Goal: Task Accomplishment & Management: Complete application form

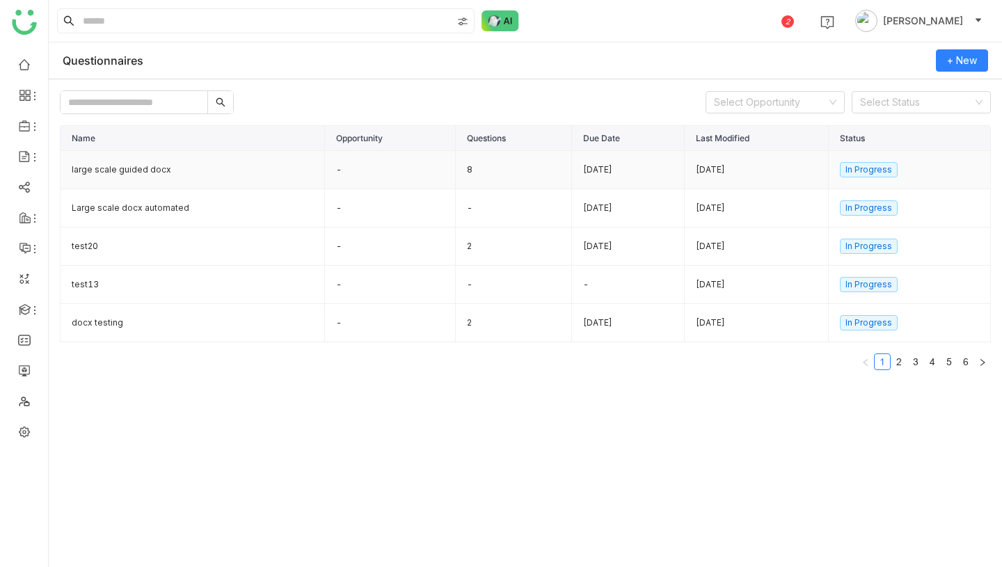
click at [198, 162] on td "large scale guided docx" at bounding box center [193, 170] width 264 height 38
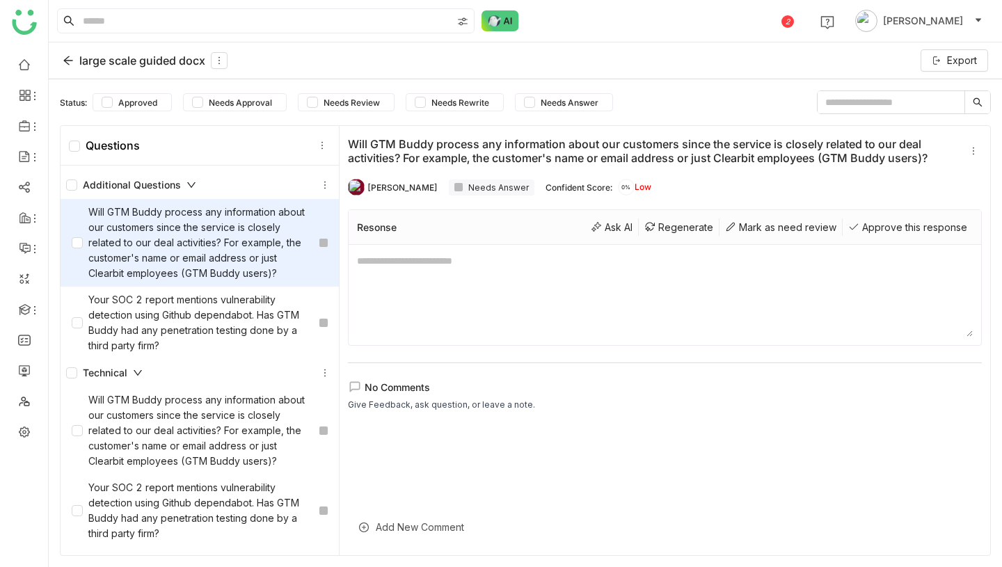
click at [77, 59] on div "large scale guided docx" at bounding box center [145, 60] width 165 height 17
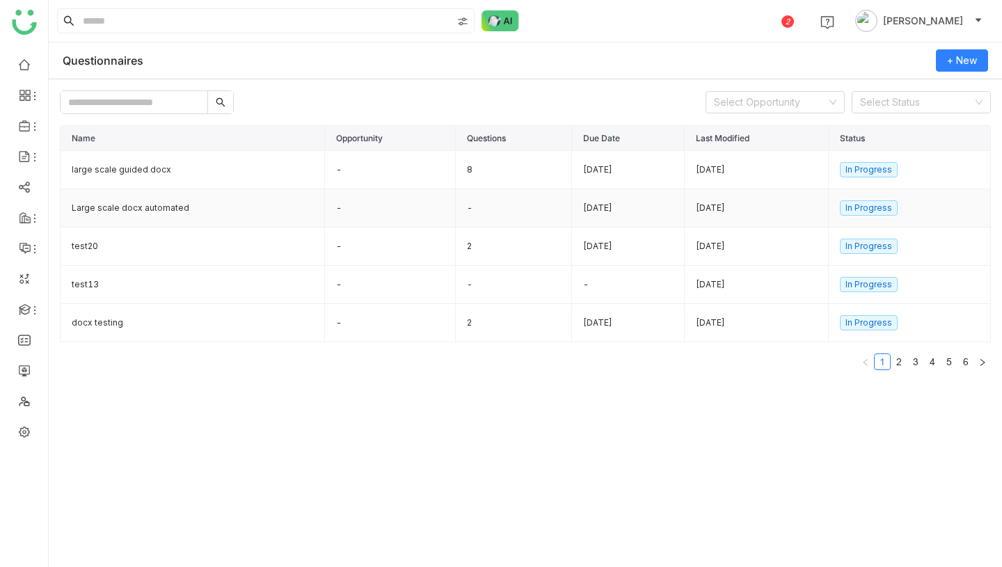
click at [161, 207] on td "Large scale docx automated" at bounding box center [193, 208] width 264 height 38
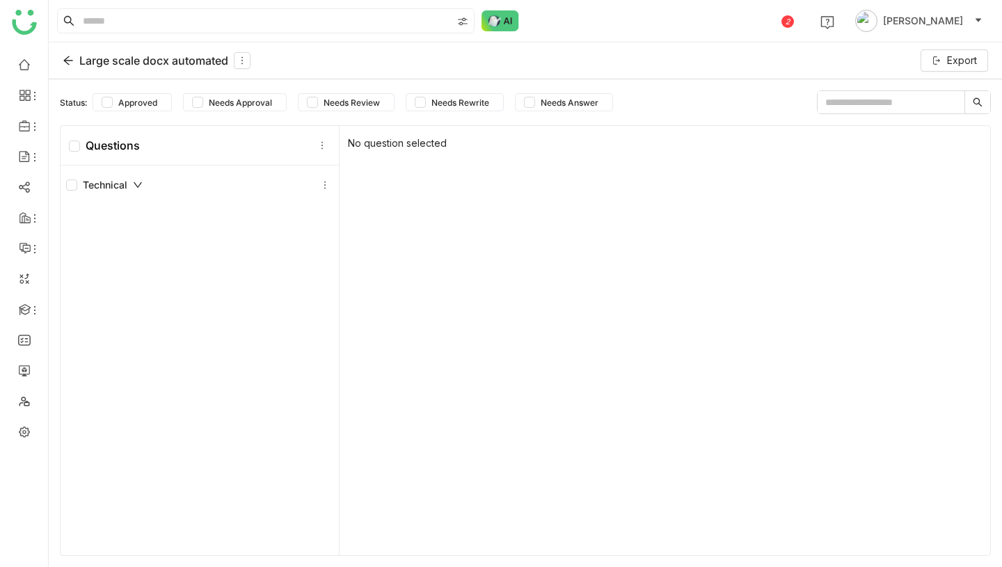
click at [65, 67] on div "Large scale docx automated" at bounding box center [157, 60] width 188 height 17
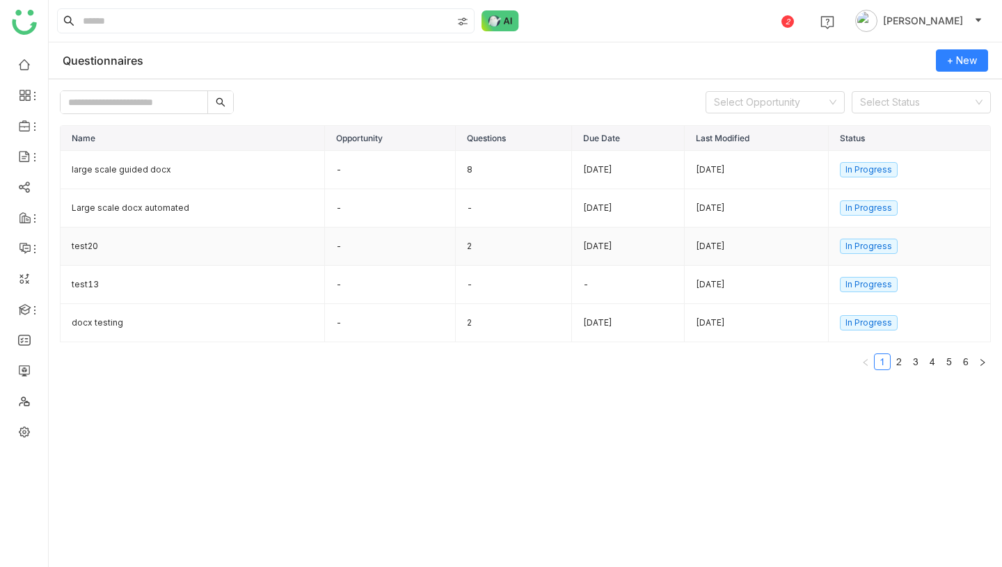
click at [464, 246] on td "2" at bounding box center [514, 247] width 116 height 38
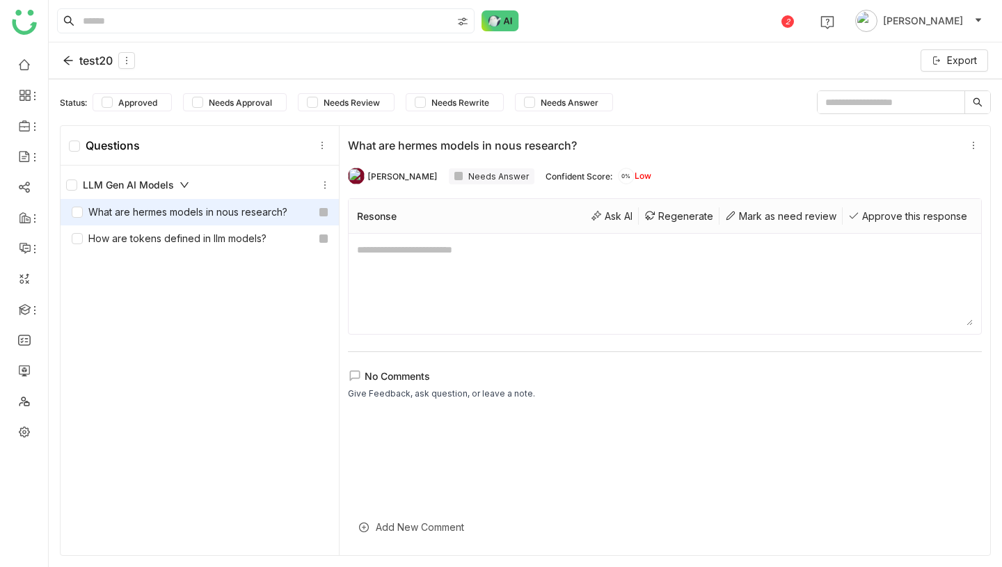
click at [83, 60] on div "test20" at bounding box center [99, 60] width 72 height 17
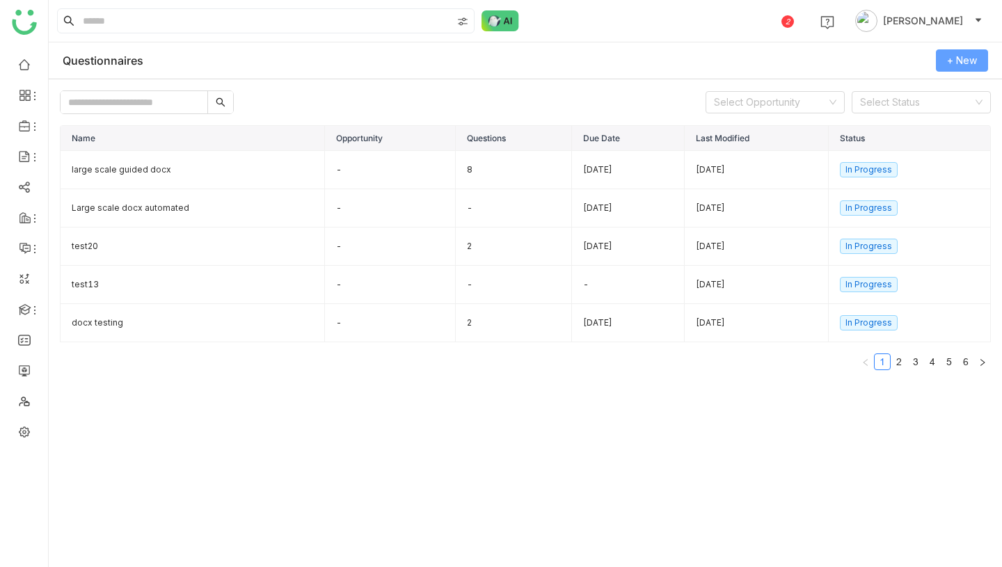
click at [978, 49] on button "+ New" at bounding box center [962, 60] width 52 height 22
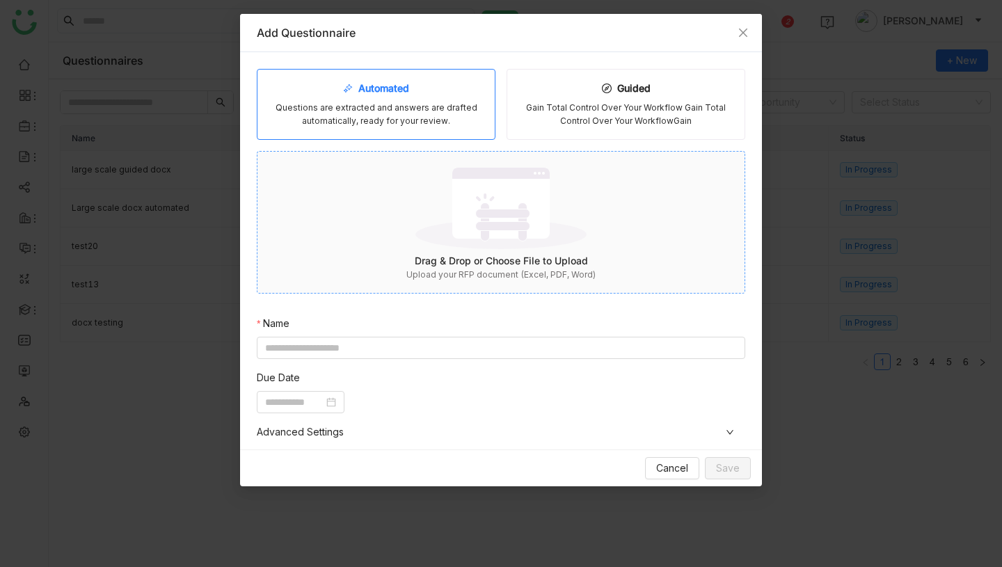
click at [507, 237] on img at bounding box center [500, 208] width 171 height 90
click at [369, 344] on input at bounding box center [501, 348] width 488 height 22
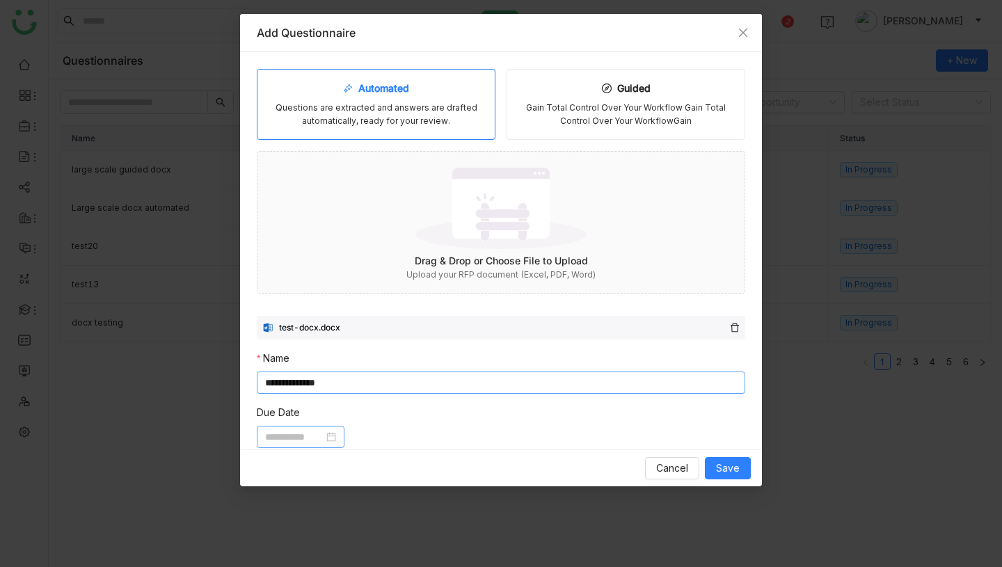
type input "**********"
click at [298, 438] on input at bounding box center [294, 436] width 58 height 15
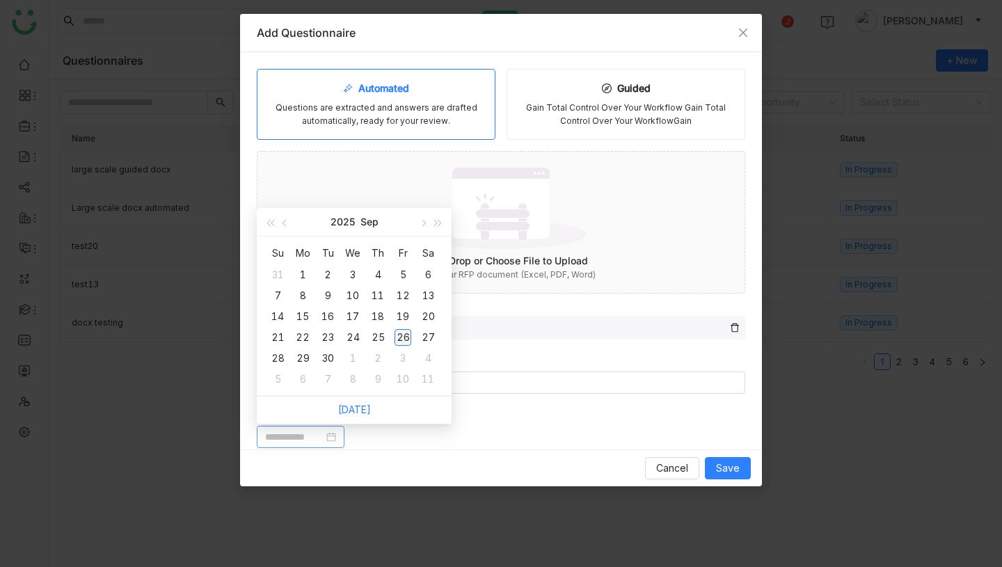
click at [401, 342] on div "26" at bounding box center [403, 337] width 17 height 17
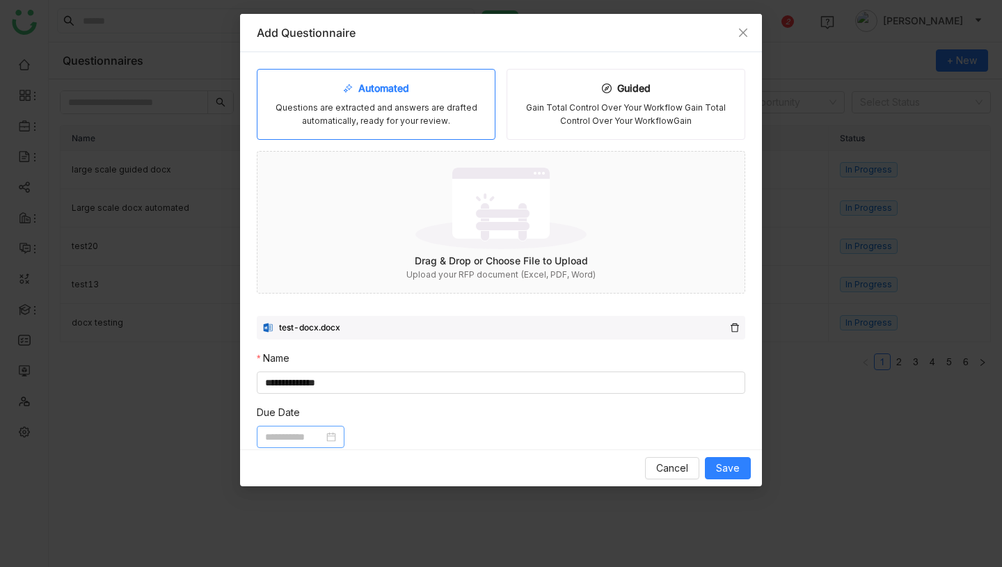
type input "**********"
click at [731, 463] on span "Save" at bounding box center [728, 468] width 24 height 15
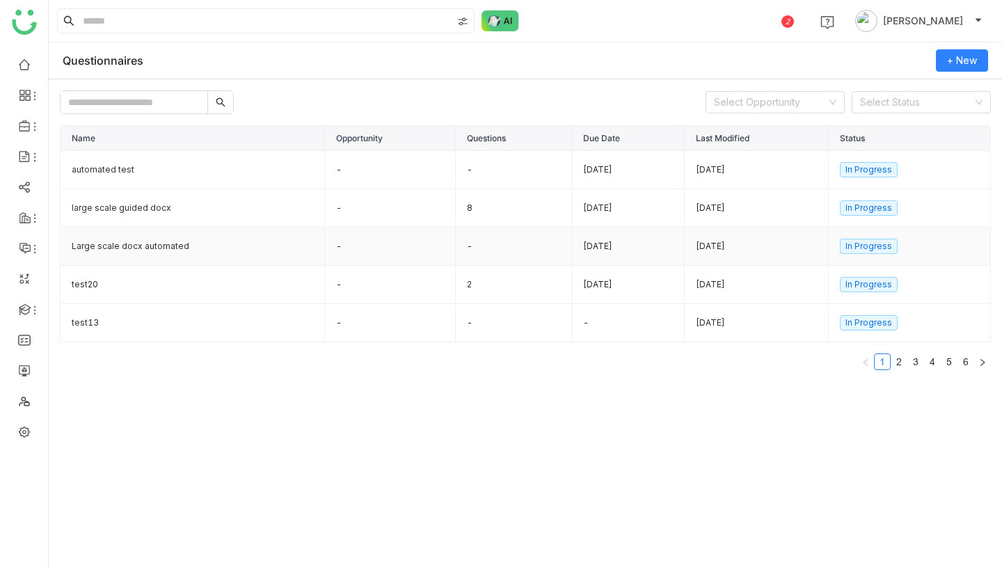
click at [205, 247] on td "Large scale docx automated" at bounding box center [193, 247] width 264 height 38
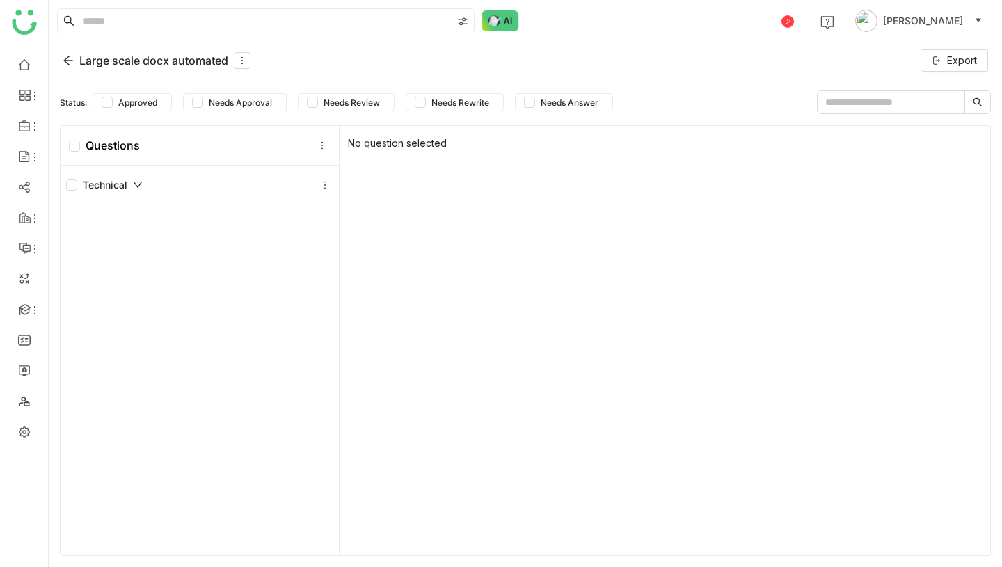
click at [74, 61] on div "Large scale docx automated" at bounding box center [157, 60] width 188 height 17
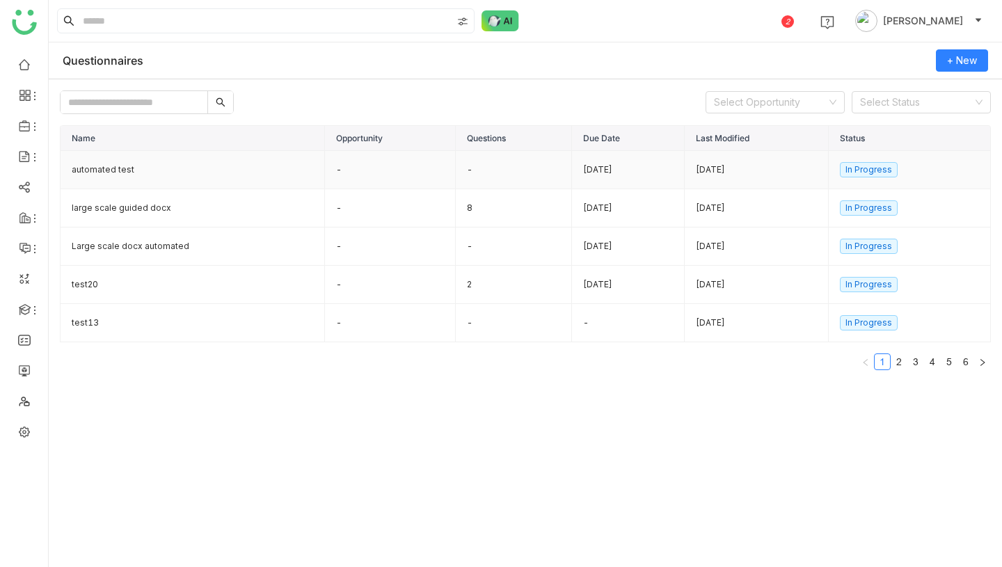
click at [196, 163] on td "automated test" at bounding box center [193, 170] width 264 height 38
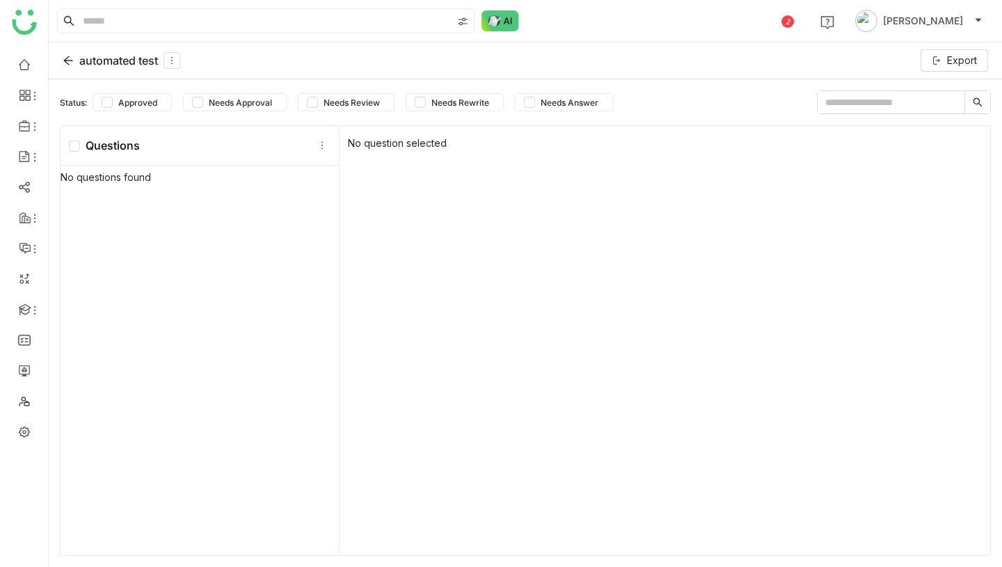
click at [87, 58] on div "automated test" at bounding box center [122, 60] width 118 height 17
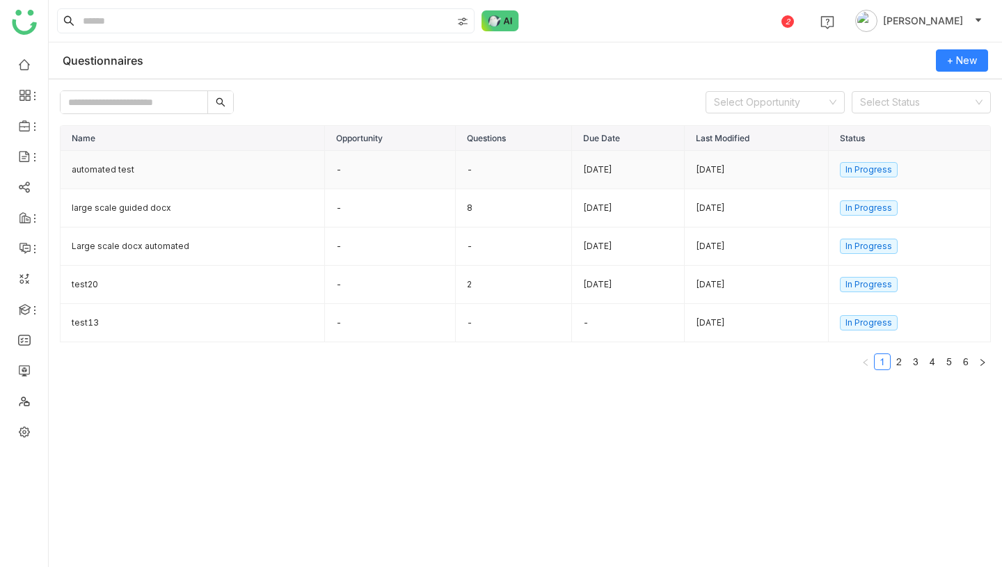
click at [101, 170] on td "automated test" at bounding box center [193, 170] width 264 height 38
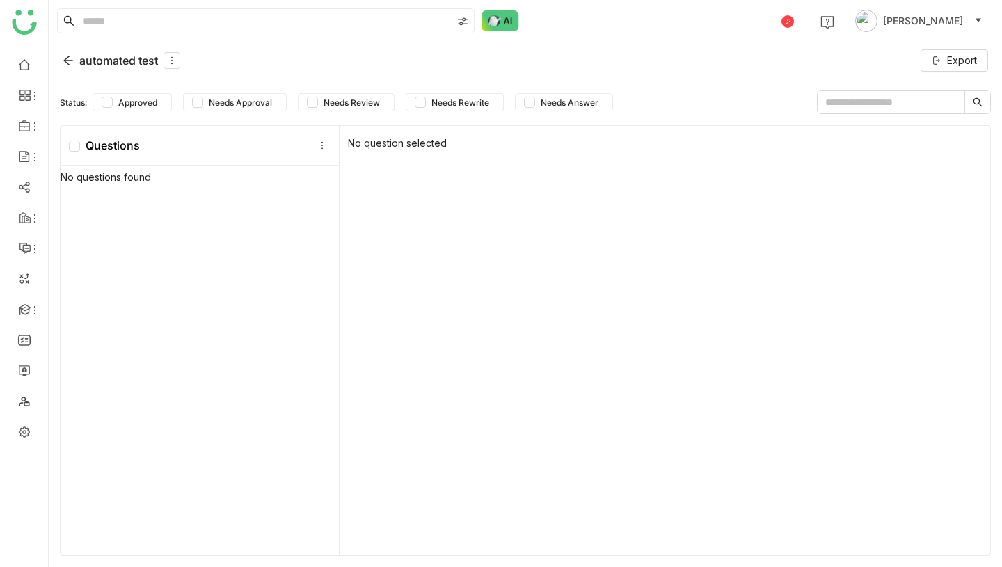
click at [109, 55] on div "automated test" at bounding box center [122, 60] width 118 height 17
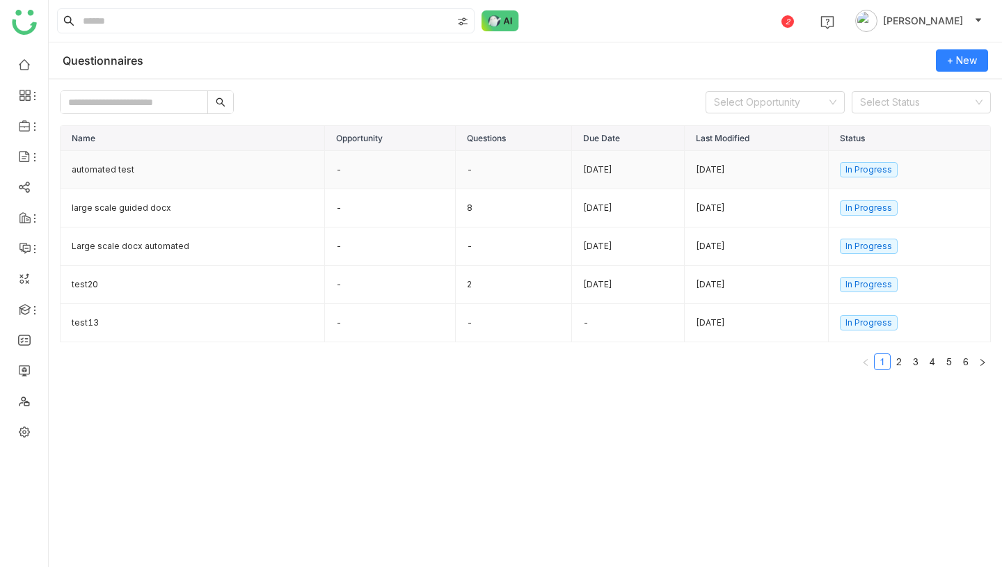
click at [115, 163] on td "automated test" at bounding box center [193, 170] width 264 height 38
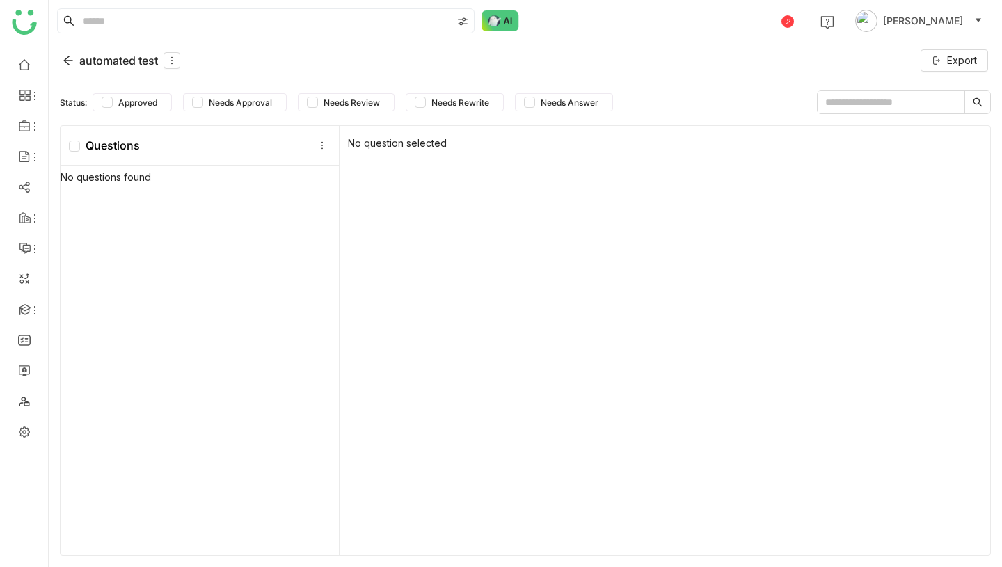
click at [94, 62] on div "automated test" at bounding box center [122, 60] width 118 height 17
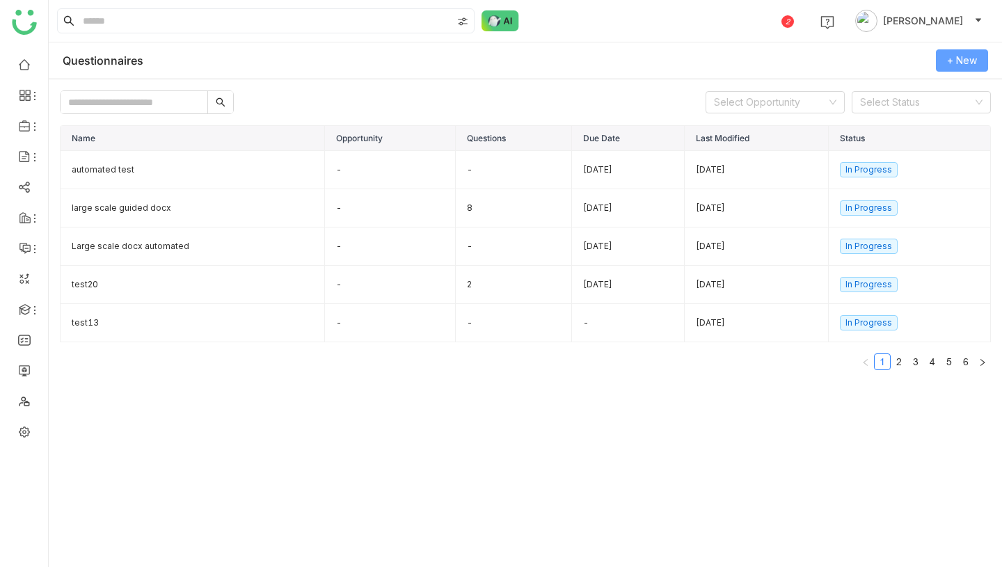
click at [961, 65] on span "+ New" at bounding box center [962, 60] width 30 height 15
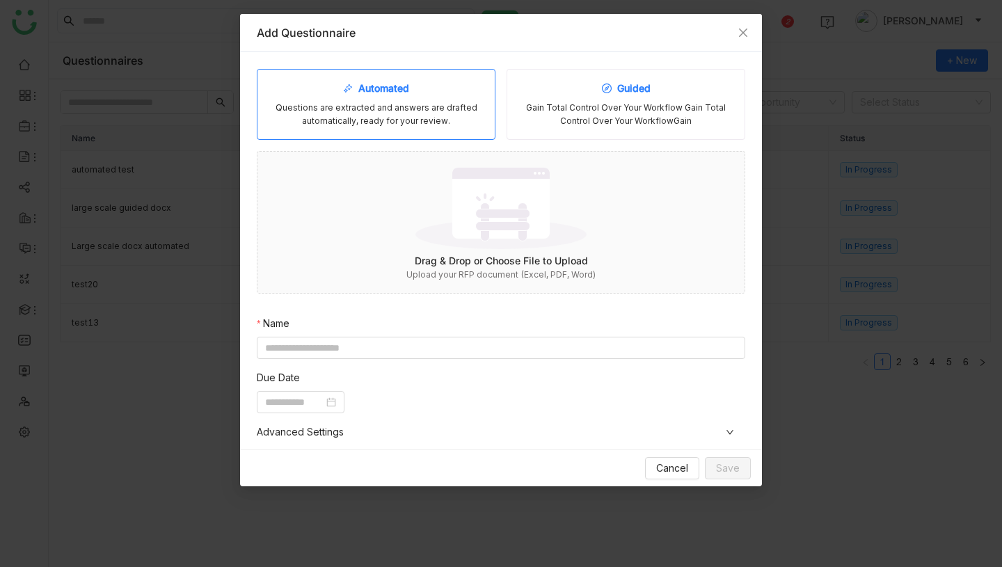
click at [602, 95] on div "Guided" at bounding box center [626, 88] width 49 height 15
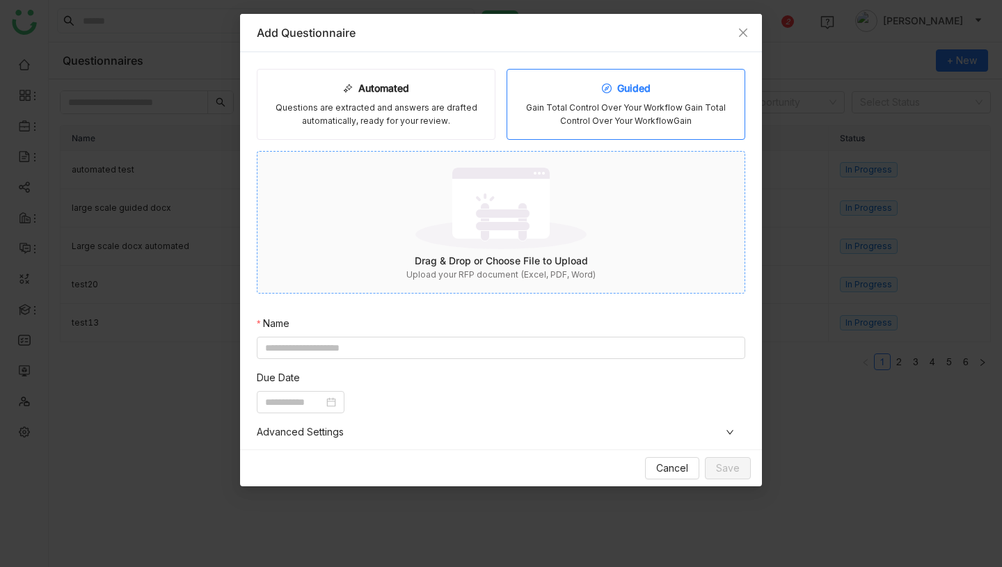
click at [529, 250] on img at bounding box center [500, 208] width 171 height 90
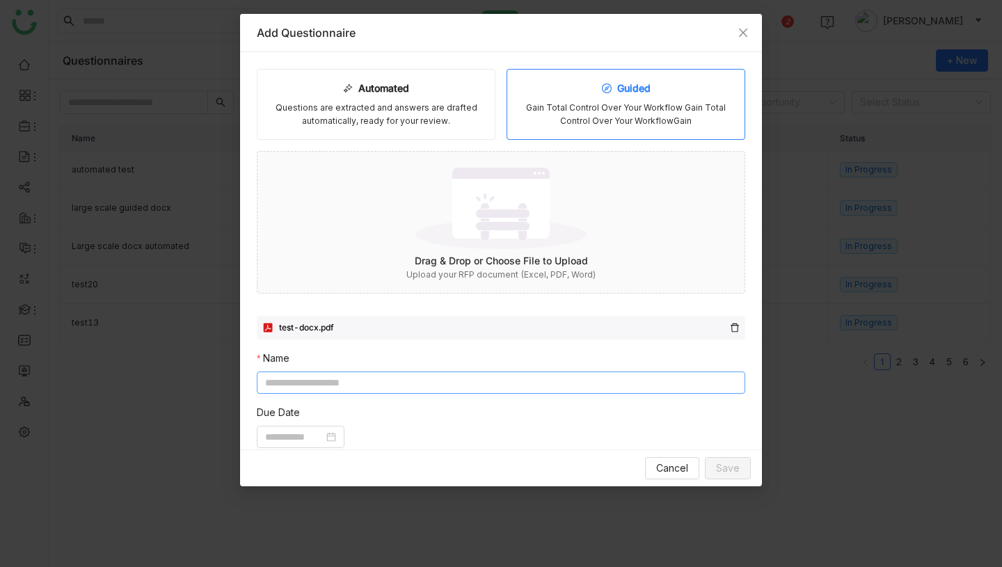
click at [598, 381] on input at bounding box center [501, 383] width 488 height 22
type input "**********"
click at [317, 438] on input at bounding box center [294, 436] width 58 height 15
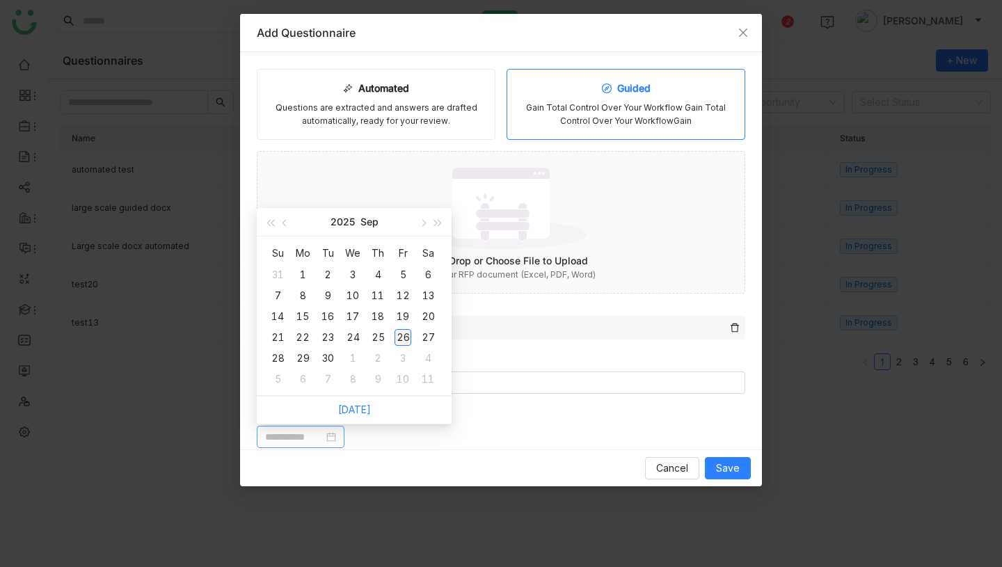
click at [406, 335] on div "26" at bounding box center [403, 337] width 17 height 17
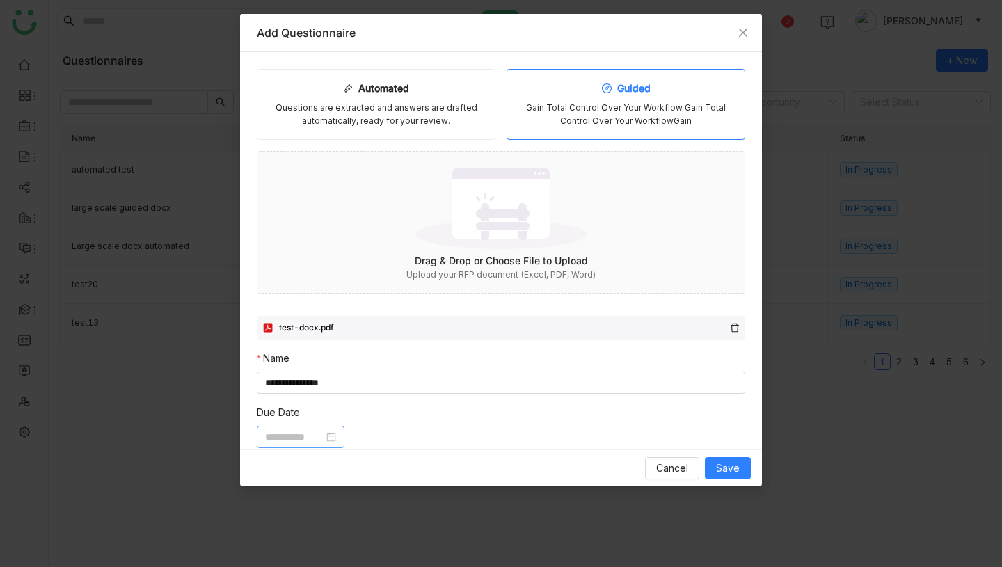
type input "**********"
click at [738, 473] on span "Save" at bounding box center [728, 468] width 24 height 15
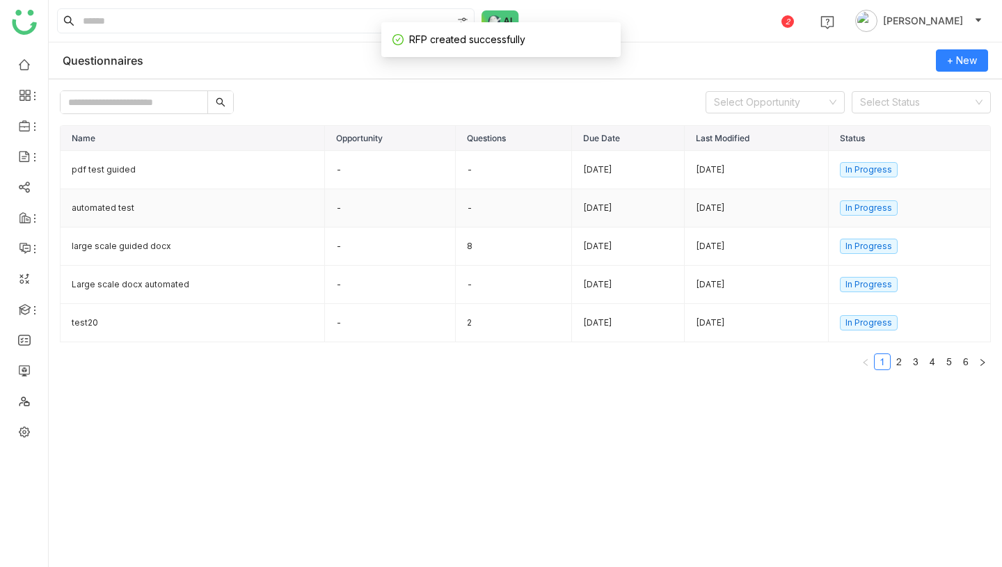
click at [230, 202] on td "automated test" at bounding box center [193, 208] width 264 height 38
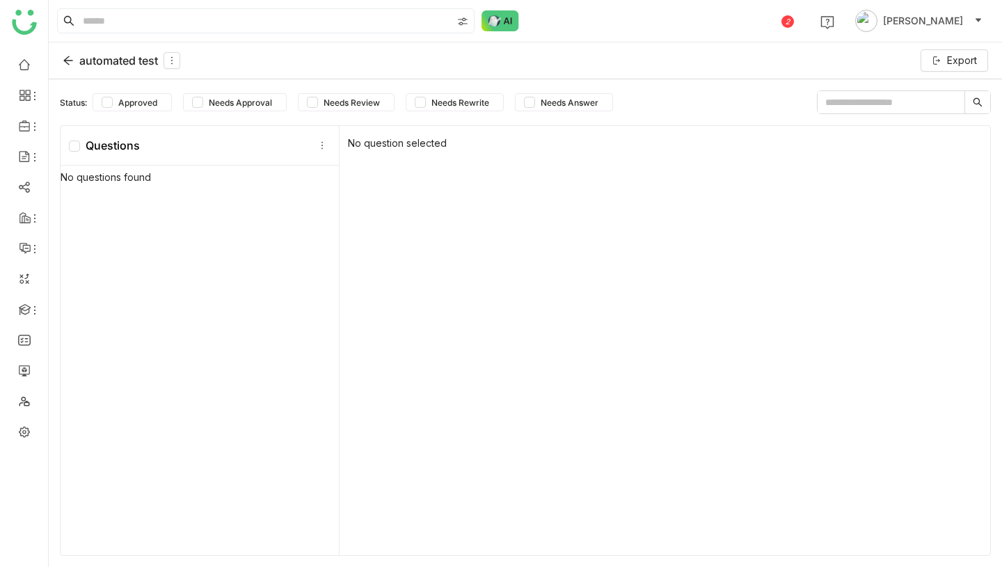
click at [141, 64] on div "automated test" at bounding box center [122, 60] width 118 height 17
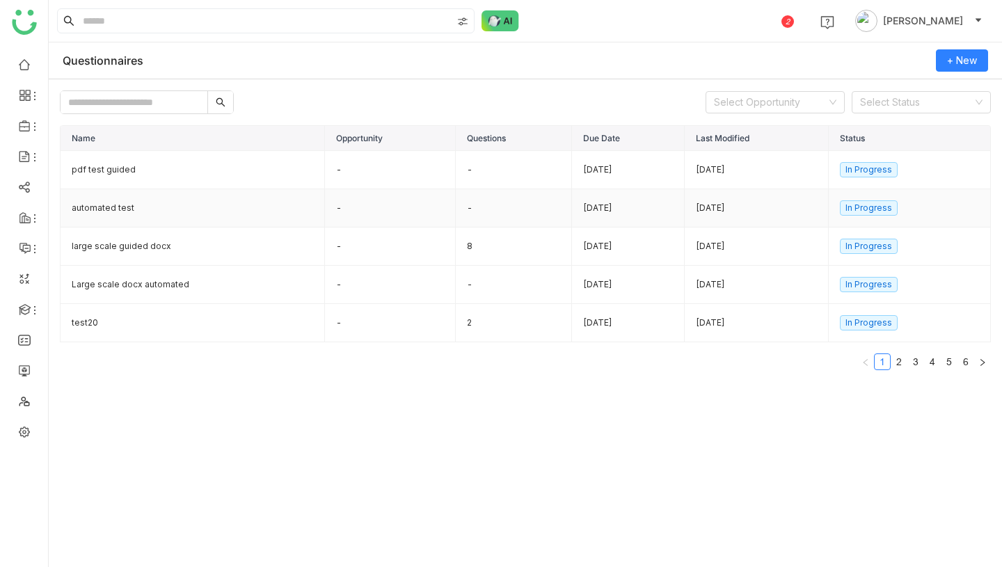
click at [214, 216] on td "automated test" at bounding box center [193, 208] width 264 height 38
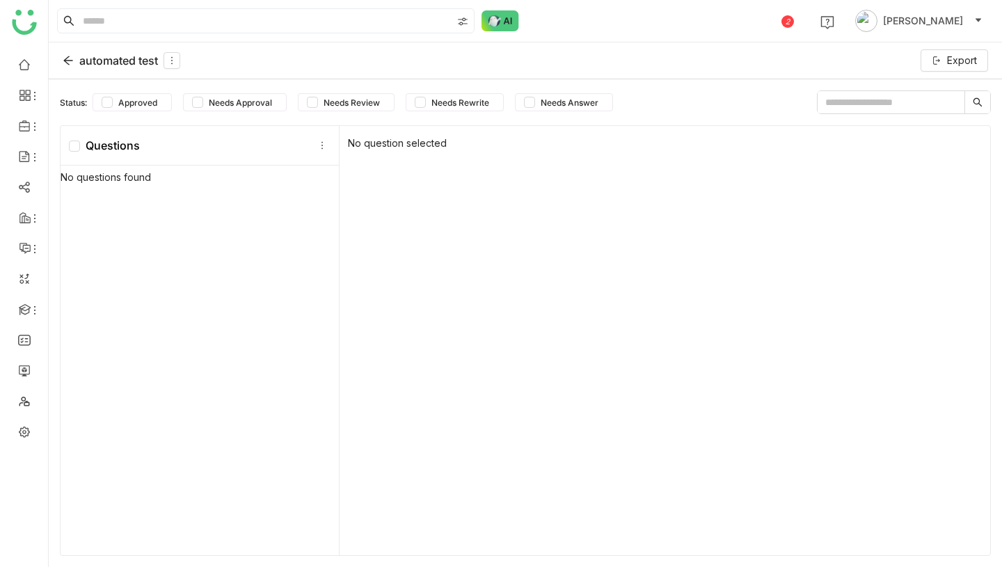
click at [126, 70] on div "automated test Export" at bounding box center [525, 60] width 953 height 37
click at [127, 65] on div "automated test" at bounding box center [122, 60] width 118 height 17
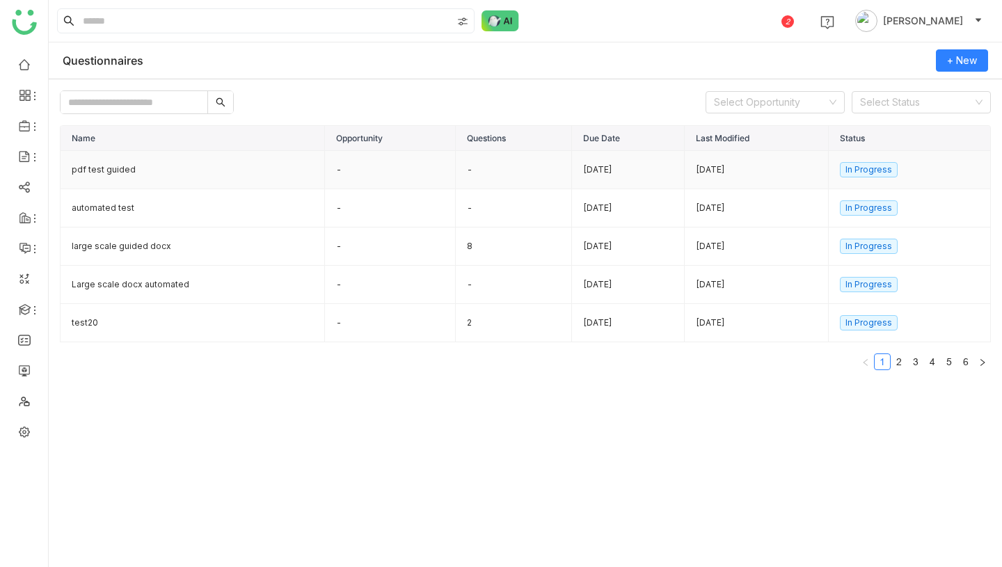
click at [163, 165] on td "pdf test guided" at bounding box center [193, 170] width 264 height 38
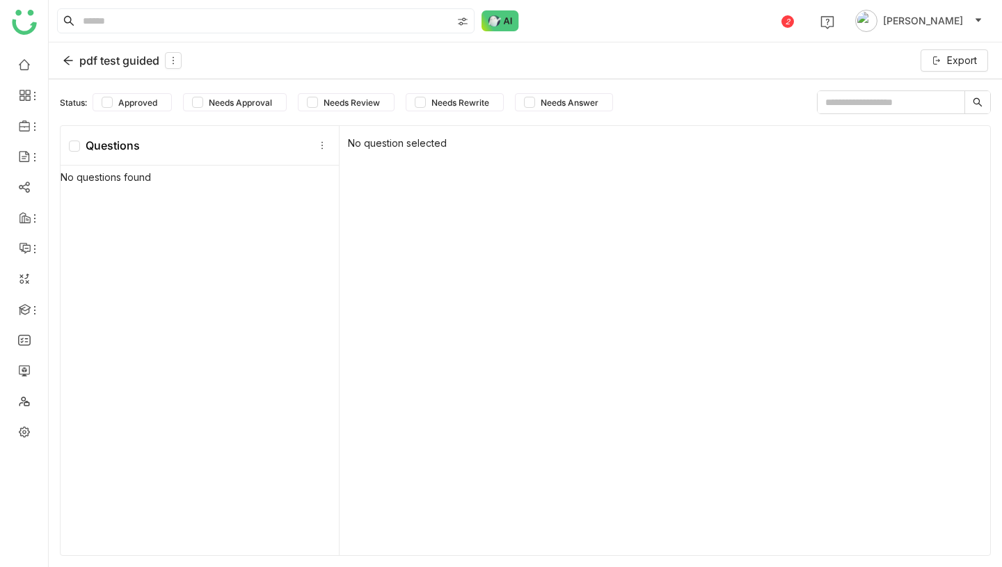
click at [81, 56] on div "pdf test guided" at bounding box center [122, 60] width 119 height 17
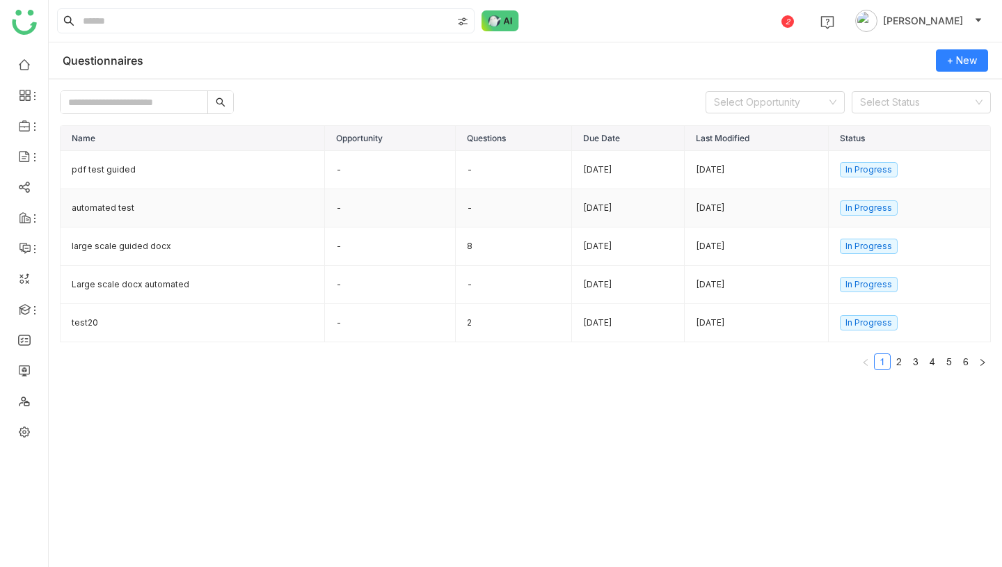
click at [120, 208] on td "automated test" at bounding box center [193, 208] width 264 height 38
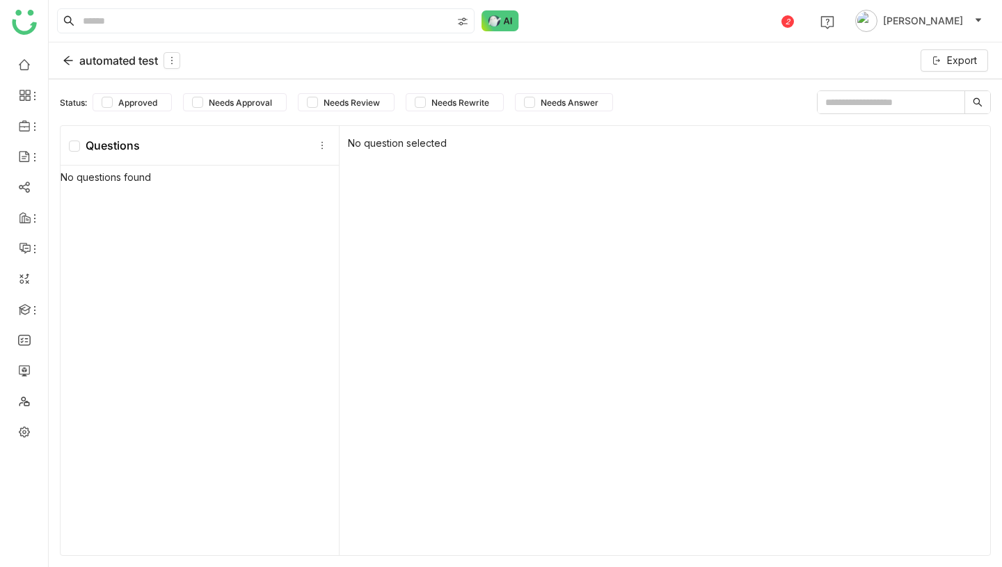
click at [111, 64] on div "automated test" at bounding box center [122, 60] width 118 height 17
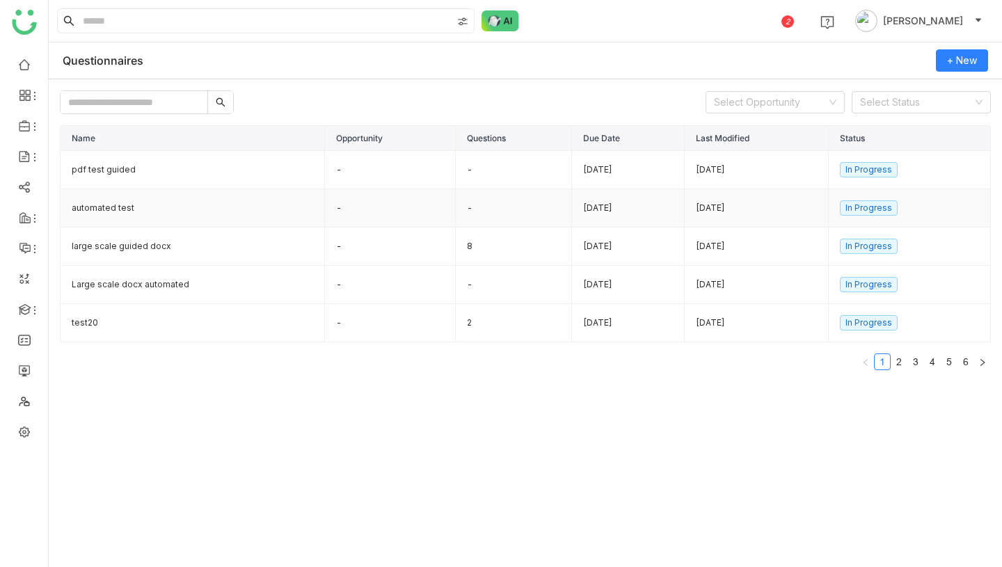
click at [154, 214] on td "automated test" at bounding box center [193, 208] width 264 height 38
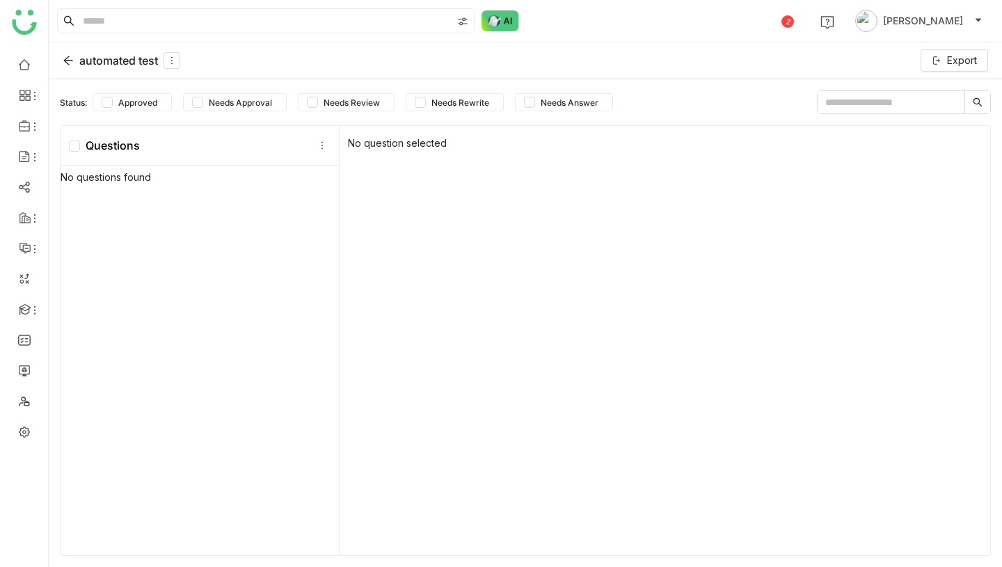
click at [105, 64] on div "automated test" at bounding box center [122, 60] width 118 height 17
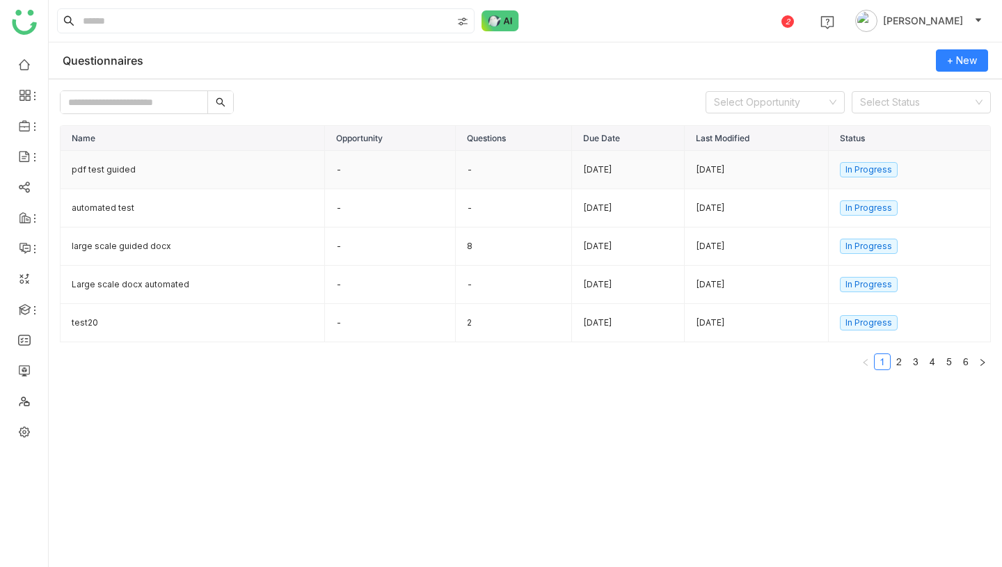
click at [172, 179] on td "pdf test guided" at bounding box center [193, 170] width 264 height 38
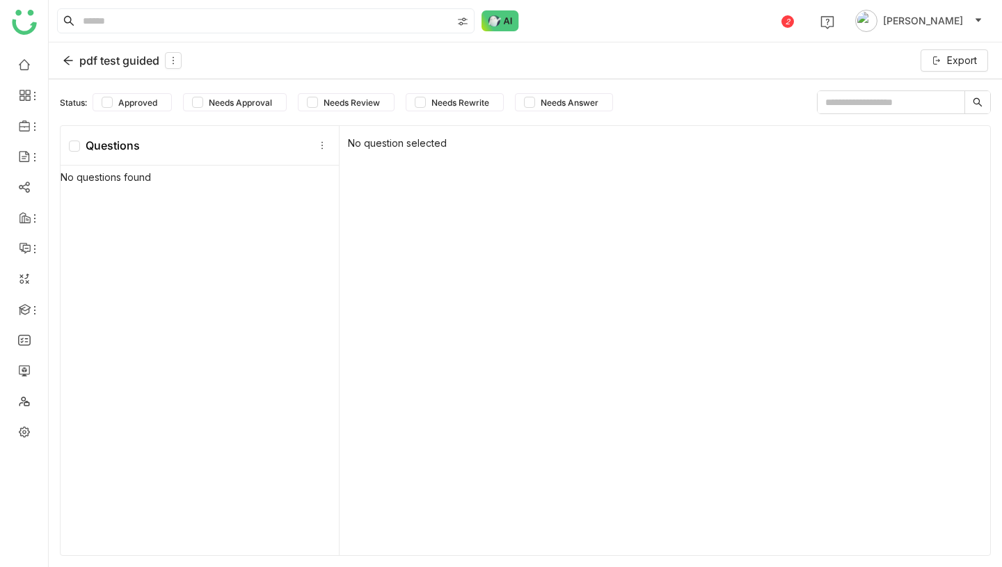
click at [136, 54] on div "pdf test guided" at bounding box center [122, 60] width 119 height 17
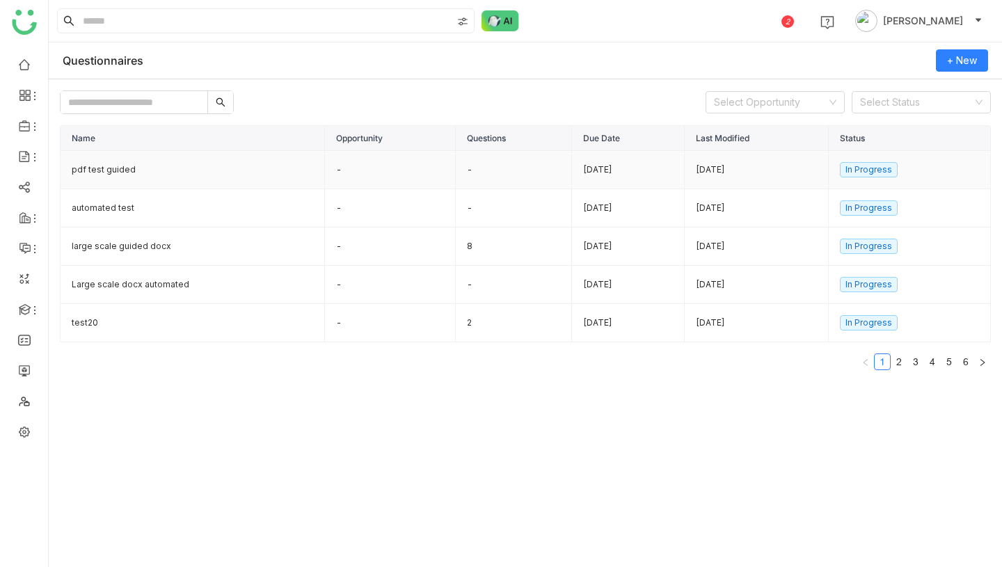
click at [192, 177] on td "pdf test guided" at bounding box center [193, 170] width 264 height 38
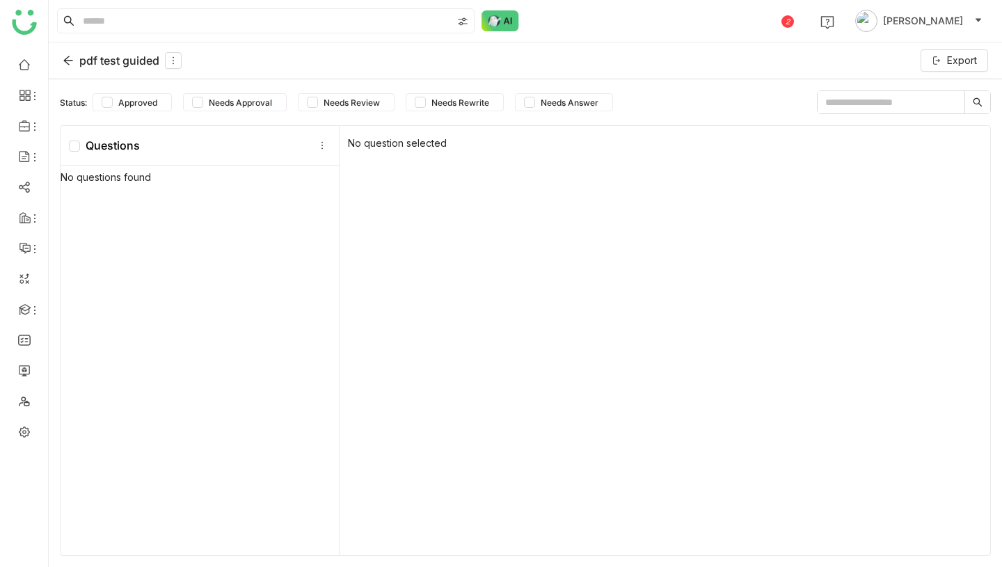
click at [118, 59] on div "pdf test guided" at bounding box center [122, 60] width 119 height 17
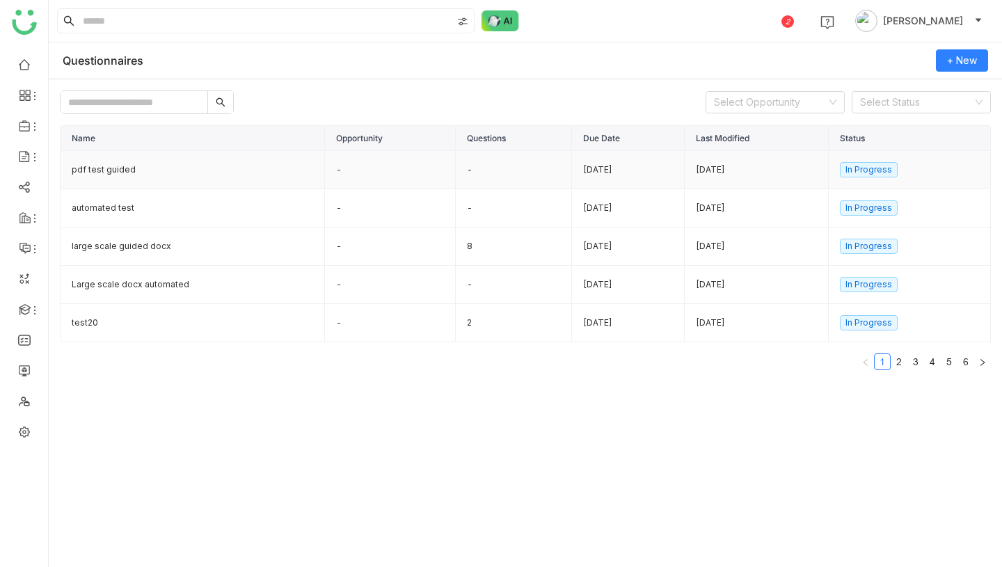
click at [572, 159] on td "[DATE]" at bounding box center [628, 170] width 113 height 38
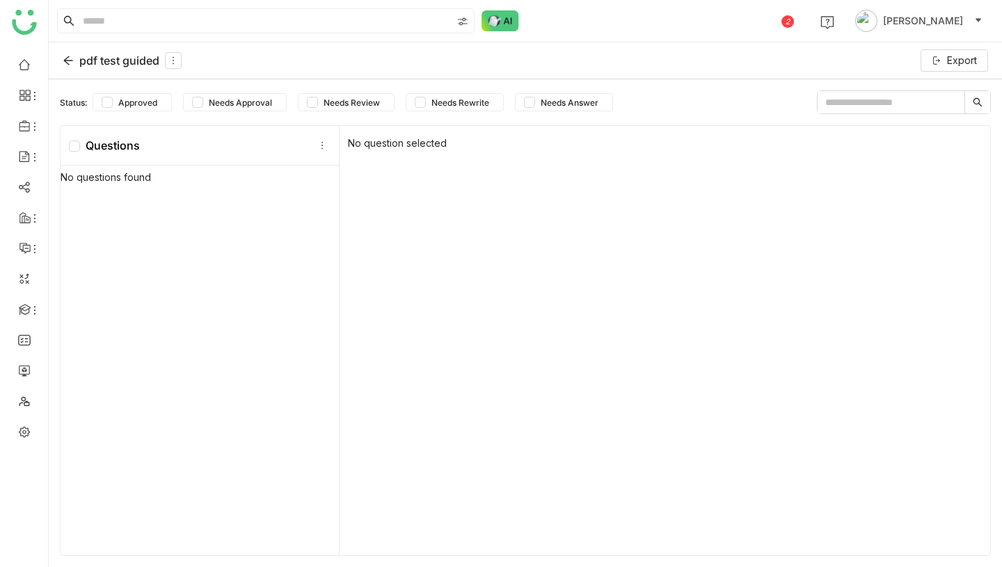
click at [83, 61] on div "pdf test guided" at bounding box center [122, 60] width 119 height 17
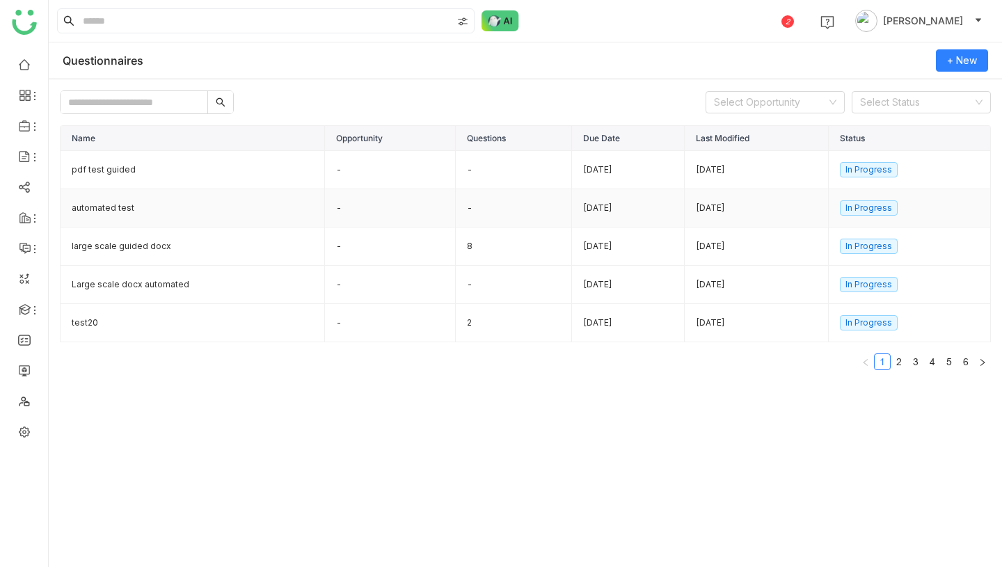
click at [168, 212] on td "automated test" at bounding box center [193, 208] width 264 height 38
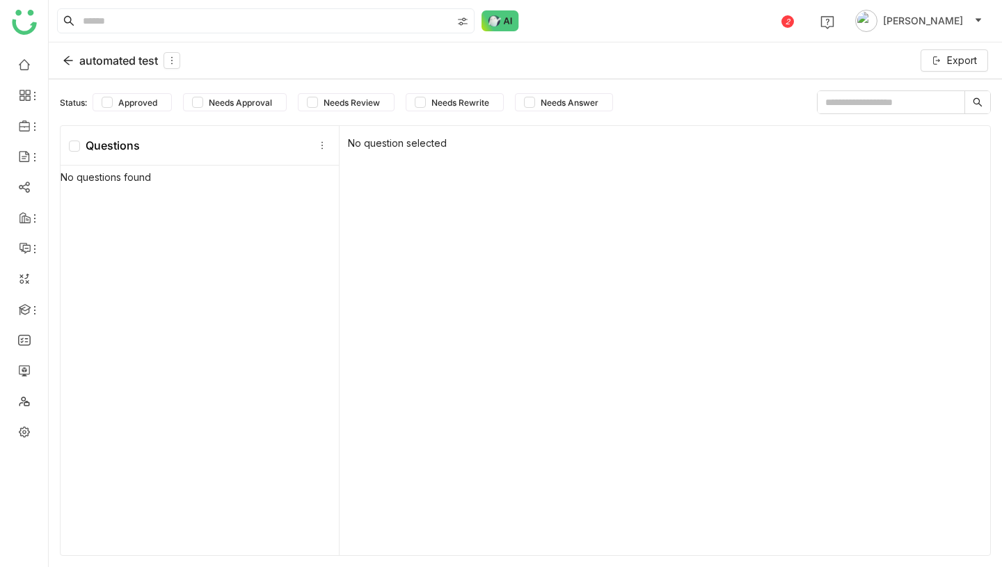
click at [118, 62] on div "automated test" at bounding box center [122, 60] width 118 height 17
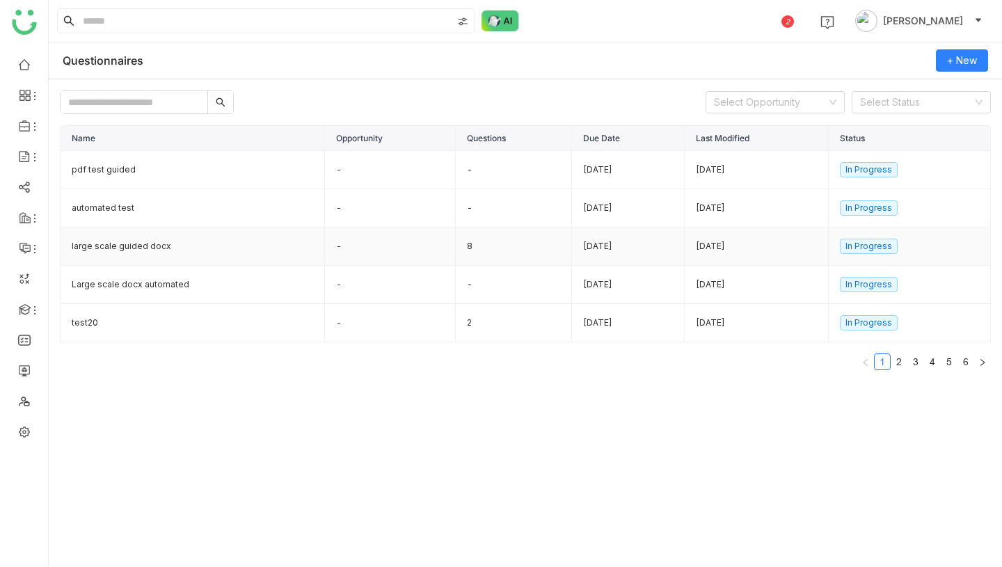
click at [198, 255] on td "large scale guided docx" at bounding box center [193, 247] width 264 height 38
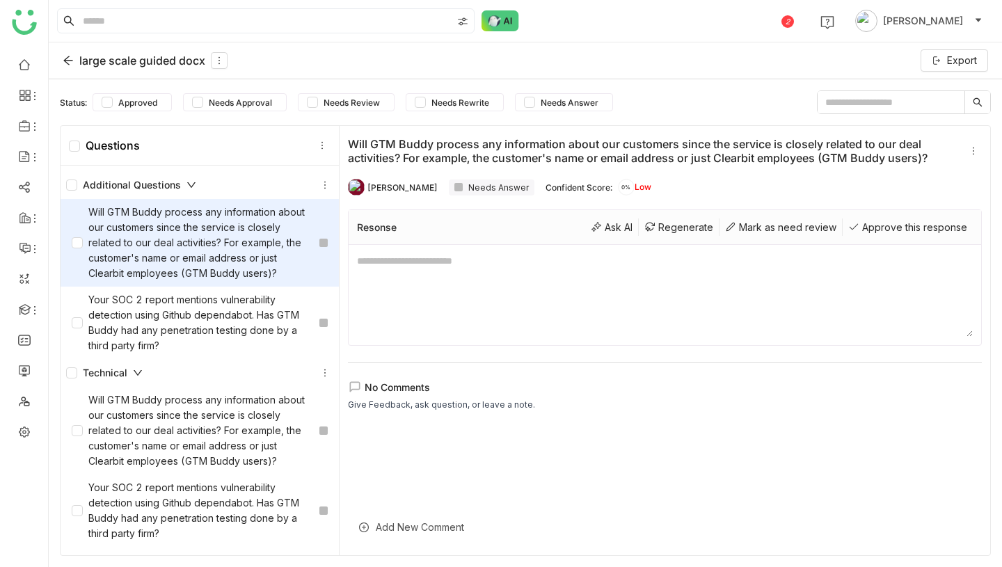
click at [83, 58] on div "large scale guided docx" at bounding box center [145, 60] width 165 height 17
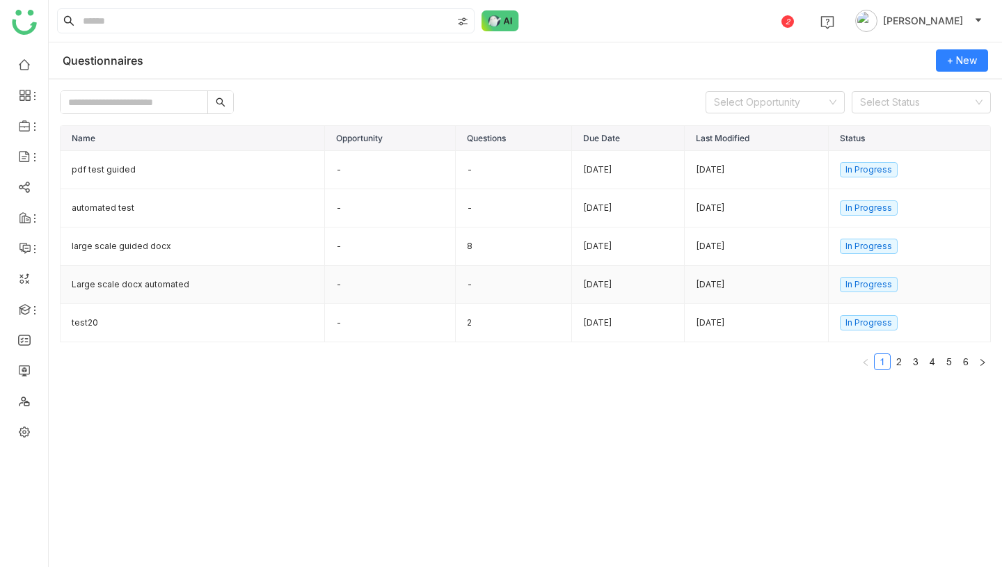
click at [176, 286] on td "Large scale docx automated" at bounding box center [193, 285] width 264 height 38
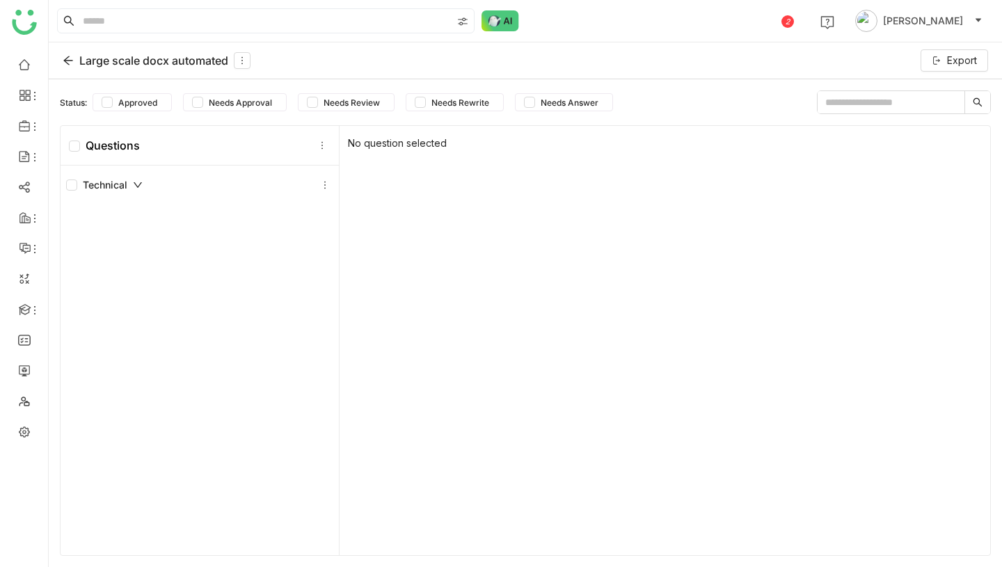
click at [122, 64] on div "Large scale docx automated" at bounding box center [157, 60] width 188 height 17
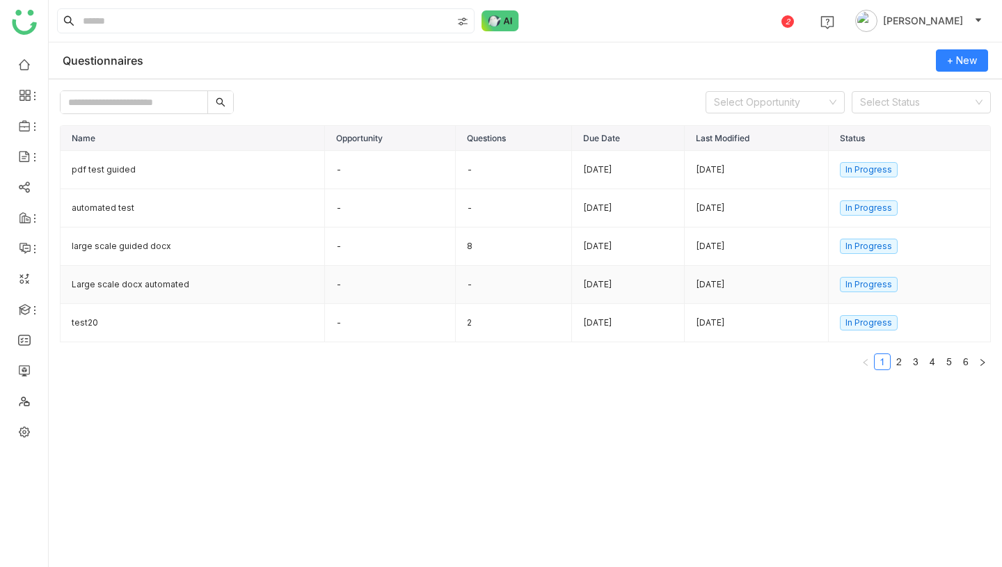
click at [131, 284] on td "Large scale docx automated" at bounding box center [193, 285] width 264 height 38
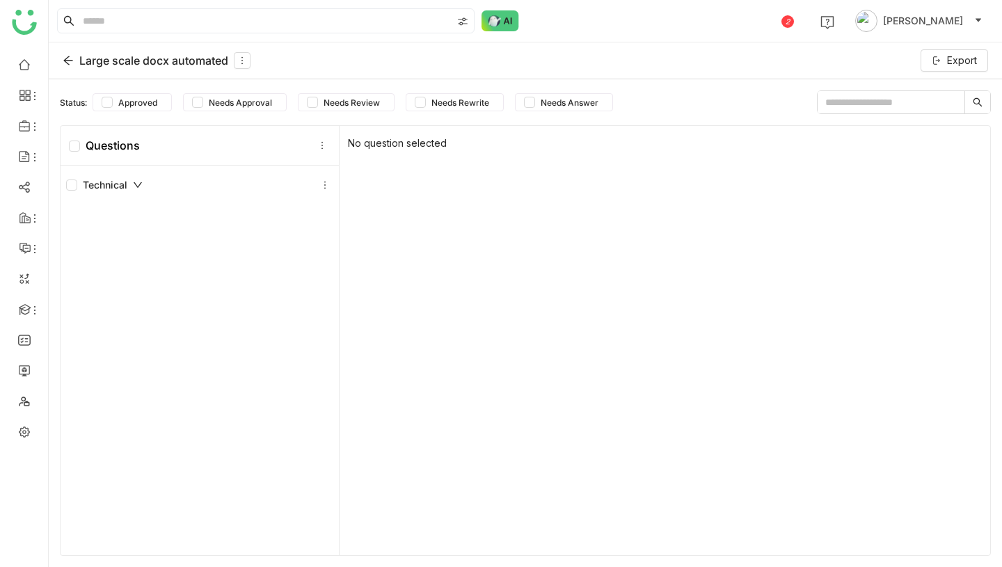
click at [132, 60] on div "Large scale docx automated" at bounding box center [157, 60] width 188 height 17
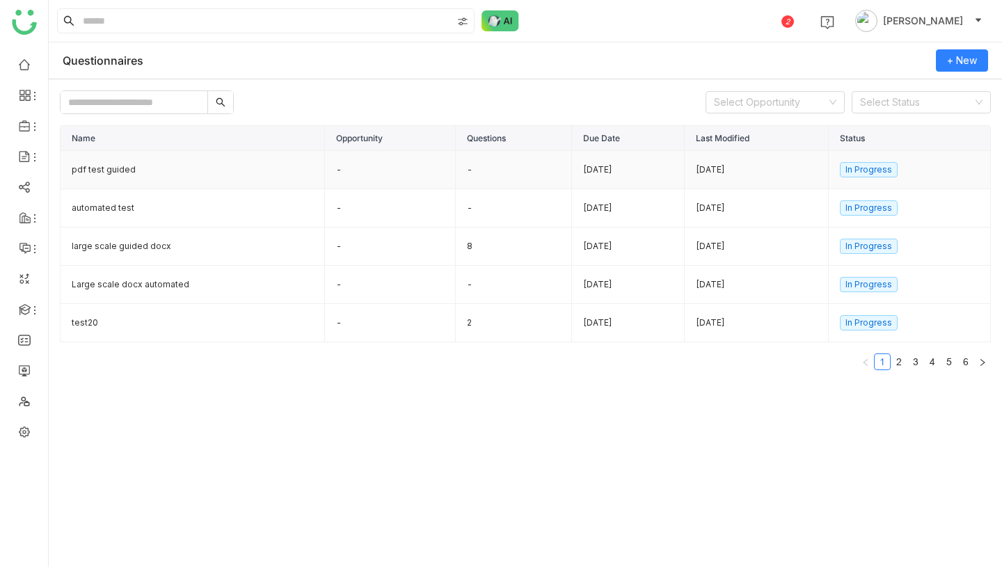
click at [202, 168] on td "pdf test guided" at bounding box center [193, 170] width 264 height 38
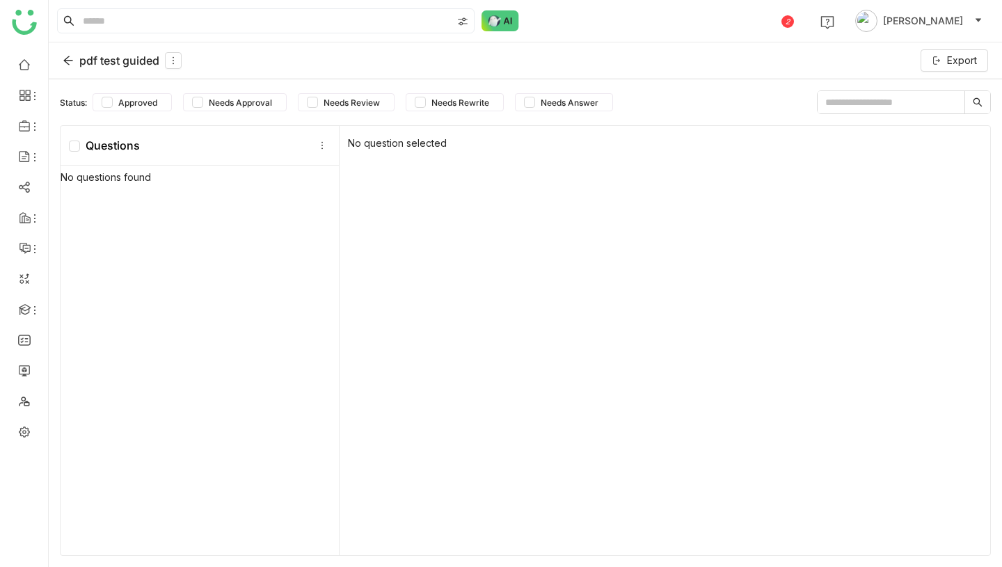
click at [89, 64] on div "pdf test guided" at bounding box center [122, 60] width 119 height 17
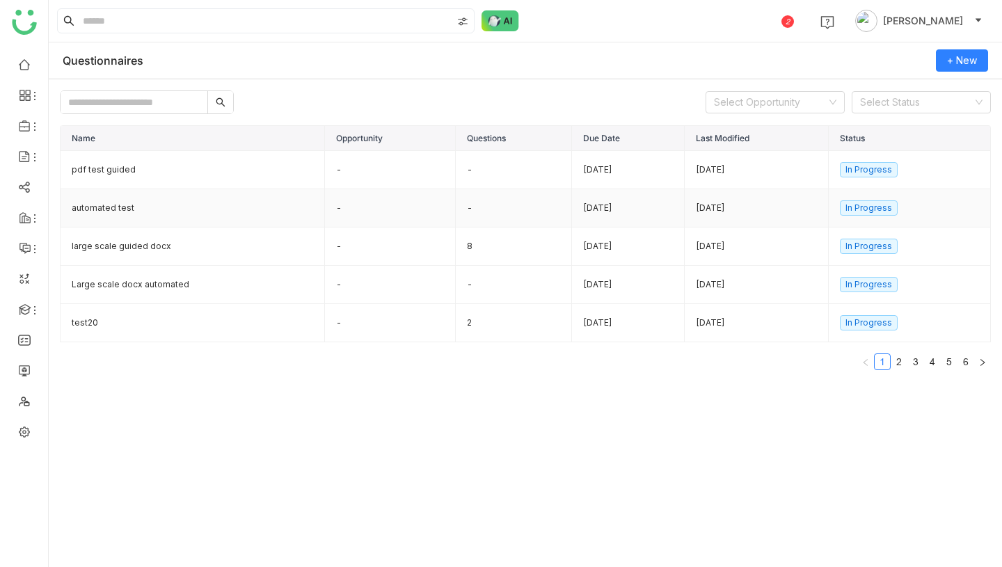
click at [218, 213] on td "automated test" at bounding box center [193, 208] width 264 height 38
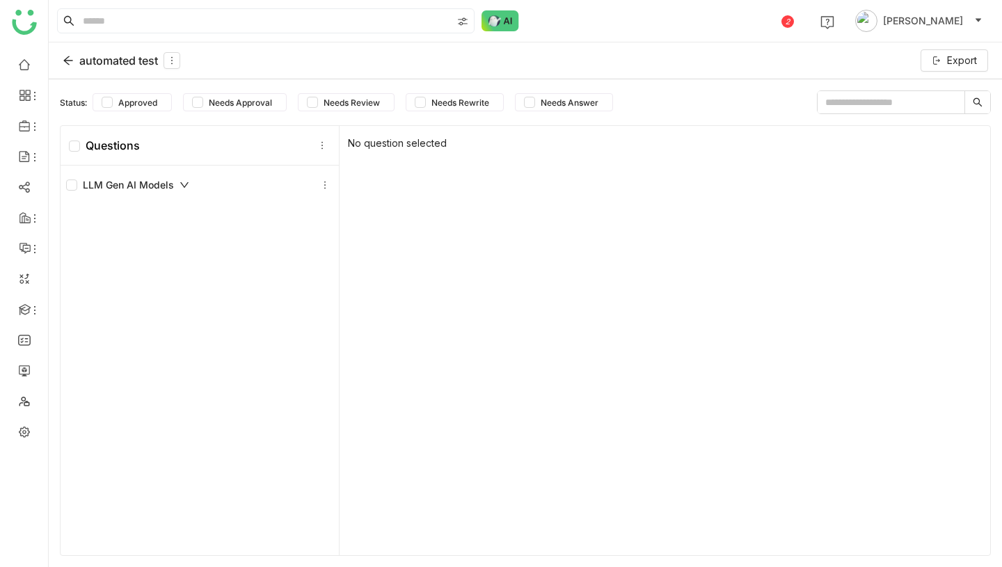
click at [125, 63] on div "automated test" at bounding box center [122, 60] width 118 height 17
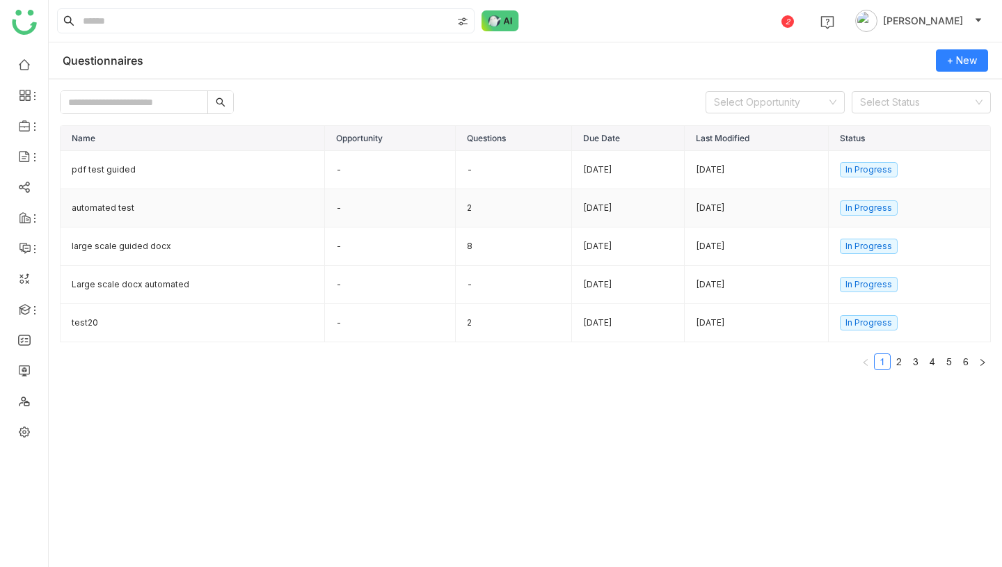
click at [153, 211] on td "automated test" at bounding box center [193, 208] width 264 height 38
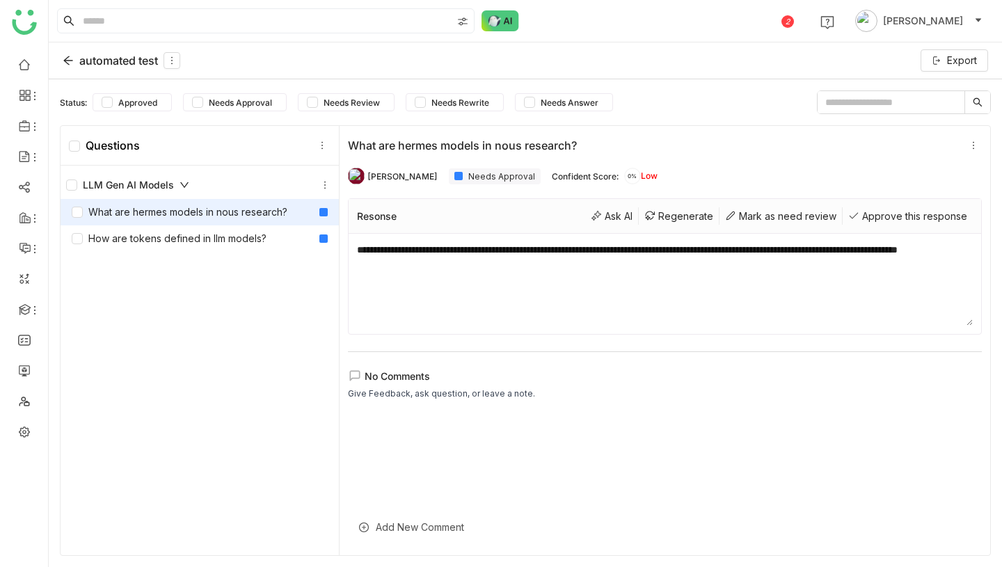
click at [168, 213] on div "What are hermes models in nous research?" at bounding box center [180, 212] width 216 height 15
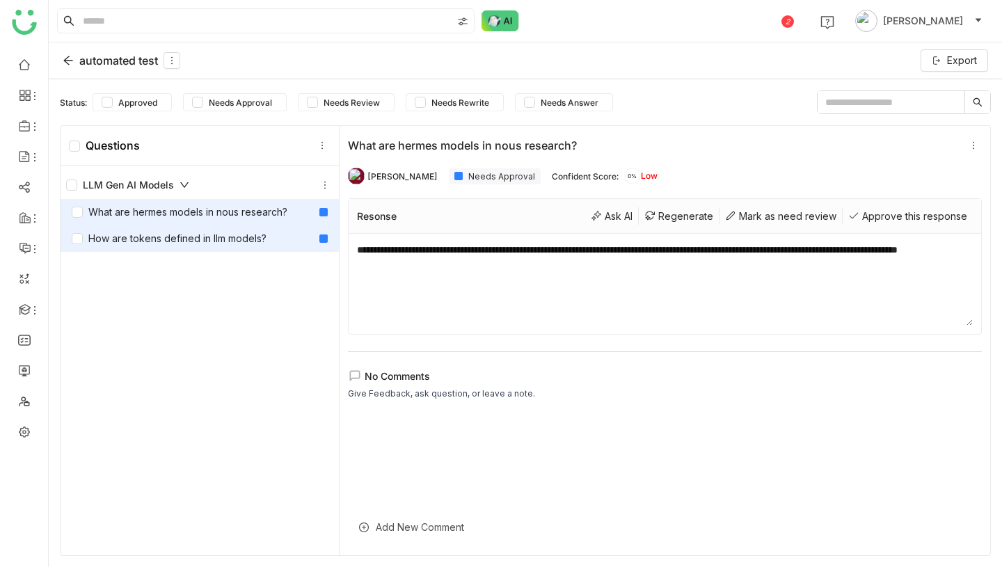
click at [172, 236] on div "How are tokens defined in llm models?" at bounding box center [169, 238] width 195 height 15
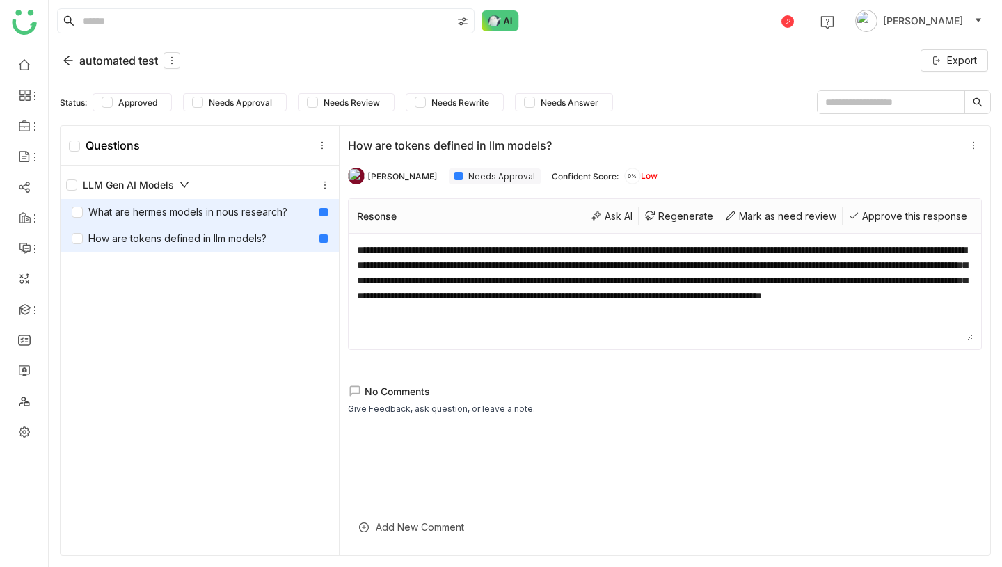
click at [173, 208] on div "What are hermes models in nous research?" at bounding box center [180, 212] width 216 height 15
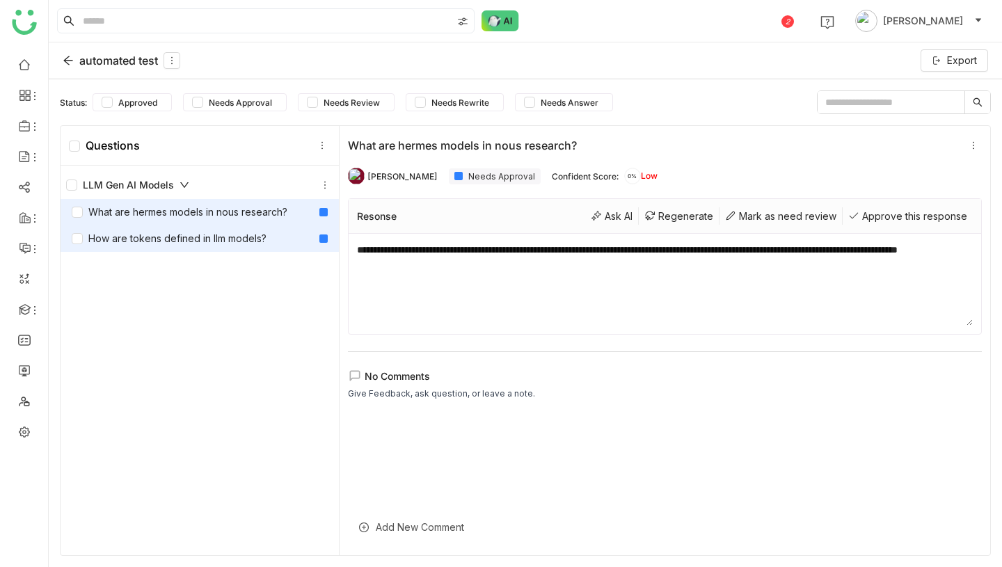
click at [175, 234] on div "How are tokens defined in llm models?" at bounding box center [169, 238] width 195 height 15
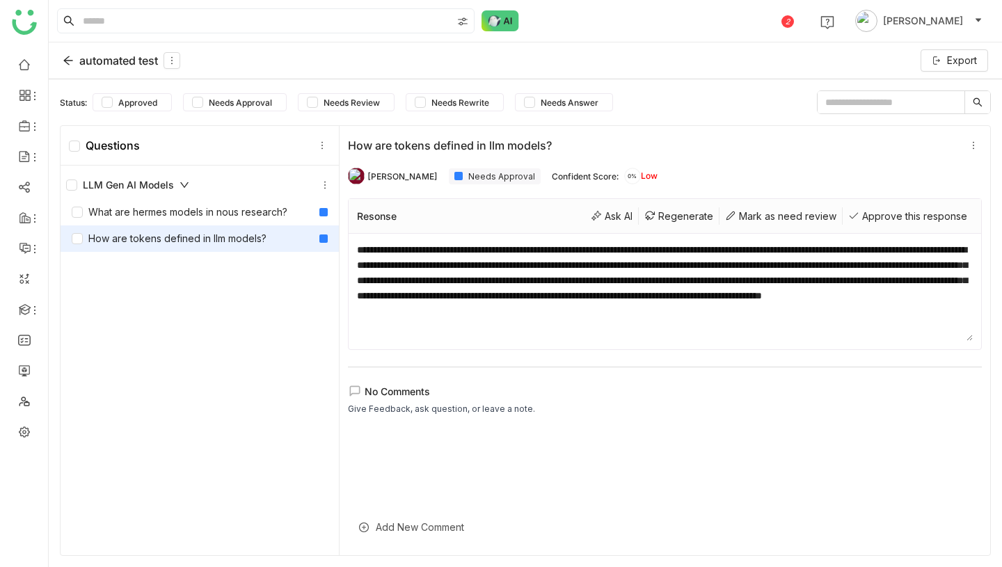
click at [124, 58] on div "automated test" at bounding box center [122, 60] width 118 height 17
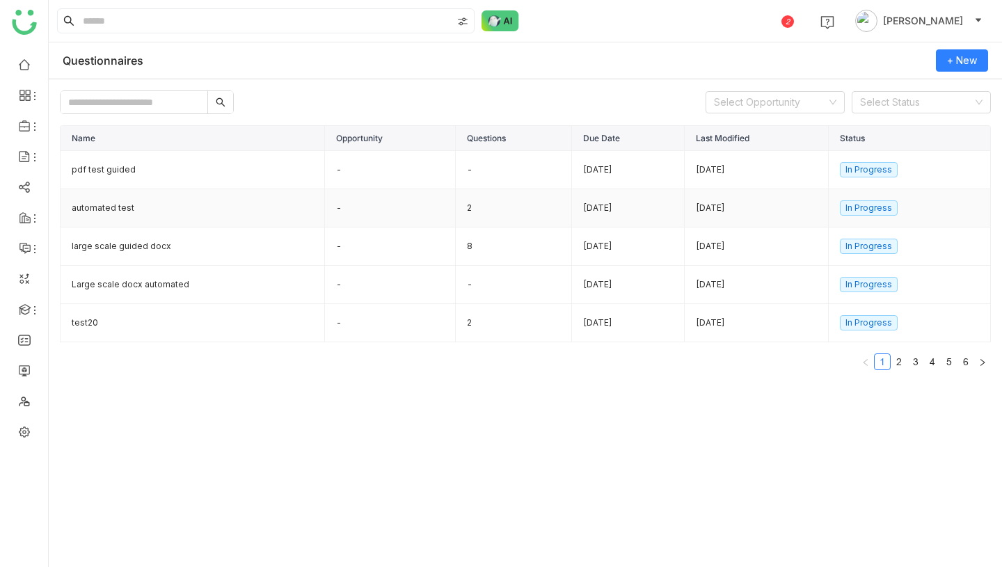
click at [136, 213] on td "automated test" at bounding box center [193, 208] width 264 height 38
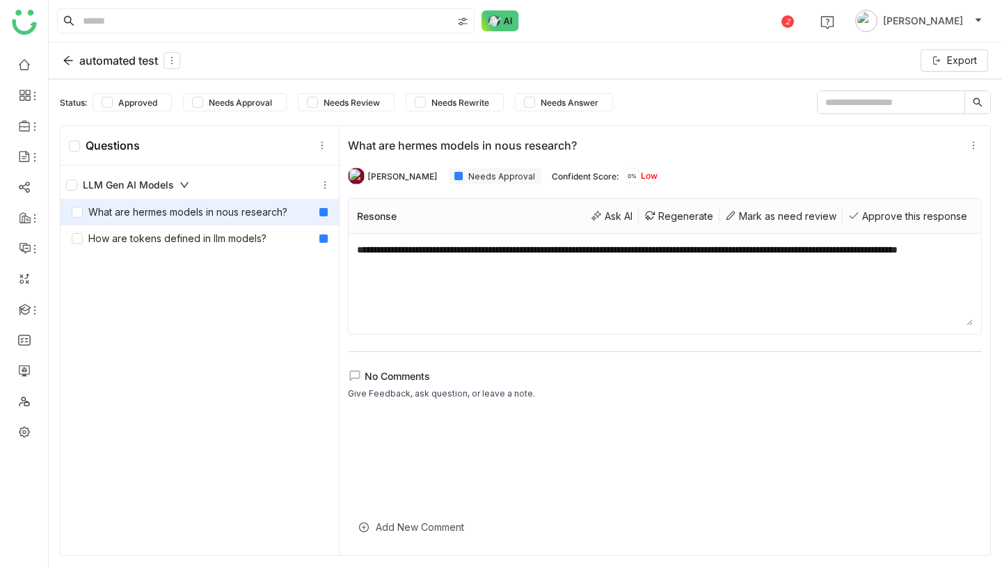
click at [145, 218] on div "What are hermes models in nous research?" at bounding box center [180, 212] width 216 height 15
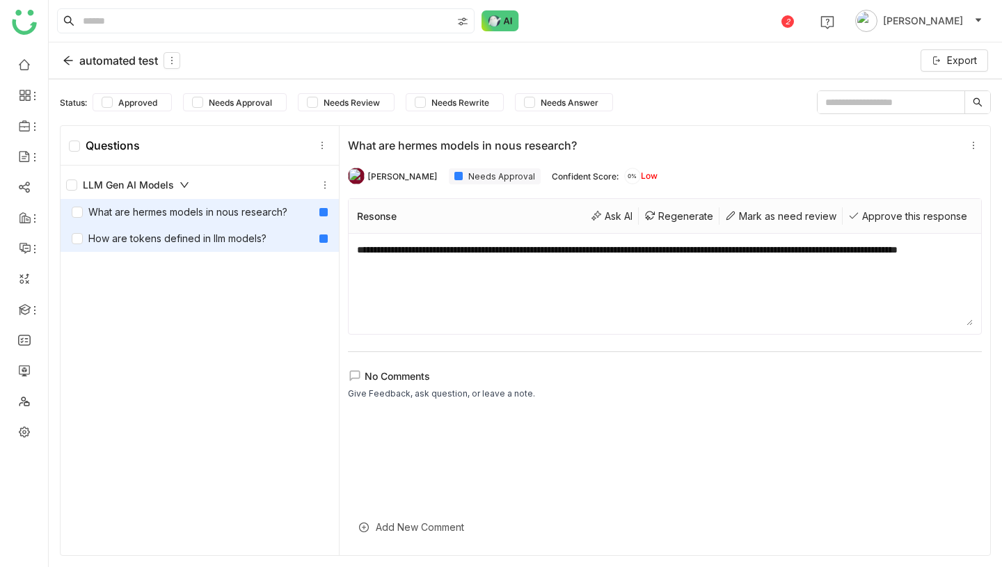
click at [150, 240] on div "How are tokens defined in llm models?" at bounding box center [169, 238] width 195 height 15
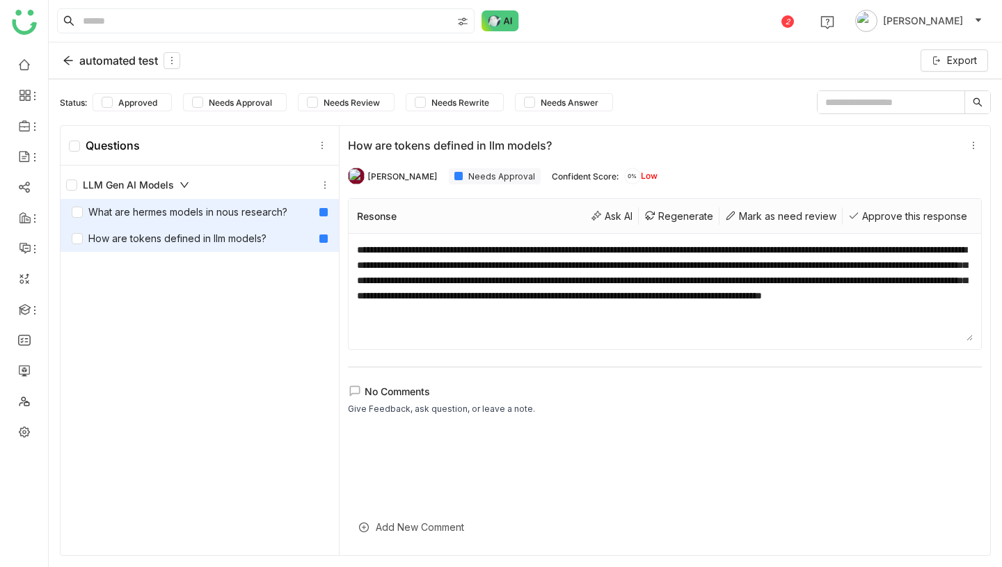
click at [148, 210] on div "What are hermes models in nous research?" at bounding box center [180, 212] width 216 height 15
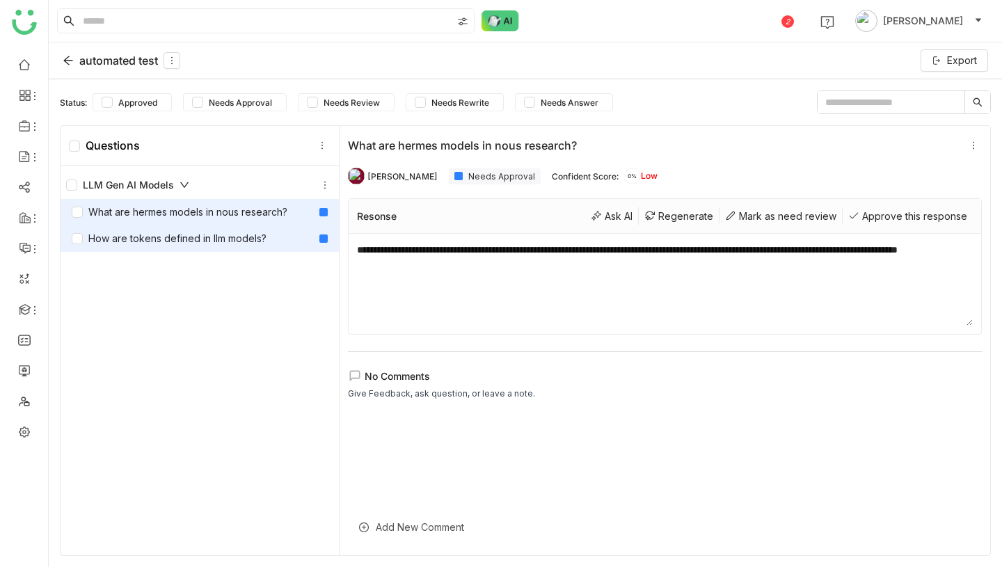
click at [240, 232] on div "How are tokens defined in llm models?" at bounding box center [169, 238] width 195 height 15
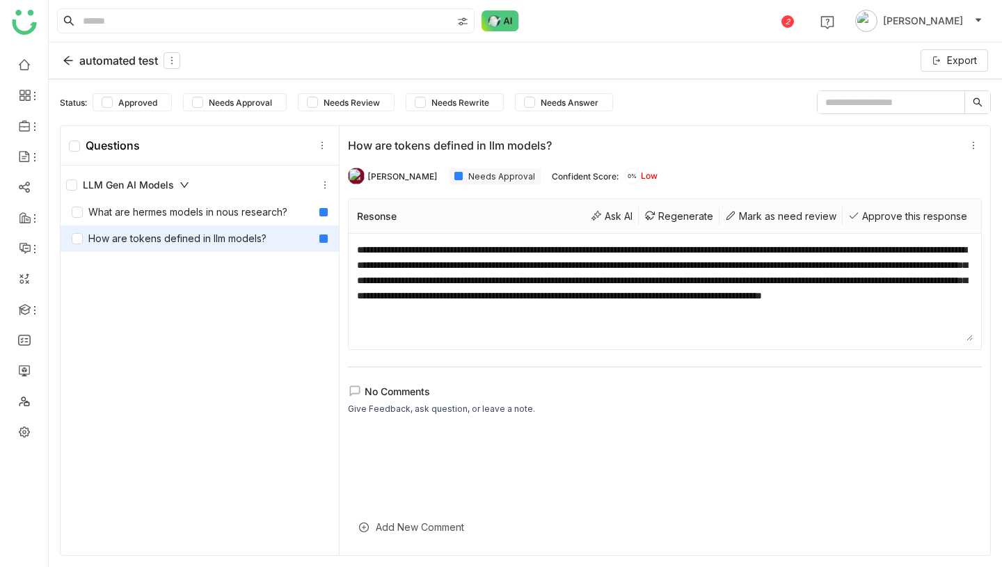
click at [120, 62] on div "automated test" at bounding box center [122, 60] width 118 height 17
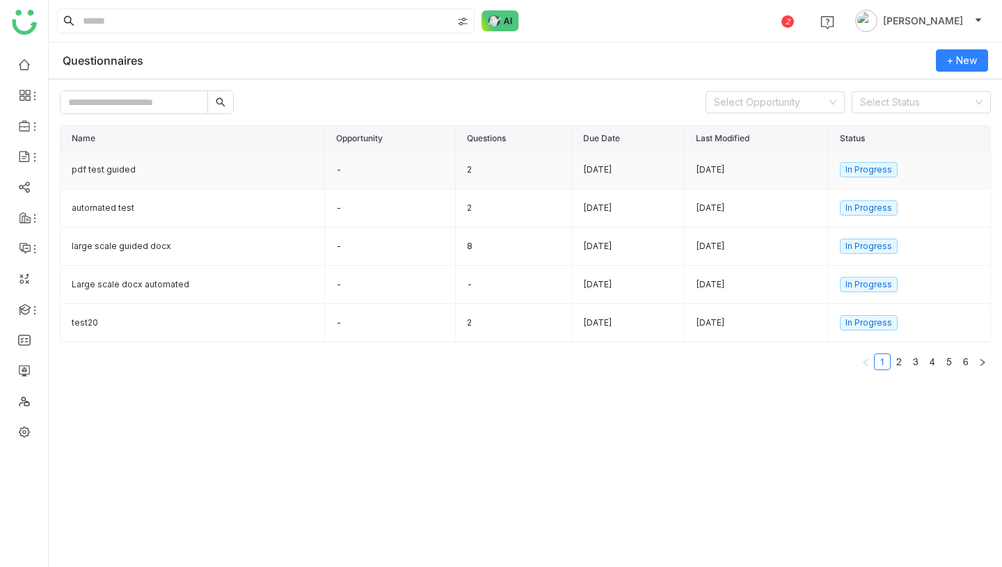
click at [332, 178] on td "-" at bounding box center [390, 170] width 131 height 38
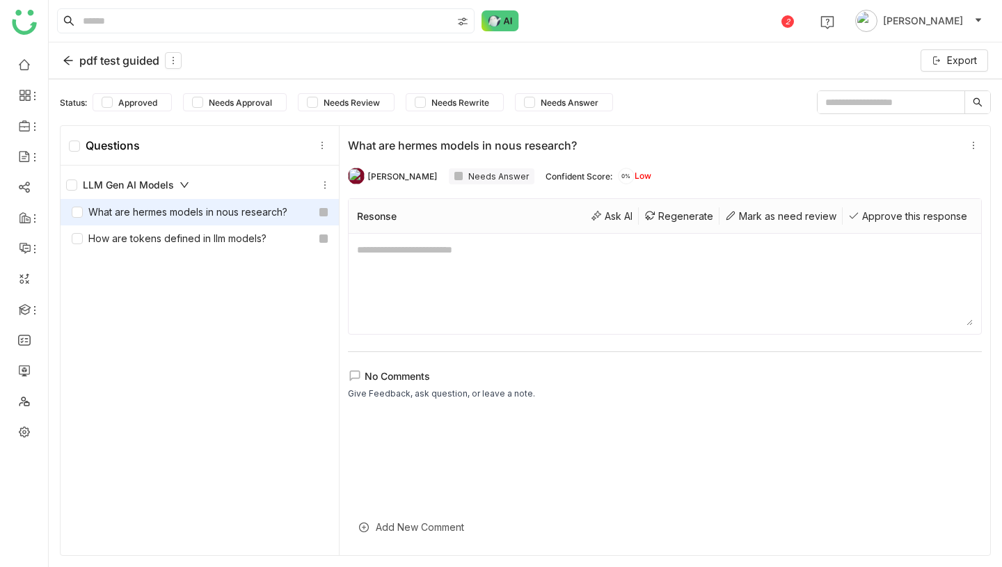
click at [79, 60] on div "pdf test guided" at bounding box center [122, 60] width 119 height 17
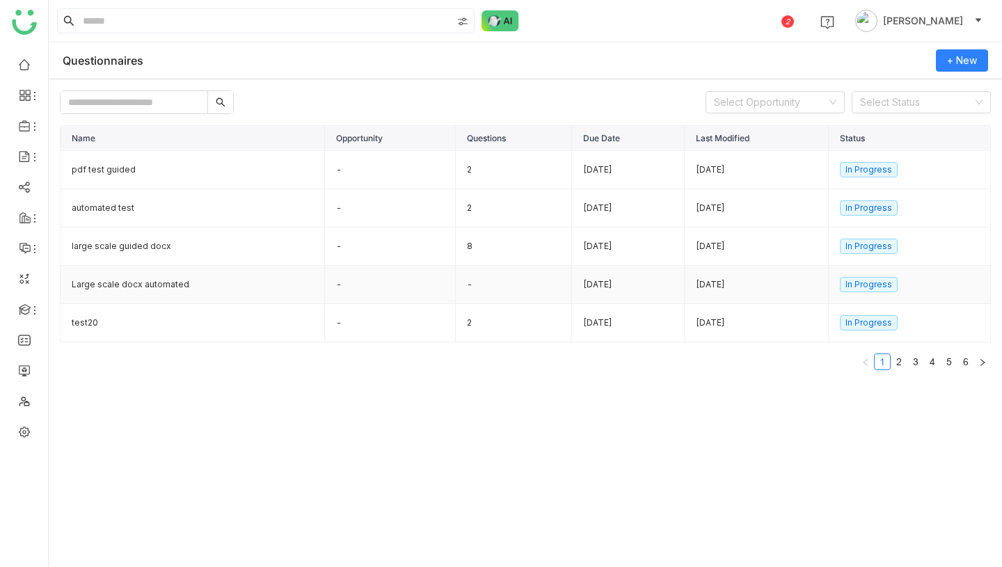
click at [246, 286] on td "Large scale docx automated" at bounding box center [193, 285] width 264 height 38
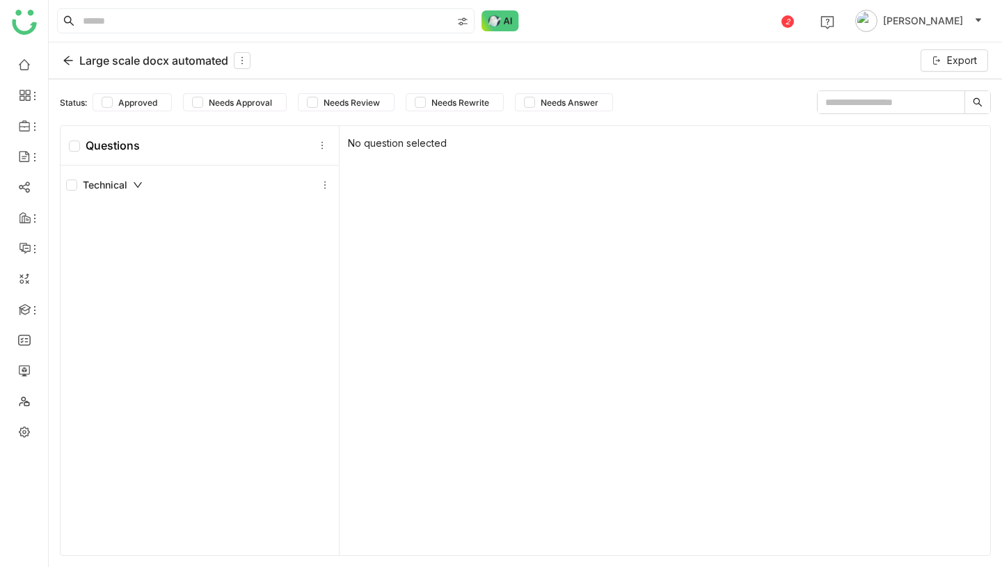
click at [96, 58] on div "Large scale docx automated" at bounding box center [157, 60] width 188 height 17
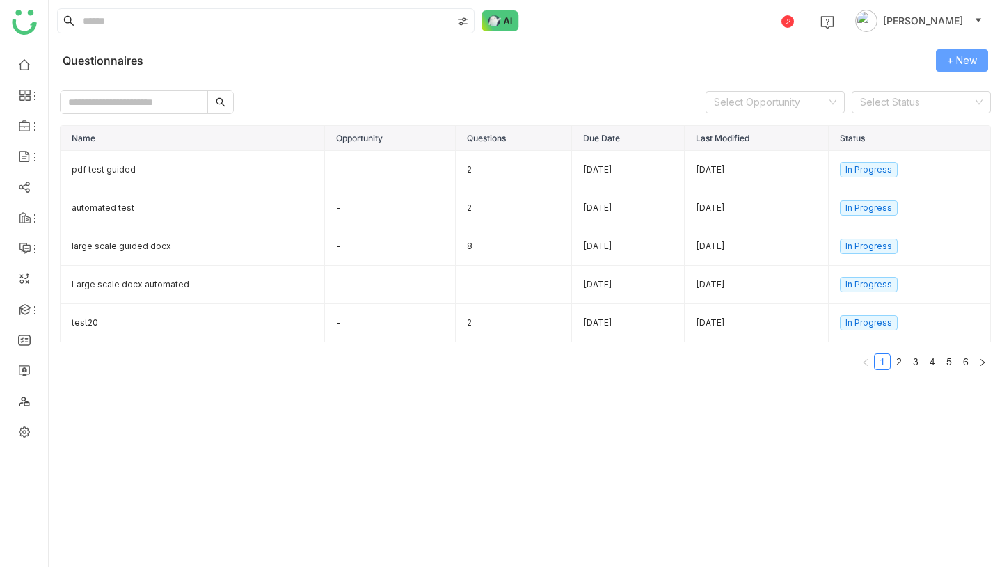
click at [967, 57] on span "+ New" at bounding box center [962, 60] width 30 height 15
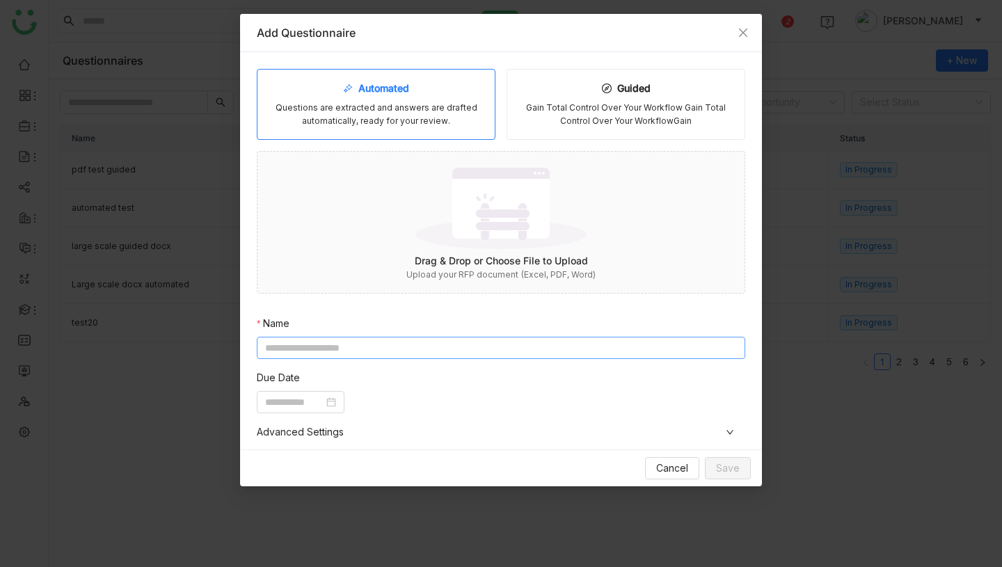
click at [459, 351] on input at bounding box center [501, 348] width 488 height 22
type input "**********"
click at [324, 401] on input at bounding box center [294, 402] width 58 height 15
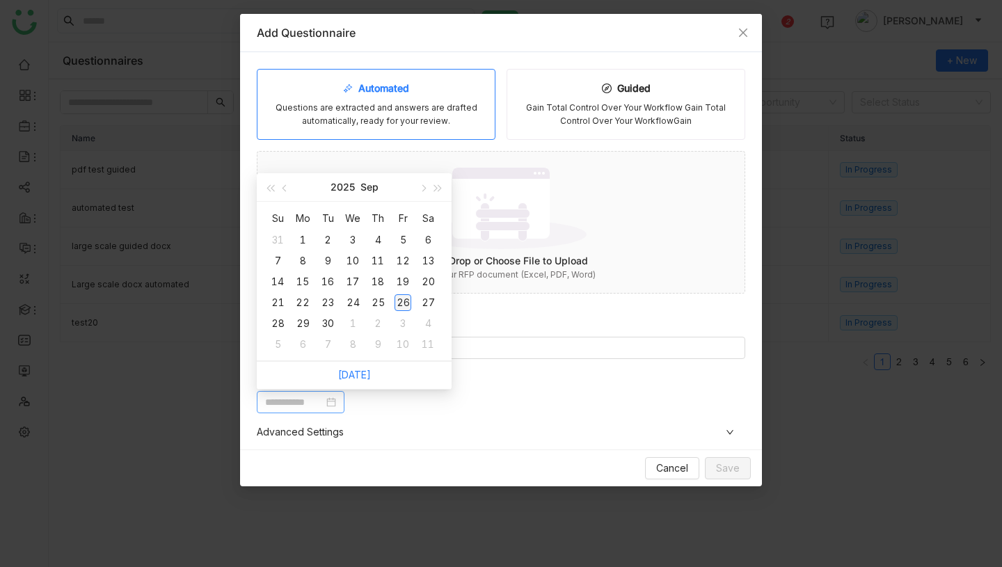
click at [403, 299] on div "26" at bounding box center [403, 302] width 17 height 17
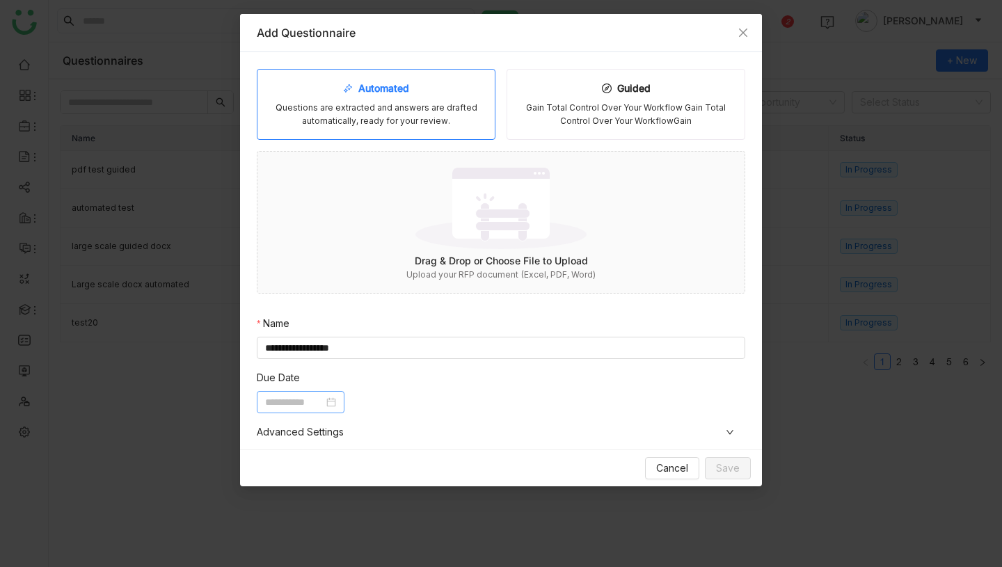
type input "**********"
click at [532, 228] on img at bounding box center [500, 208] width 171 height 90
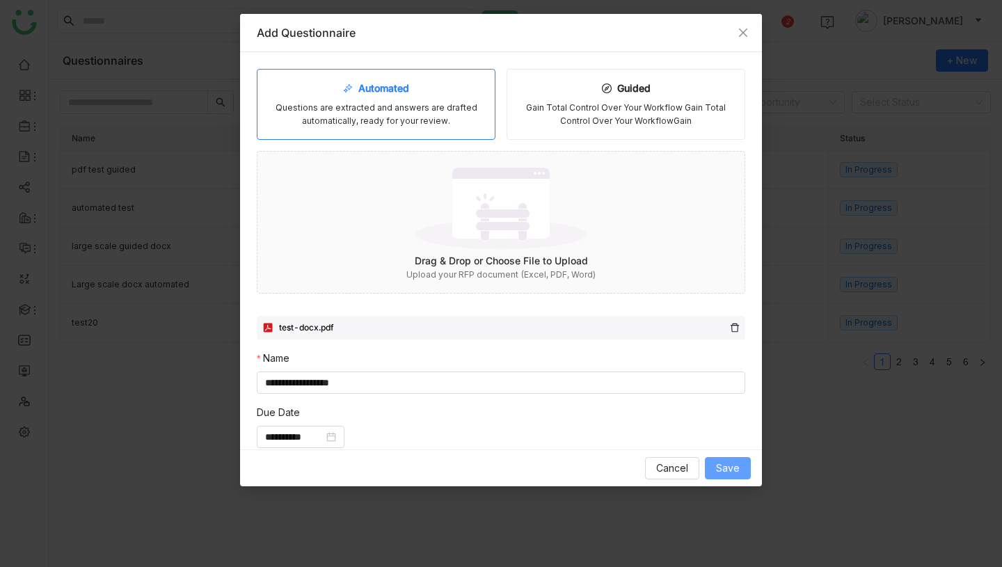
click at [733, 463] on span "Save" at bounding box center [728, 468] width 24 height 15
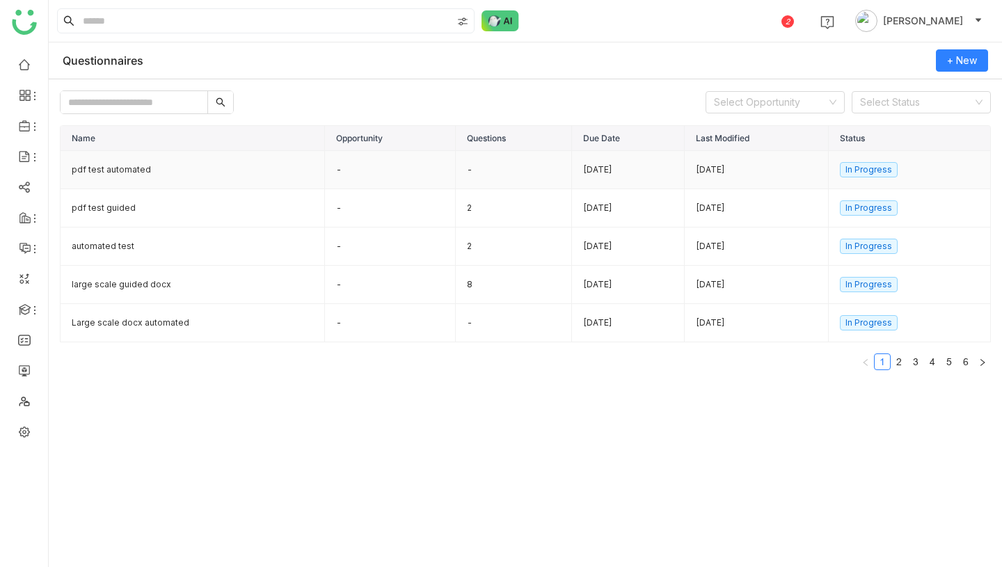
click at [214, 172] on td "pdf test automated" at bounding box center [193, 170] width 264 height 38
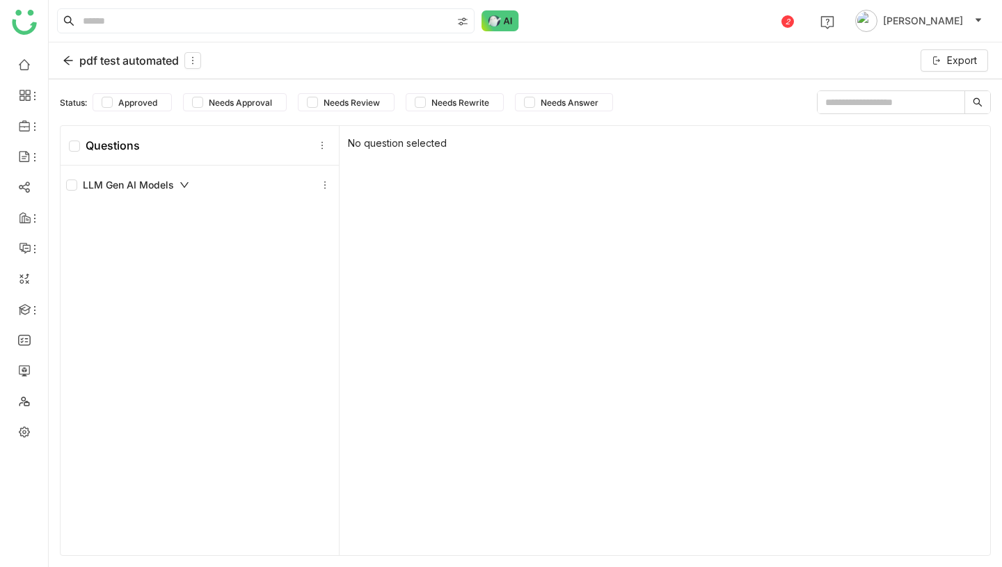
click at [132, 58] on div "pdf test automated" at bounding box center [132, 60] width 138 height 17
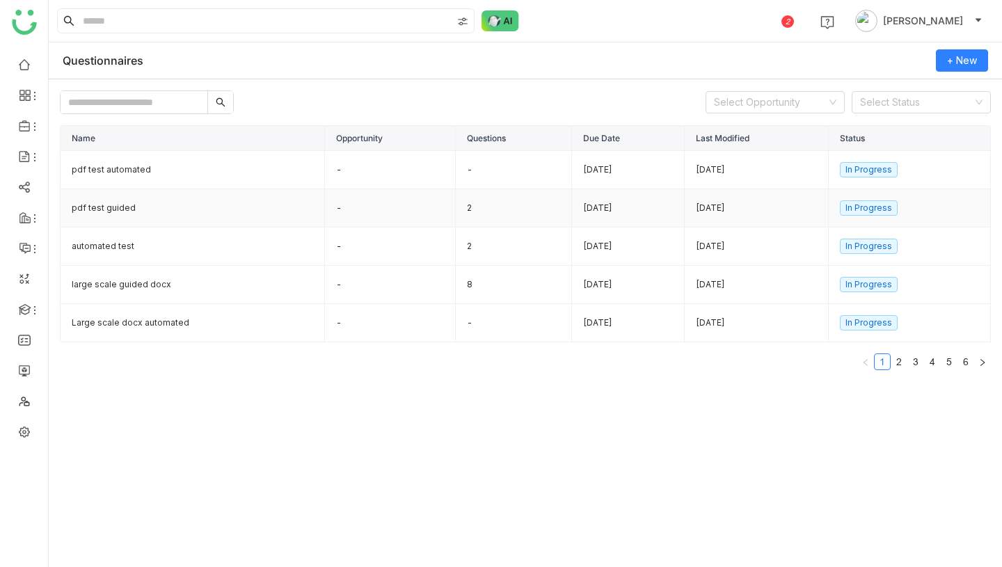
click at [177, 201] on td "pdf test guided" at bounding box center [193, 208] width 264 height 38
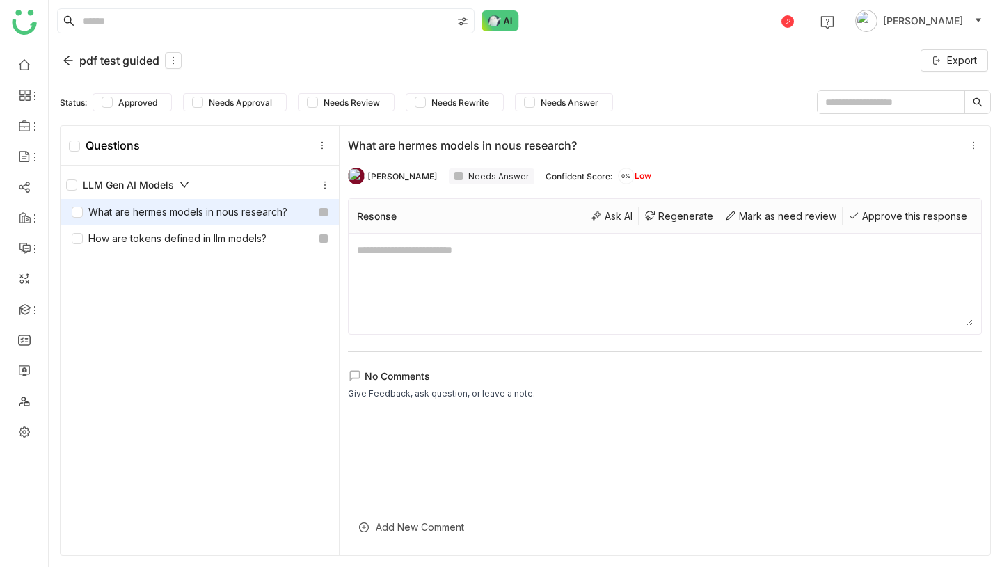
click at [118, 61] on div "pdf test guided" at bounding box center [122, 60] width 119 height 17
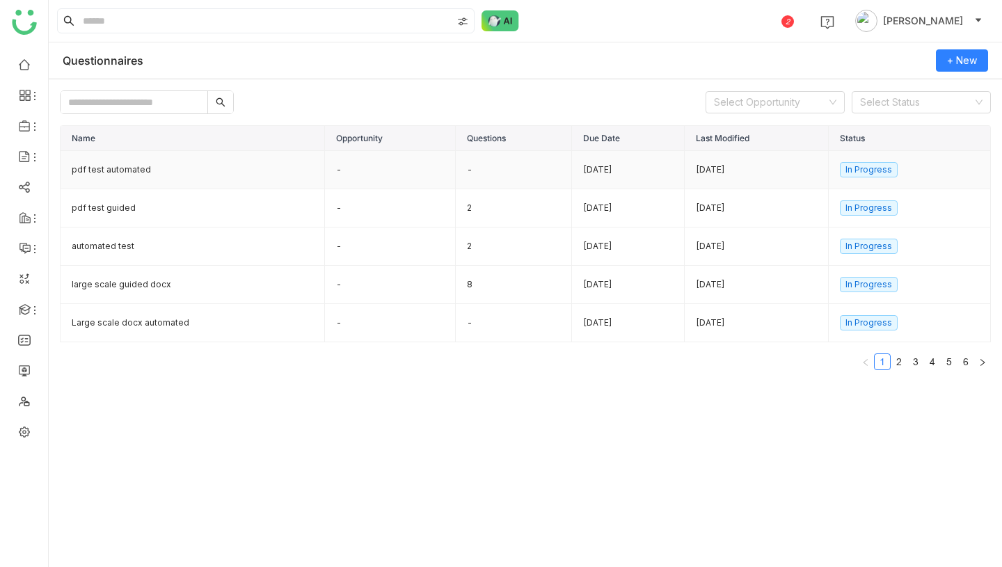
click at [189, 173] on td "pdf test automated" at bounding box center [193, 170] width 264 height 38
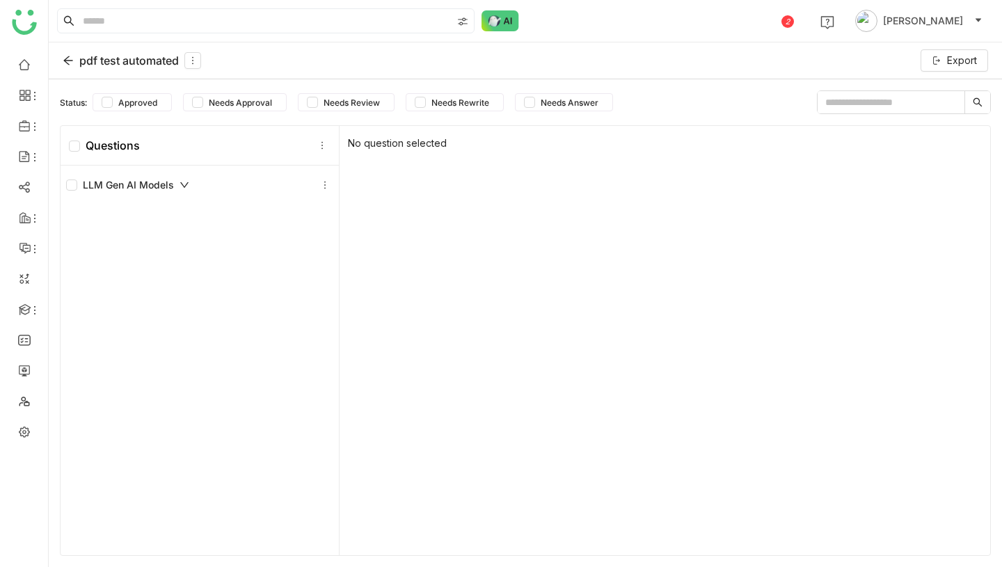
click at [182, 184] on icon at bounding box center [185, 185] width 10 height 10
click at [118, 60] on div "pdf test automated" at bounding box center [132, 60] width 138 height 17
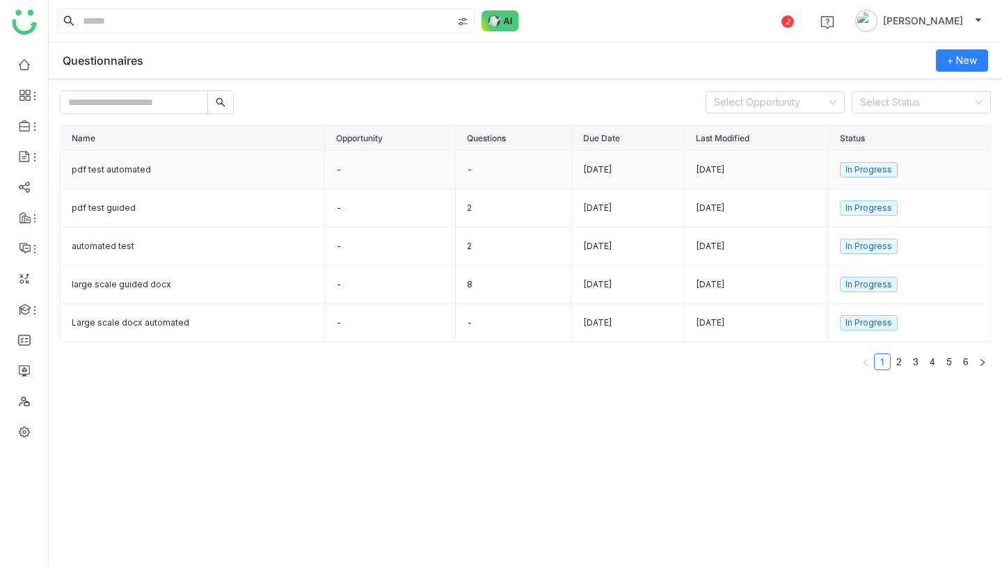
click at [246, 169] on td "pdf test automated" at bounding box center [193, 170] width 264 height 38
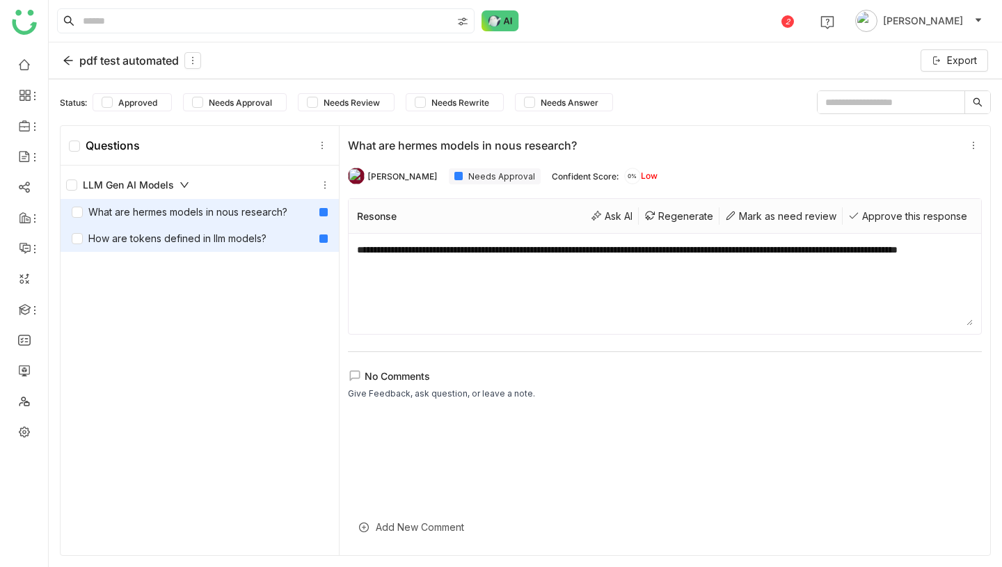
click at [261, 227] on div "How are tokens defined in llm models?" at bounding box center [200, 238] width 278 height 26
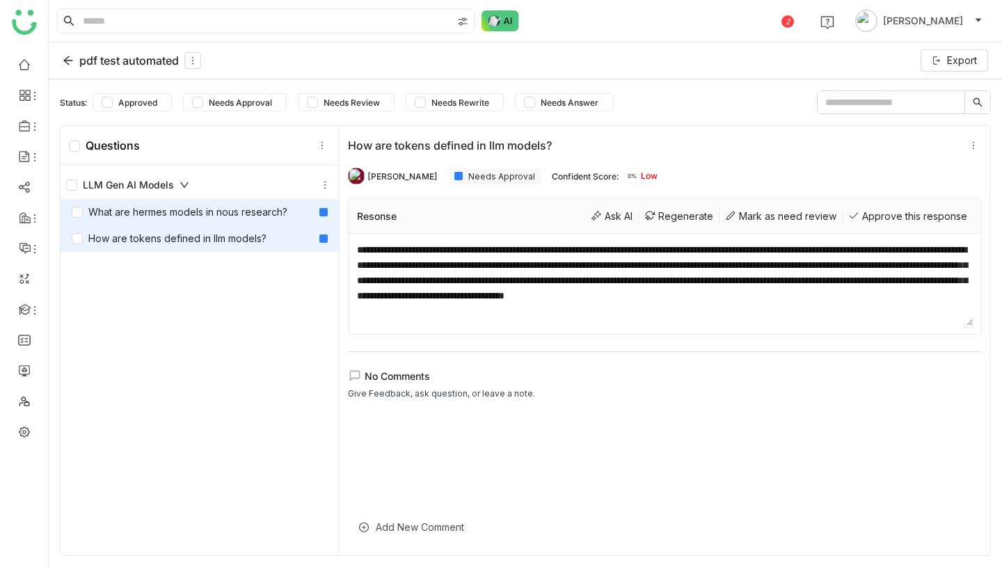
click at [265, 212] on div "What are hermes models in nous research?" at bounding box center [180, 212] width 216 height 15
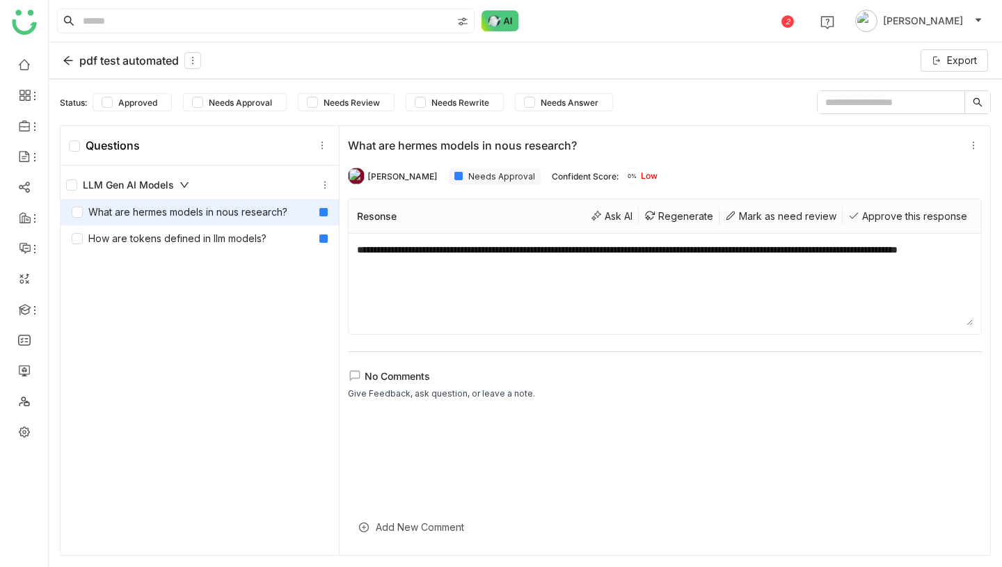
click at [88, 56] on div "pdf test automated" at bounding box center [132, 60] width 138 height 17
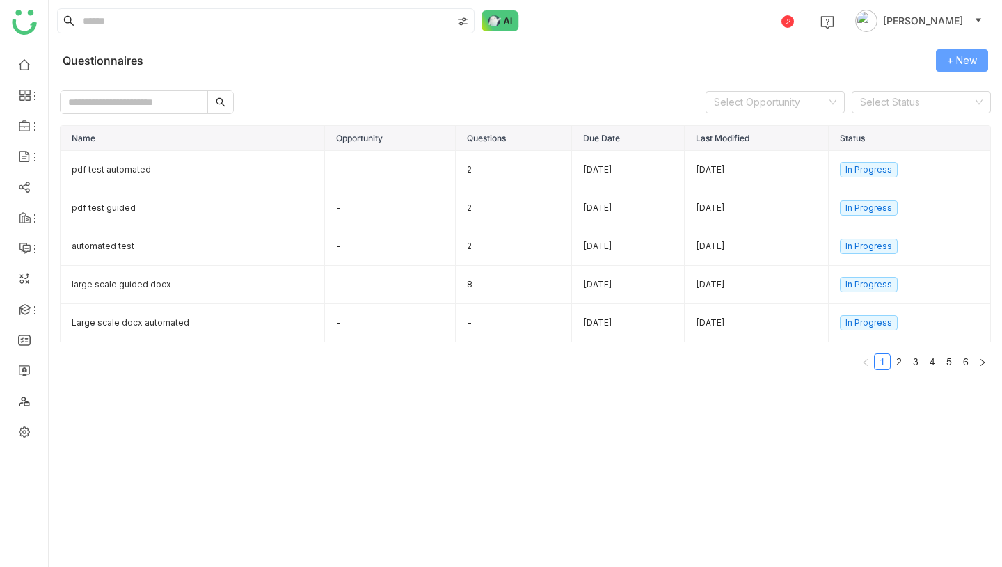
click at [949, 63] on span "+ New" at bounding box center [962, 60] width 30 height 15
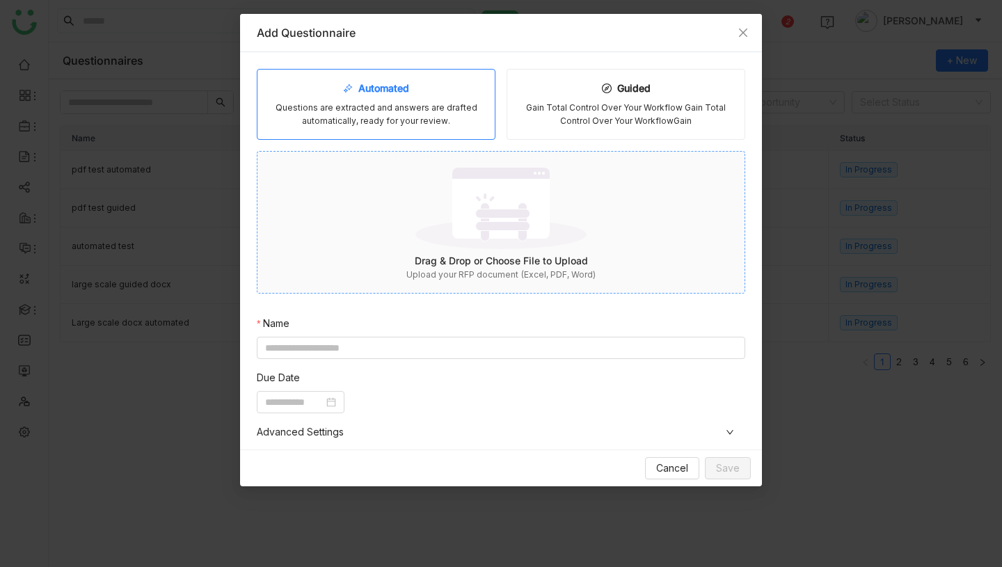
click at [513, 279] on div "Upload your RFP document (Excel, PDF, Word)" at bounding box center [500, 275] width 487 height 13
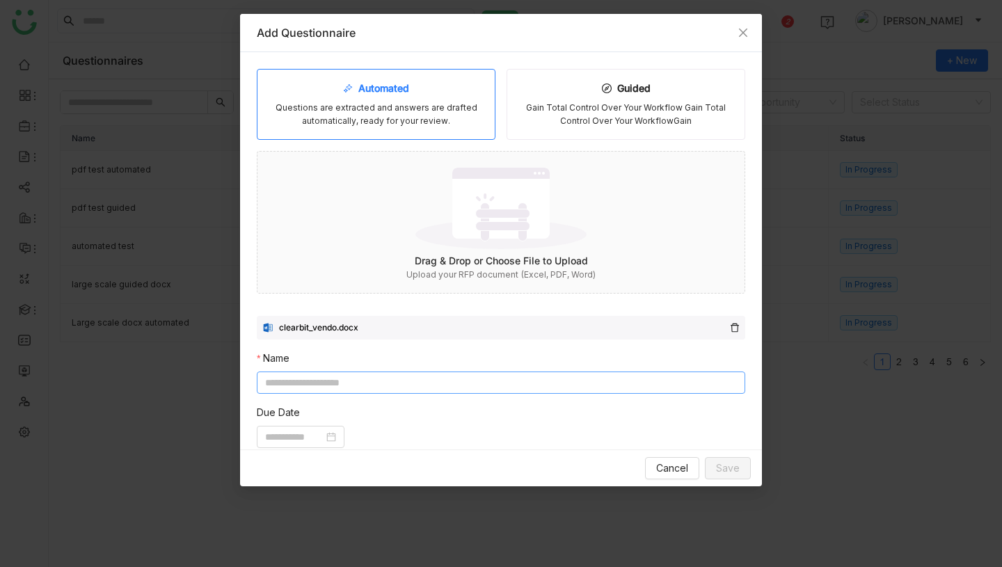
click at [440, 383] on input at bounding box center [501, 383] width 488 height 22
type input "**********"
click at [324, 435] on input at bounding box center [294, 436] width 58 height 15
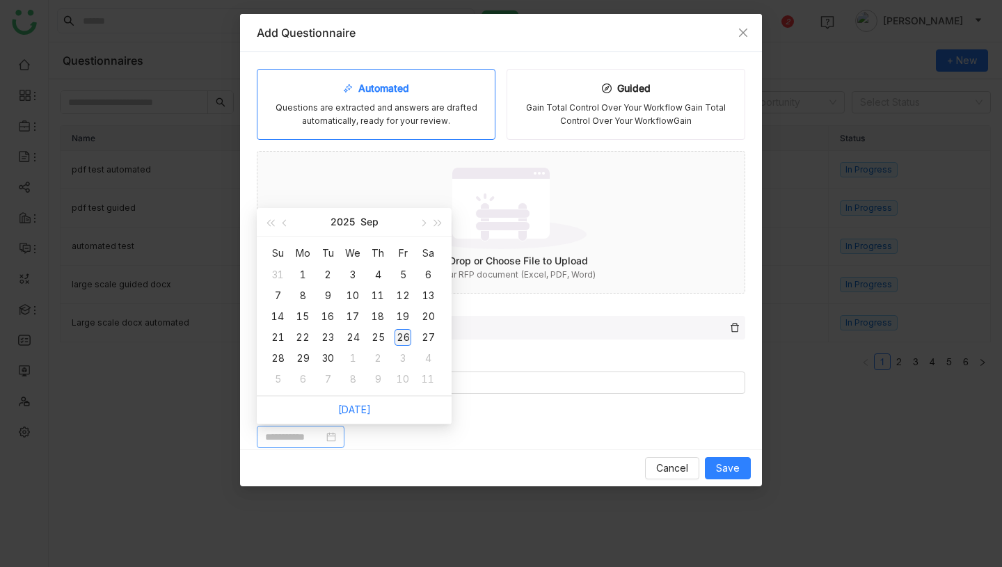
click at [407, 335] on div "26" at bounding box center [403, 337] width 17 height 17
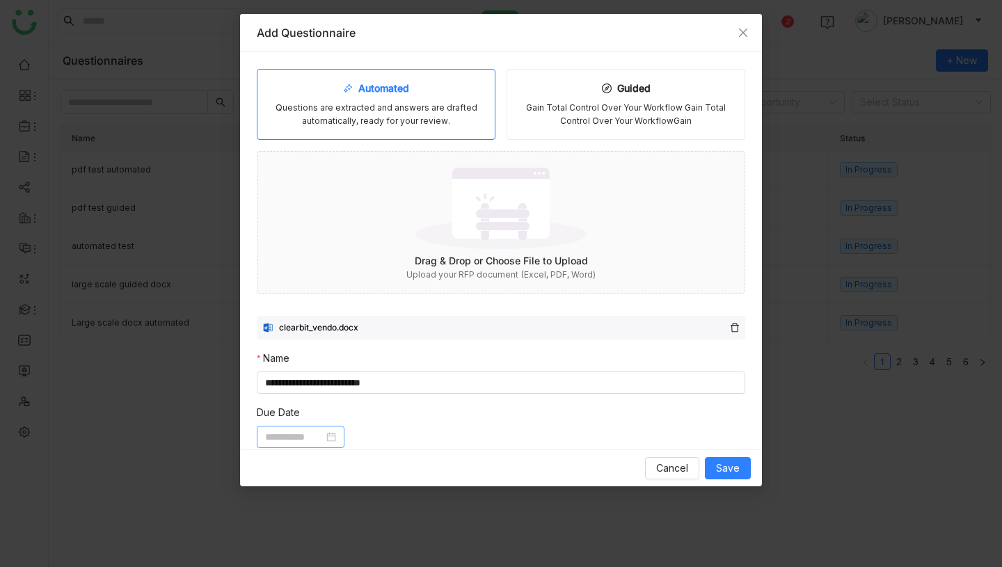
type input "**********"
click at [727, 472] on span "Save" at bounding box center [728, 468] width 24 height 15
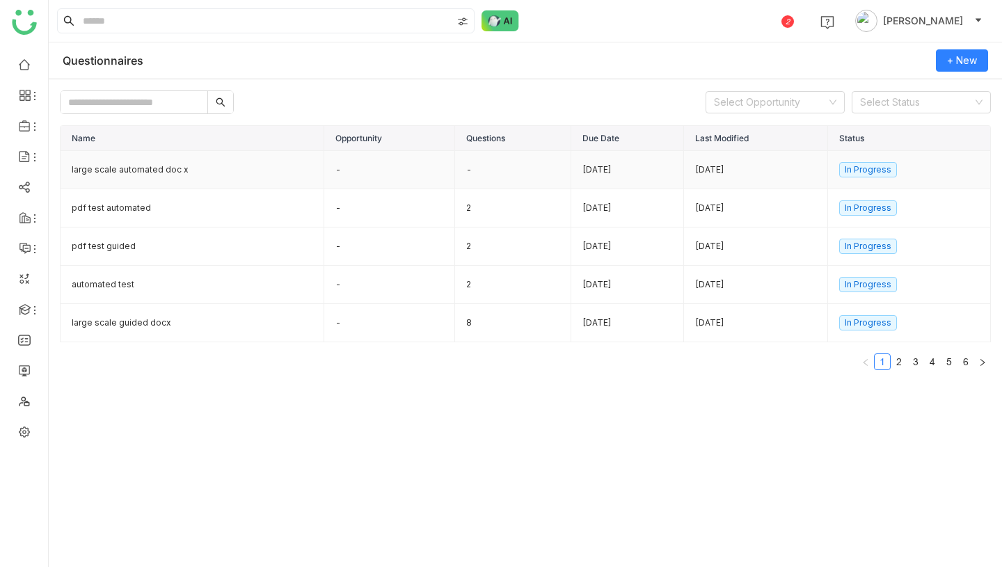
click at [175, 175] on td "large scale automated doc x" at bounding box center [193, 170] width 264 height 38
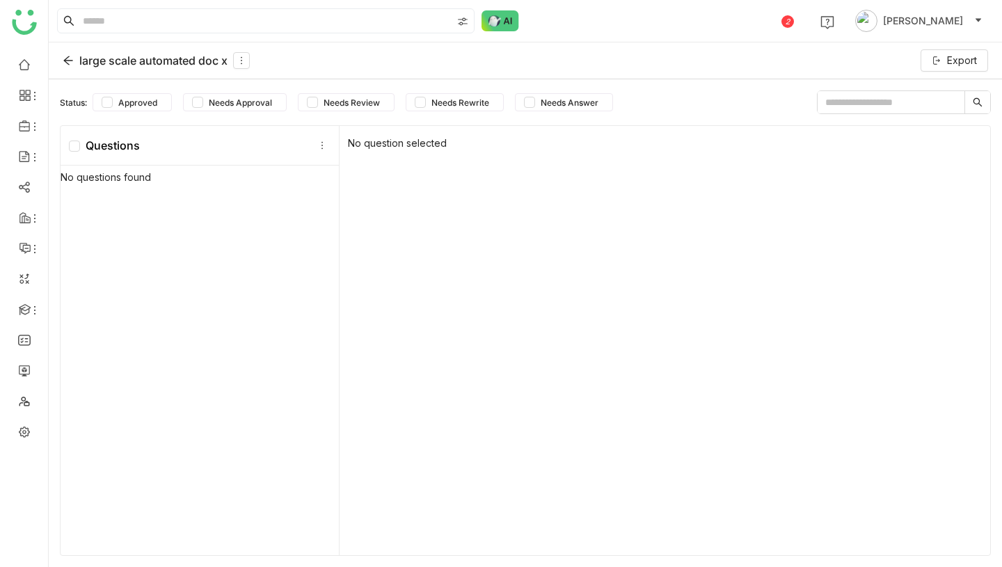
click at [101, 61] on div "large scale automated doc x" at bounding box center [156, 60] width 187 height 17
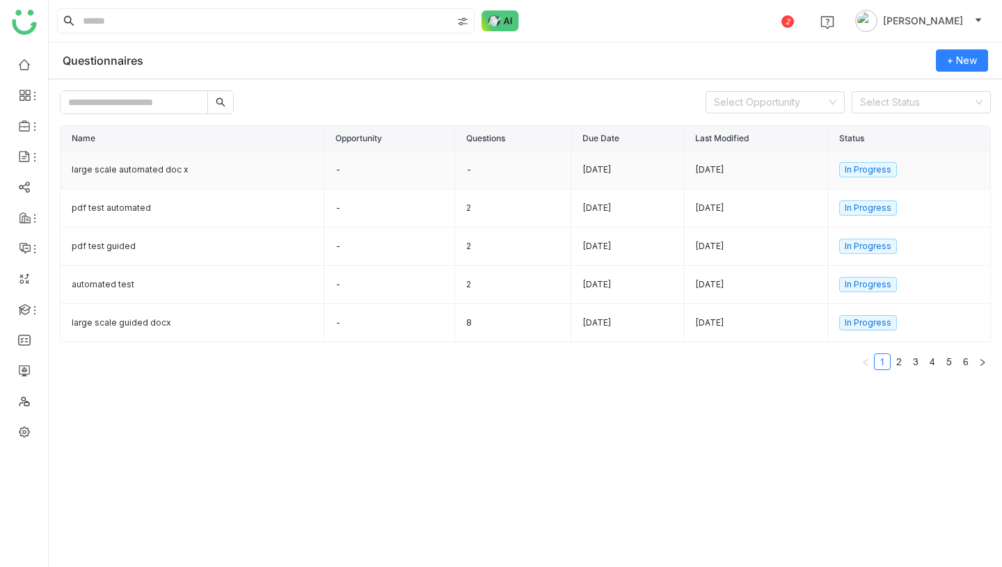
click at [170, 164] on td "large scale automated doc x" at bounding box center [193, 170] width 264 height 38
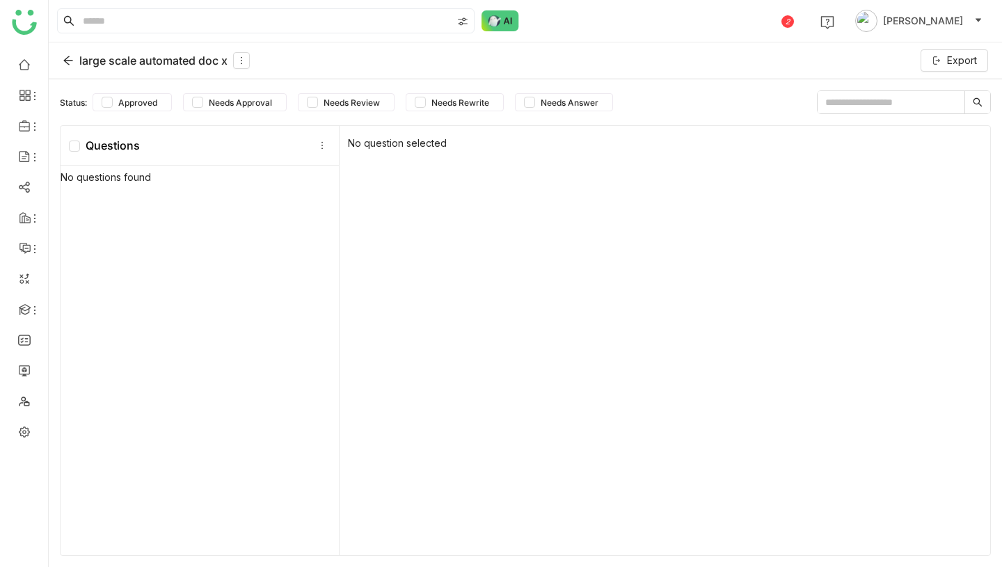
click at [119, 61] on div "large scale automated doc x" at bounding box center [156, 60] width 187 height 17
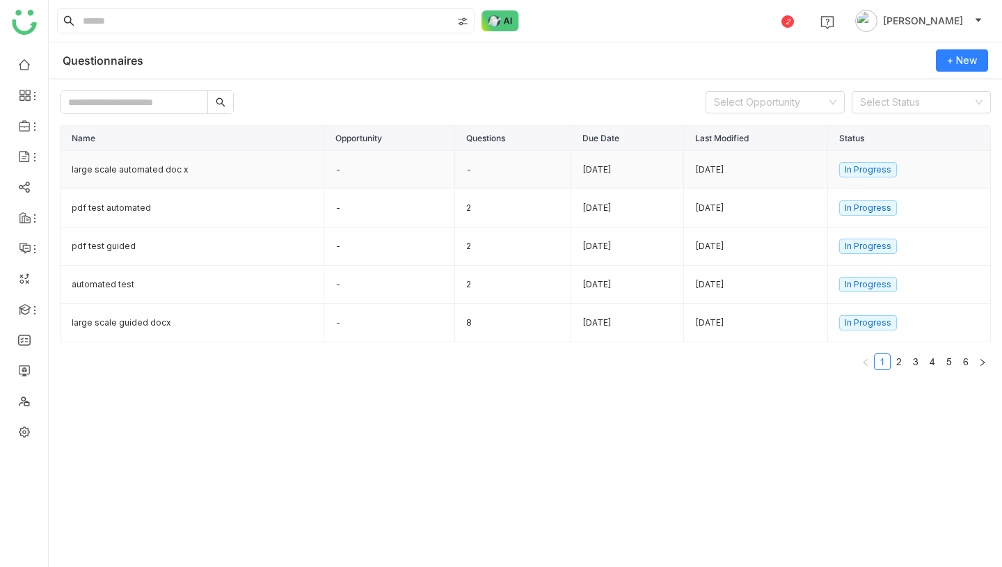
click at [174, 166] on td "large scale automated doc x" at bounding box center [193, 170] width 264 height 38
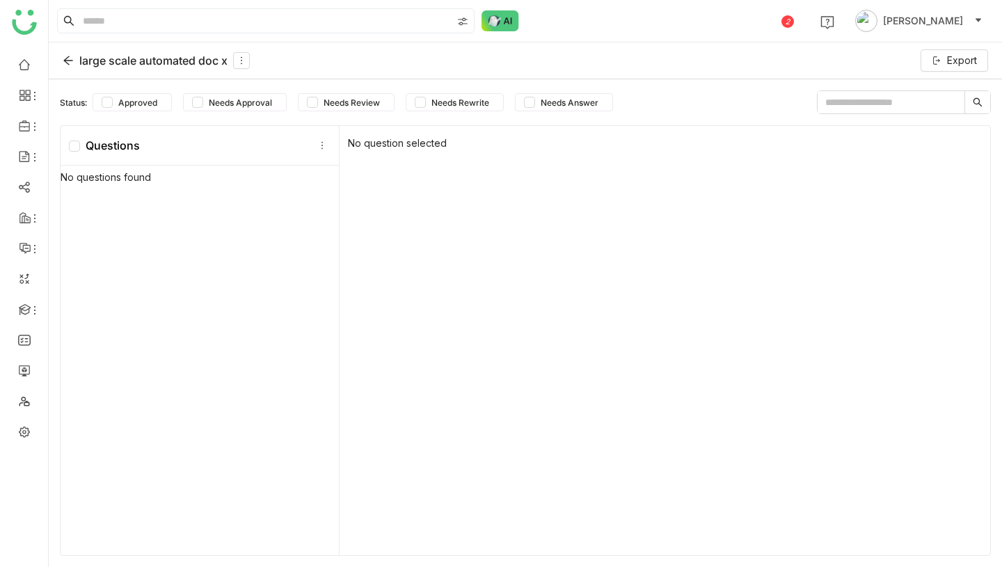
click at [132, 63] on div "large scale automated doc x" at bounding box center [156, 60] width 187 height 17
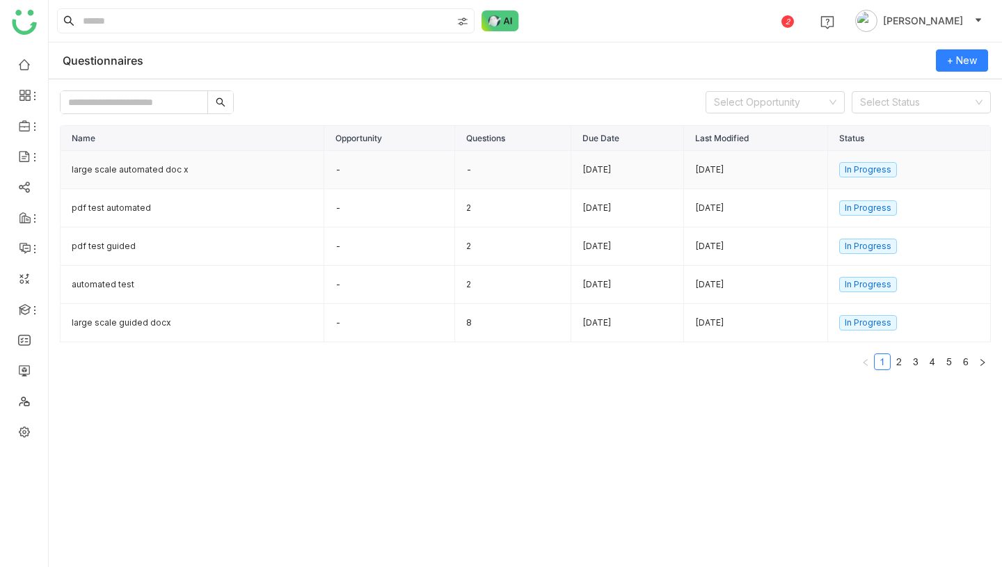
click at [374, 173] on td "-" at bounding box center [389, 170] width 131 height 38
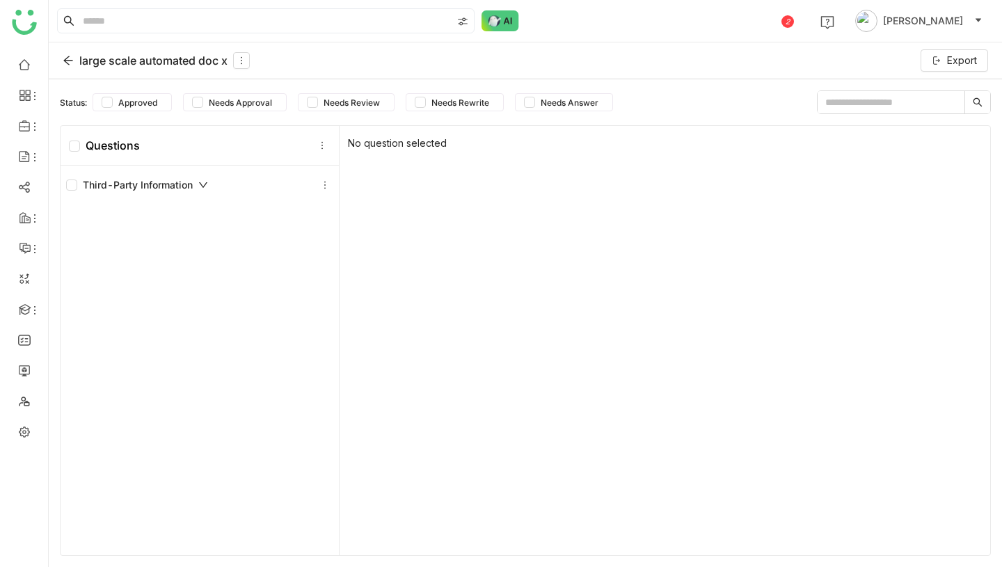
click at [127, 57] on div "large scale automated doc x" at bounding box center [156, 60] width 187 height 17
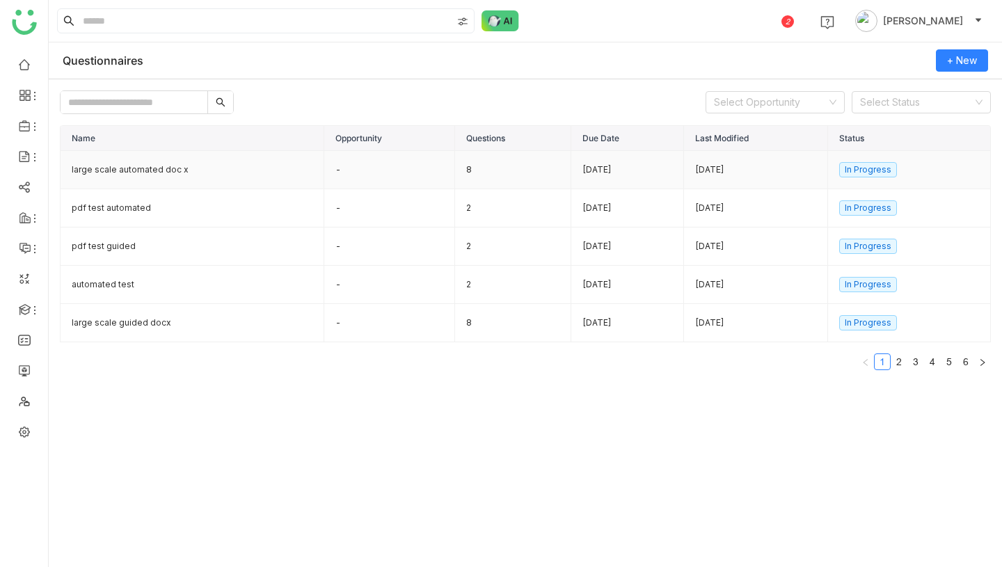
click at [230, 173] on td "large scale automated doc x" at bounding box center [193, 170] width 264 height 38
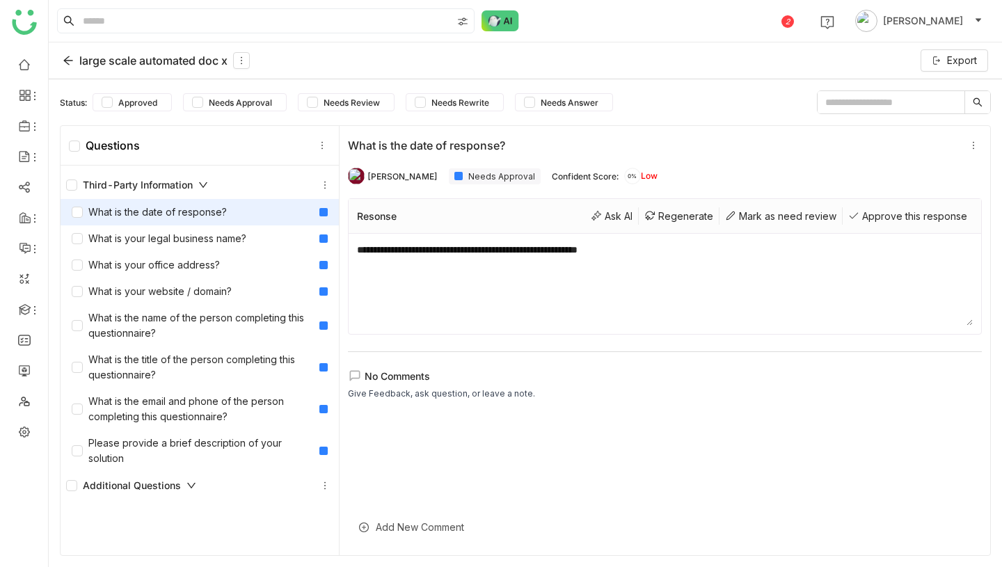
click at [207, 208] on div "What is the date of response?" at bounding box center [149, 212] width 155 height 15
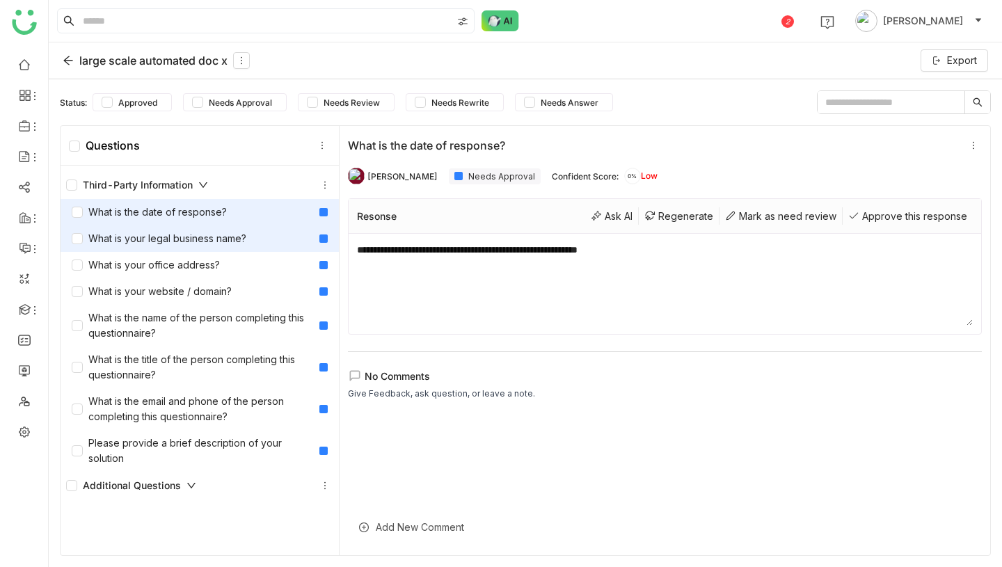
click at [207, 243] on div "What is your legal business name?" at bounding box center [159, 238] width 175 height 15
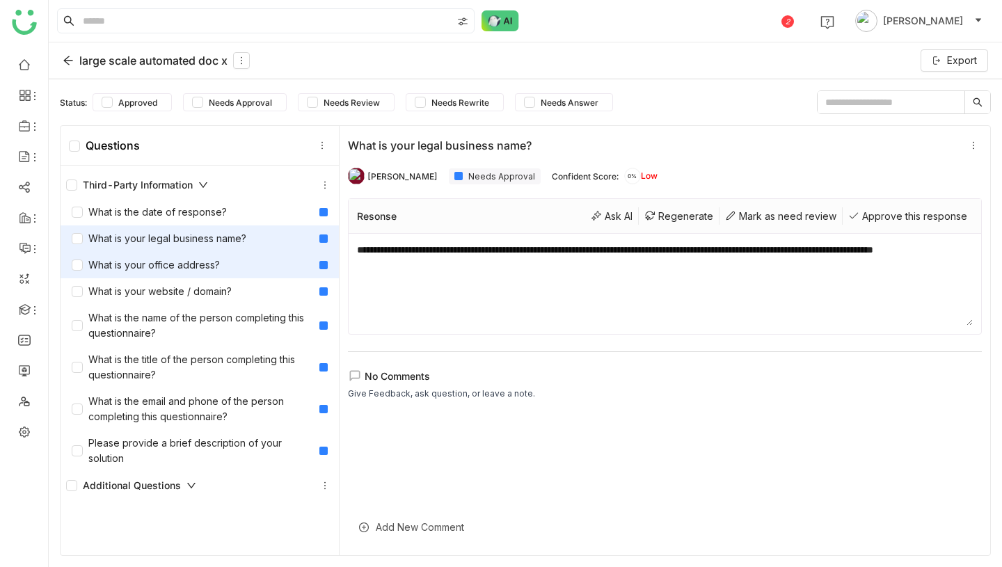
click at [207, 264] on div "What is your office address?" at bounding box center [146, 264] width 148 height 15
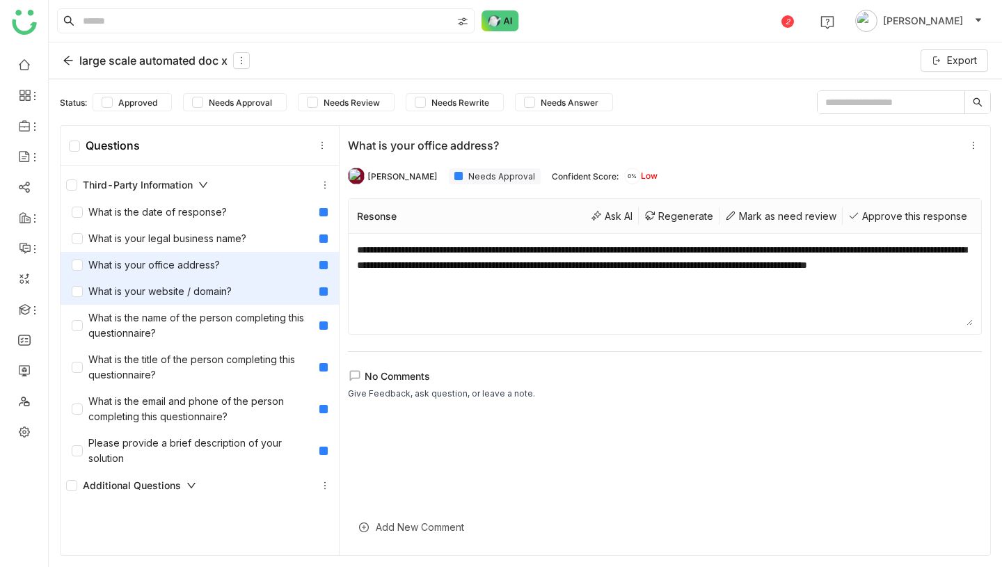
click at [207, 289] on div "What is your website / domain?" at bounding box center [152, 291] width 160 height 15
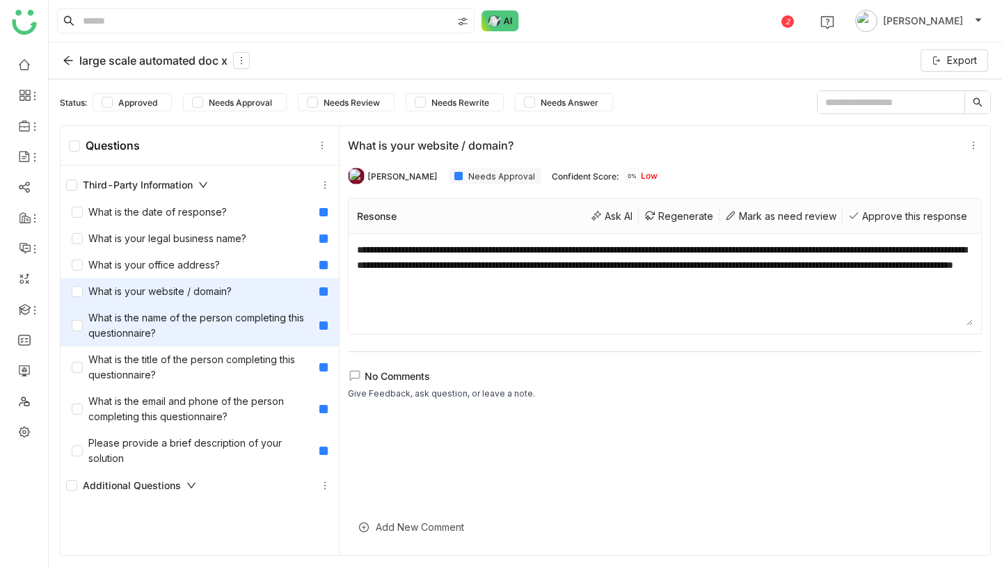
click at [207, 314] on div "What is the name of the person completing this questionnaire?" at bounding box center [193, 325] width 242 height 31
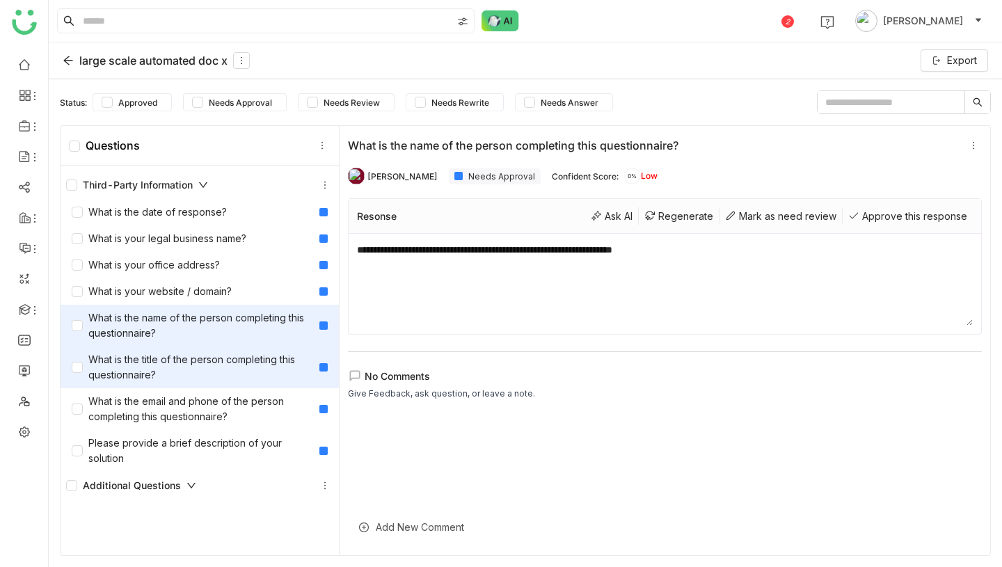
click at [205, 353] on div "What is the title of the person completing this questionnaire?" at bounding box center [193, 367] width 242 height 31
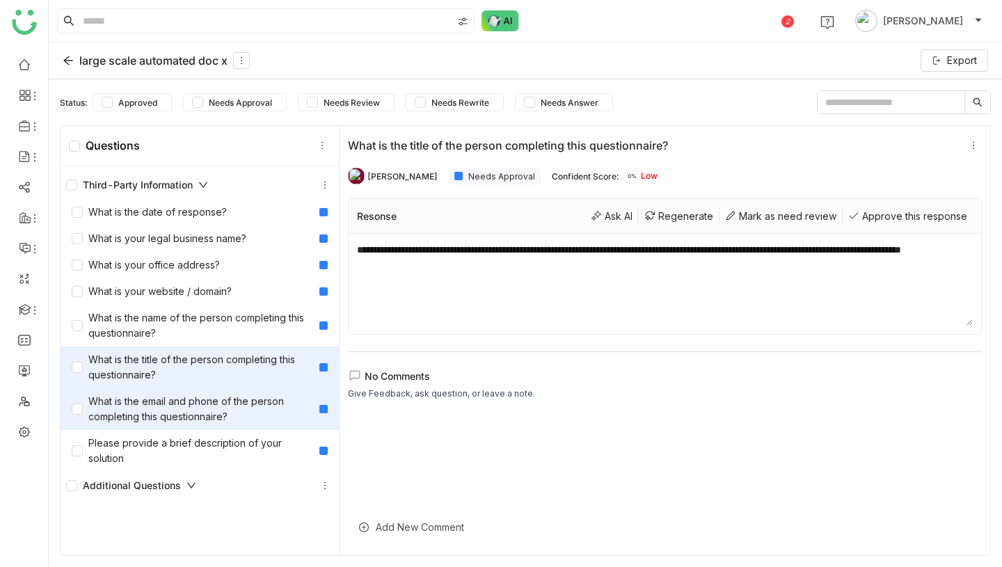
click at [203, 397] on div "What is the email and phone of the person completing this questionnaire?" at bounding box center [193, 409] width 242 height 31
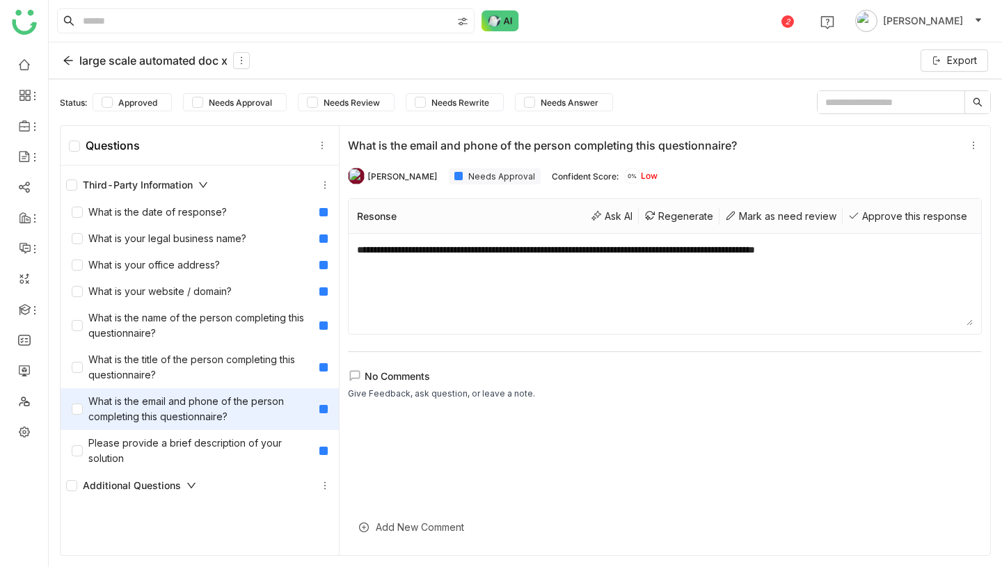
click at [193, 489] on icon at bounding box center [191, 486] width 10 height 10
click at [103, 60] on div "large scale automated doc x" at bounding box center [156, 60] width 187 height 17
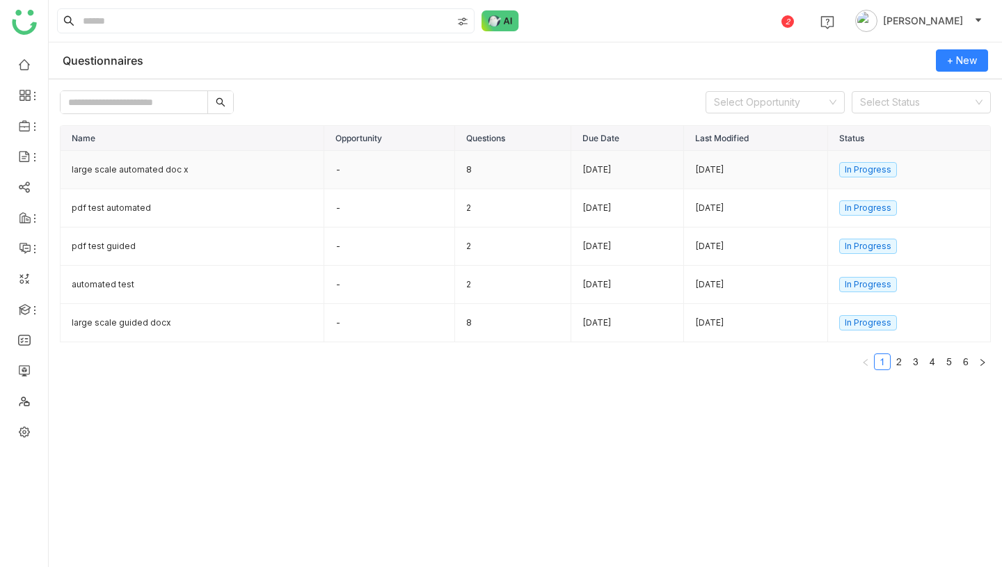
click at [151, 174] on td "large scale automated doc x" at bounding box center [193, 170] width 264 height 38
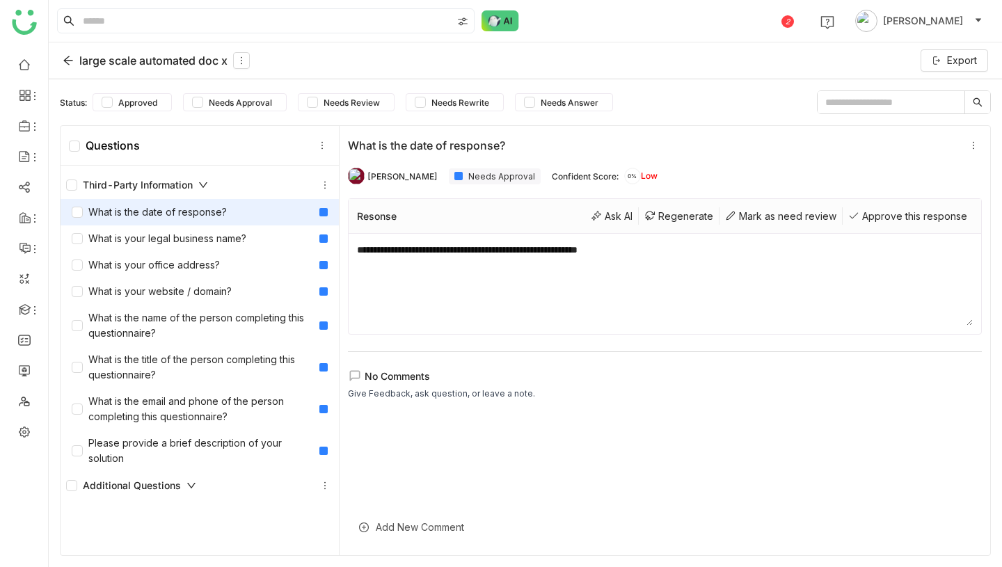
click at [135, 61] on div "large scale automated doc x" at bounding box center [156, 60] width 187 height 17
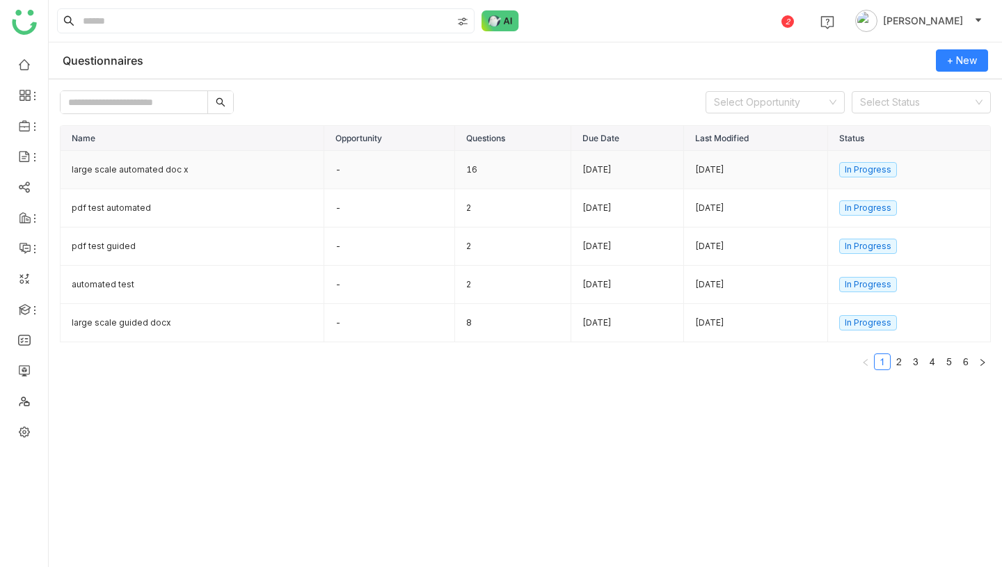
click at [189, 172] on td "large scale automated doc x" at bounding box center [193, 170] width 264 height 38
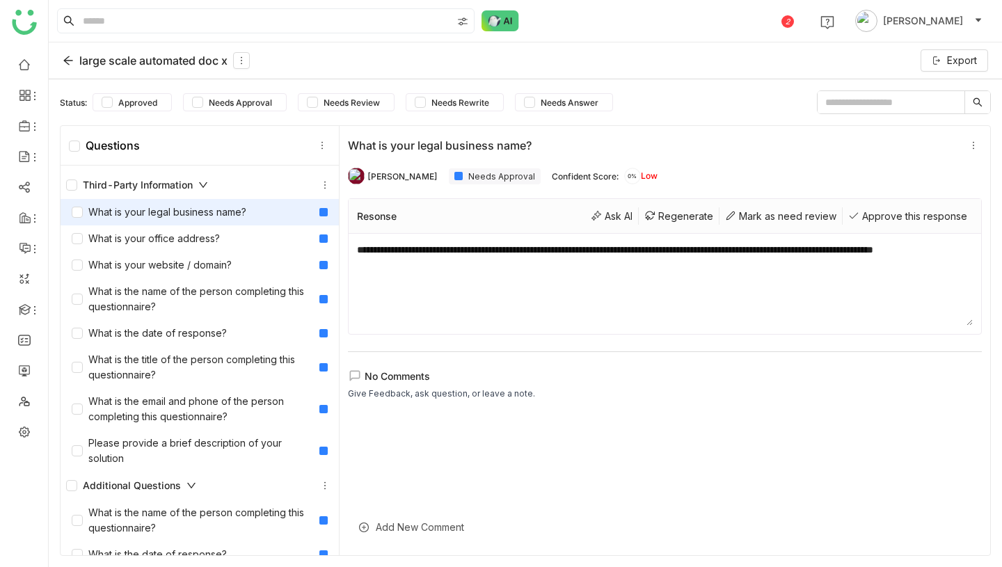
click at [294, 218] on div "What is your legal business name?" at bounding box center [200, 212] width 278 height 26
click at [329, 182] on icon at bounding box center [325, 185] width 10 height 10
click at [250, 211] on div "What is your legal business name?" at bounding box center [200, 212] width 278 height 26
click at [79, 61] on div "large scale automated doc x" at bounding box center [156, 60] width 187 height 17
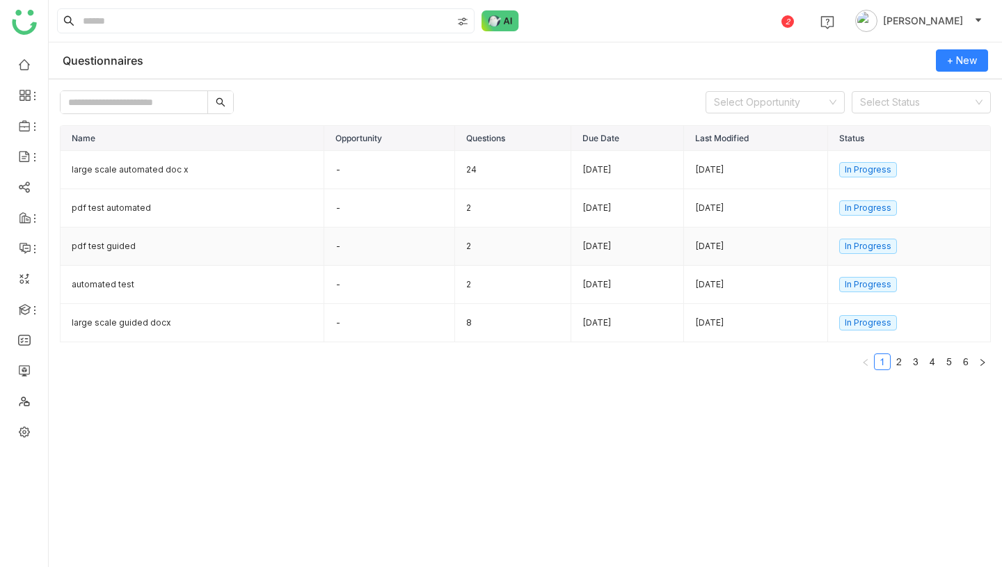
click at [136, 251] on td "pdf test guided" at bounding box center [193, 247] width 264 height 38
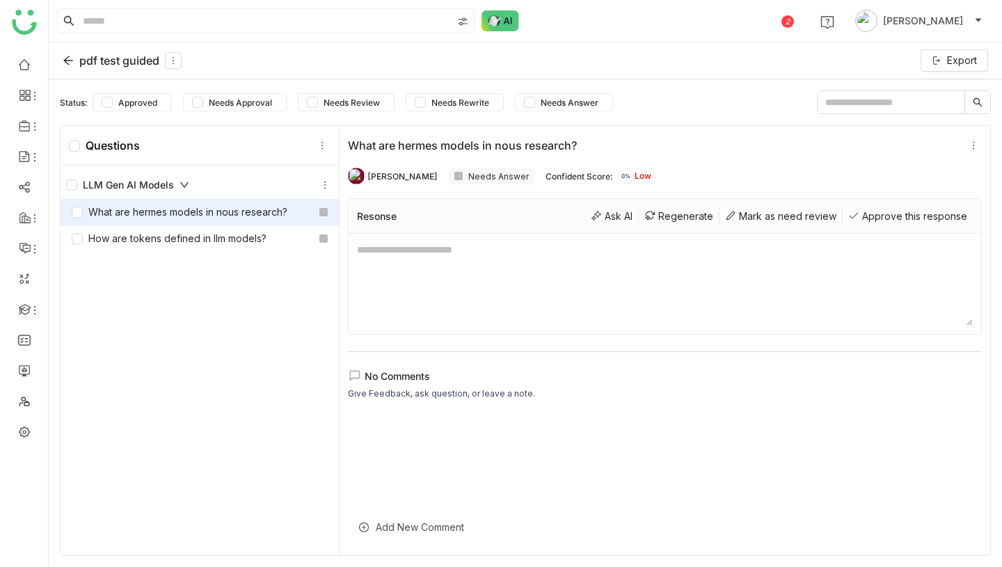
click at [278, 215] on div "What are hermes models in nous research?" at bounding box center [180, 212] width 216 height 15
click at [326, 185] on icon at bounding box center [325, 185] width 10 height 10
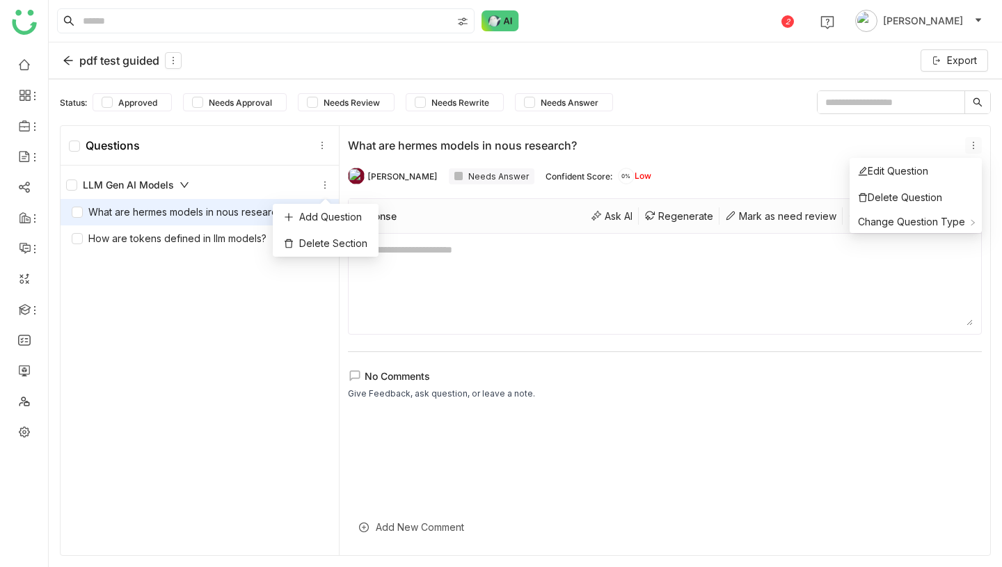
click at [973, 142] on icon at bounding box center [973, 146] width 1 height 8
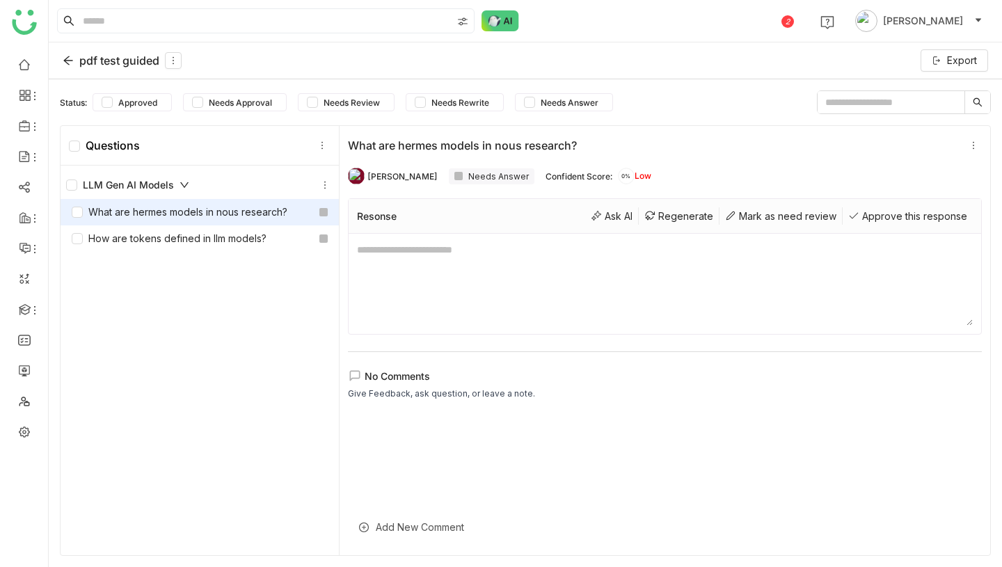
click at [74, 62] on div "pdf test guided" at bounding box center [122, 60] width 119 height 17
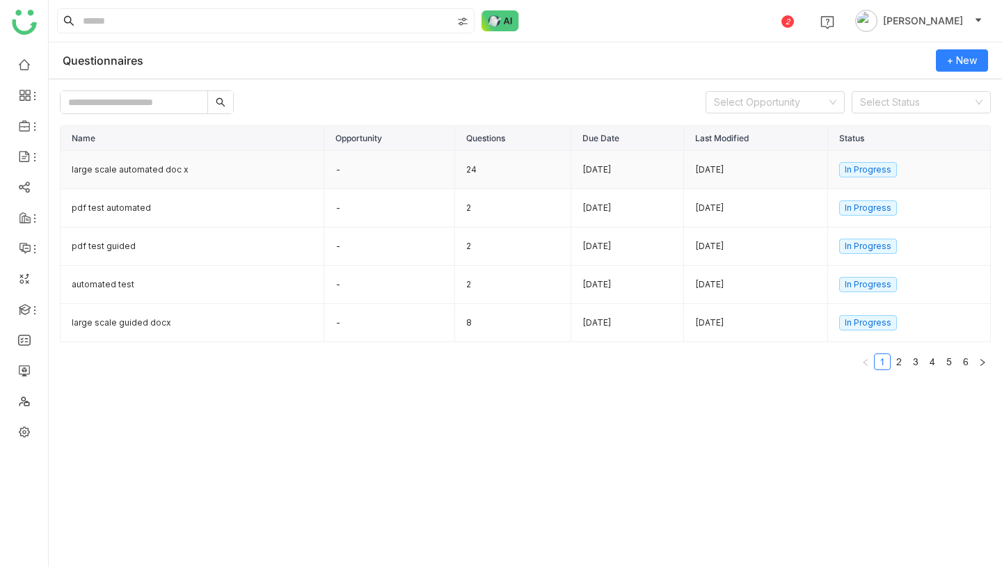
click at [457, 177] on td "24" at bounding box center [513, 170] width 117 height 38
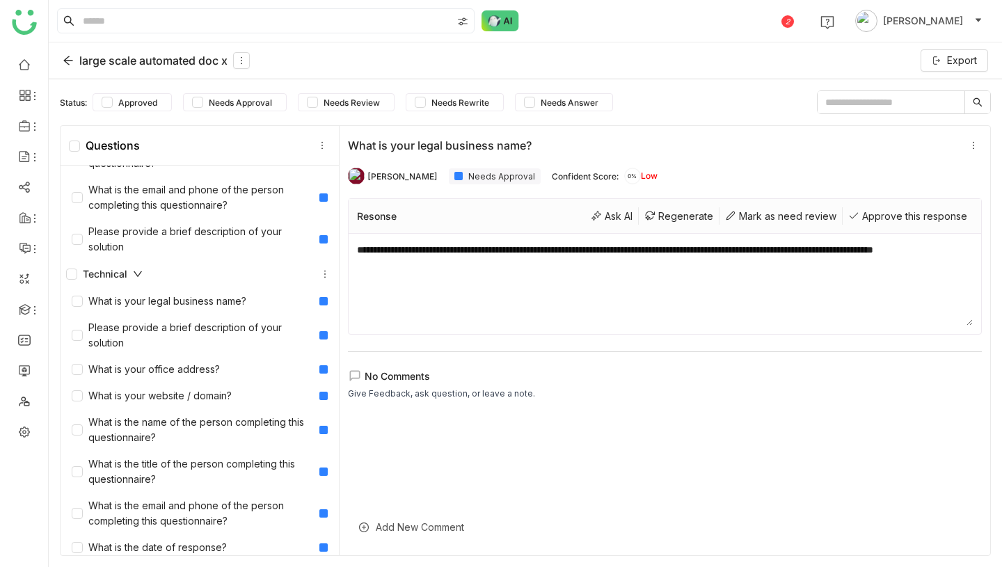
scroll to position [548, 0]
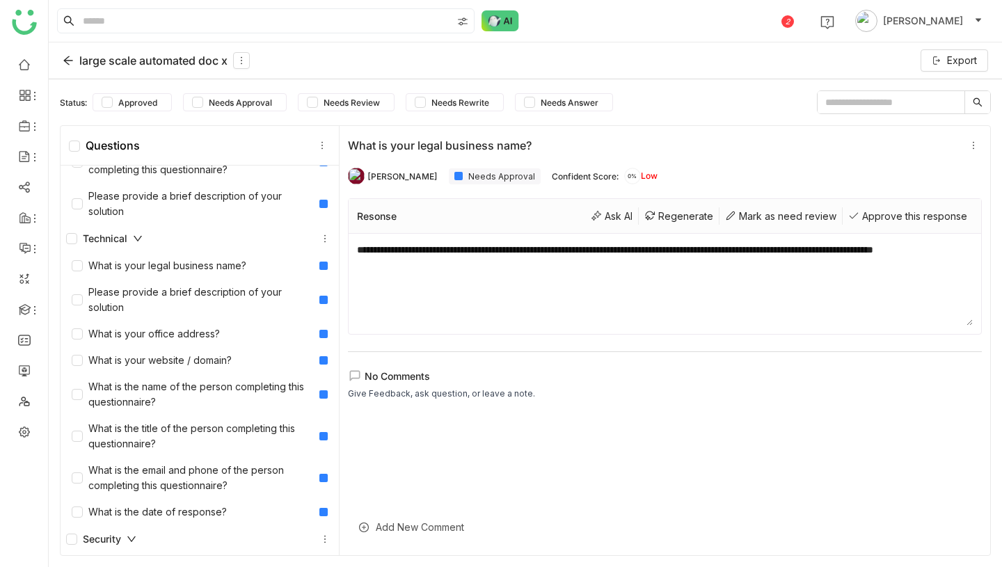
click at [125, 57] on div "large scale automated doc x" at bounding box center [156, 60] width 187 height 17
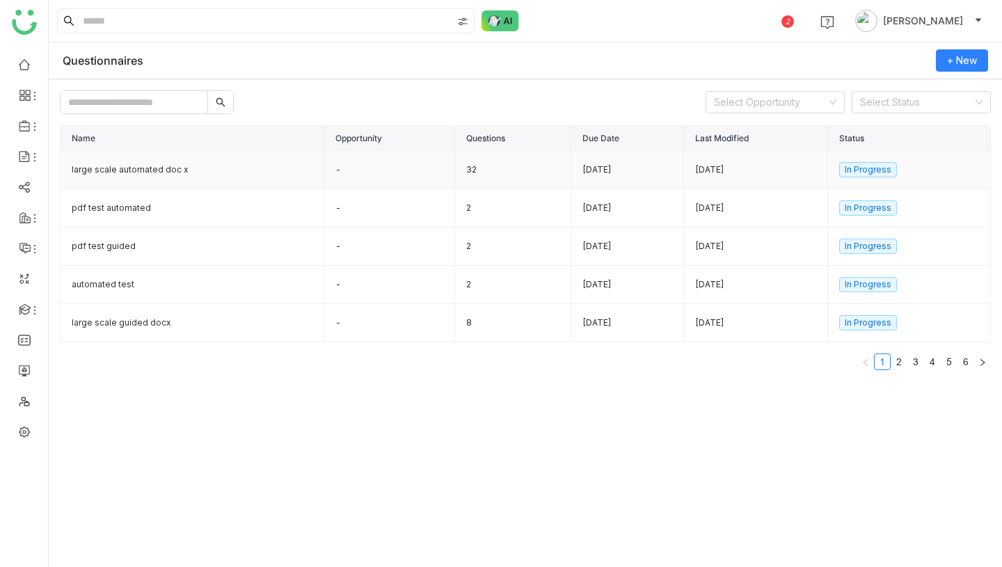
click at [229, 168] on td "large scale automated doc x" at bounding box center [193, 170] width 264 height 38
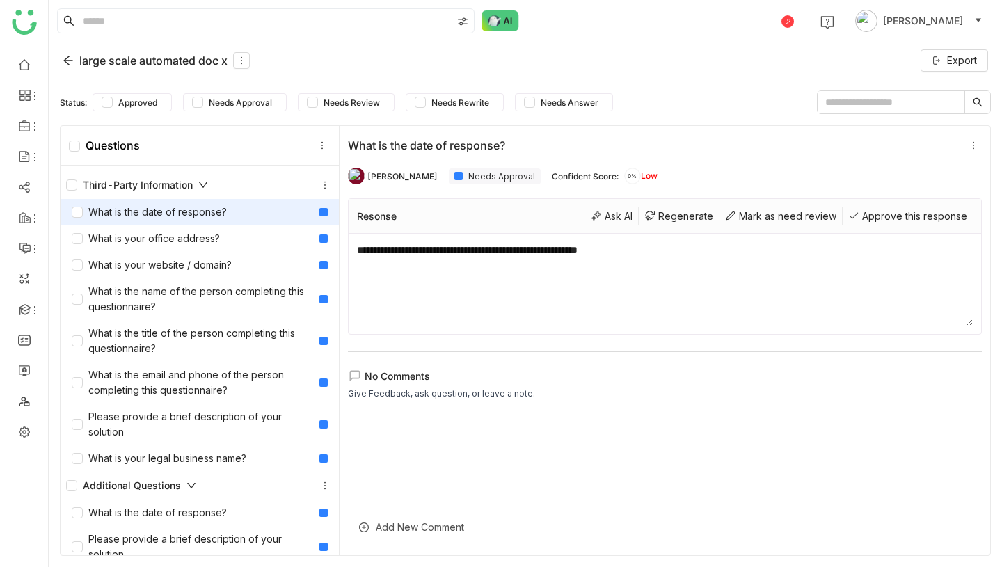
click at [199, 191] on div "Third-Party Information" at bounding box center [137, 184] width 142 height 15
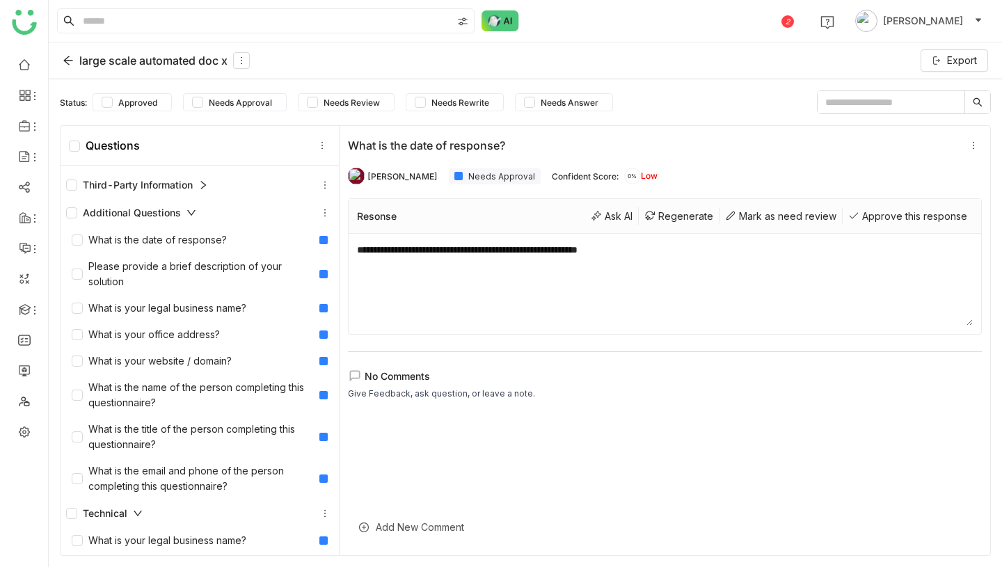
click at [189, 214] on icon at bounding box center [191, 213] width 8 height 6
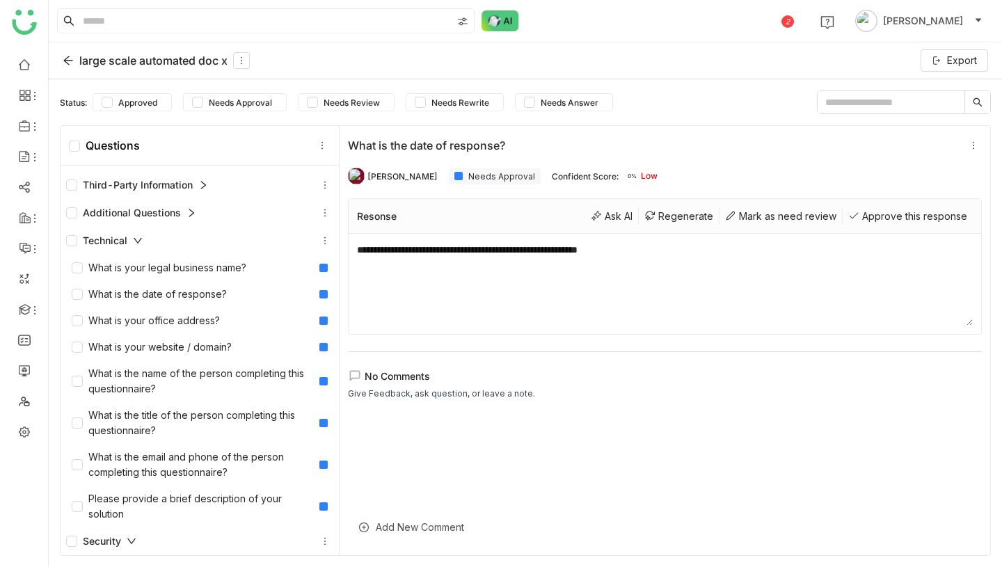
click at [127, 218] on div "Additional Questions" at bounding box center [131, 212] width 130 height 15
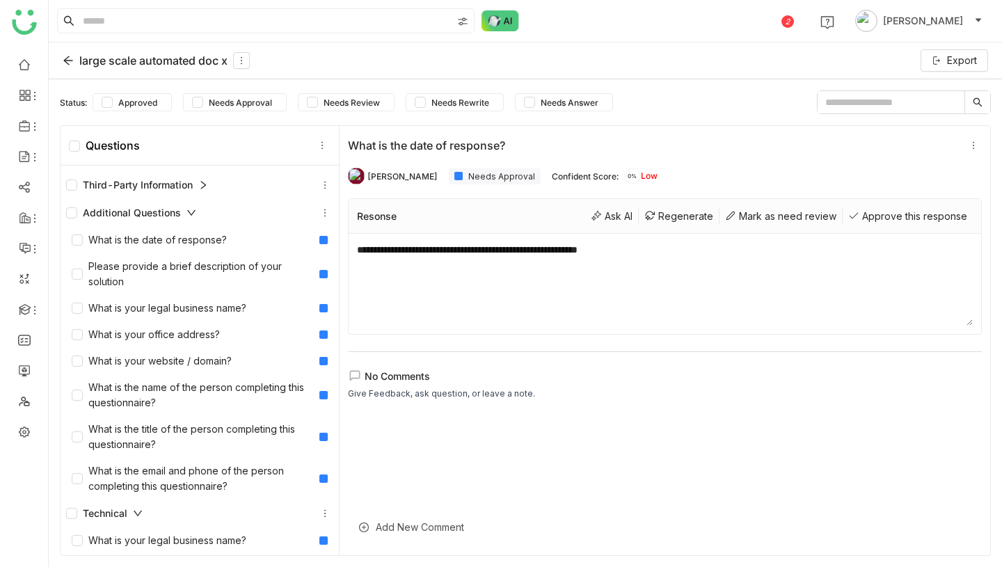
click at [127, 218] on div "Additional Questions" at bounding box center [131, 212] width 130 height 15
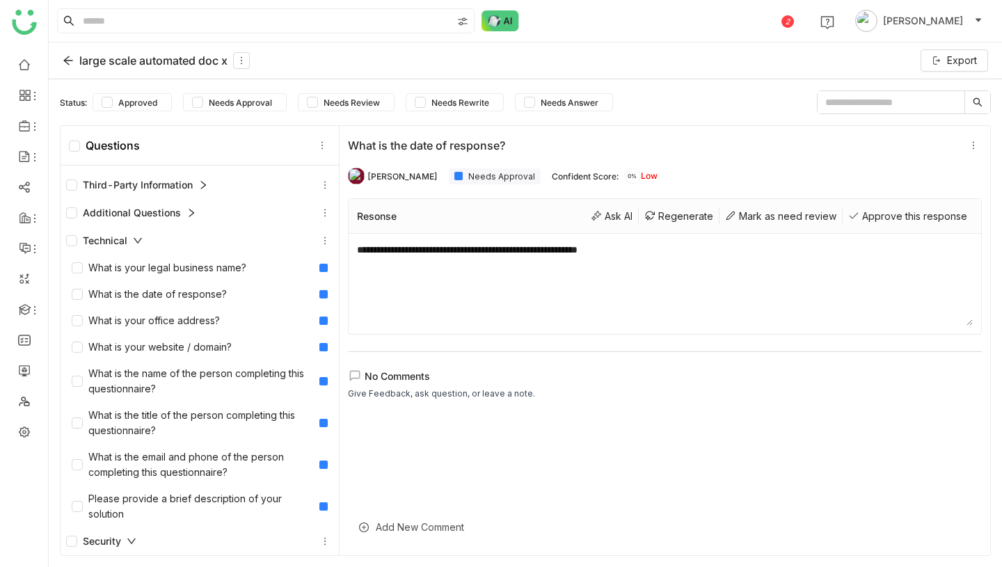
click at [132, 237] on div "Technical" at bounding box center [104, 240] width 77 height 15
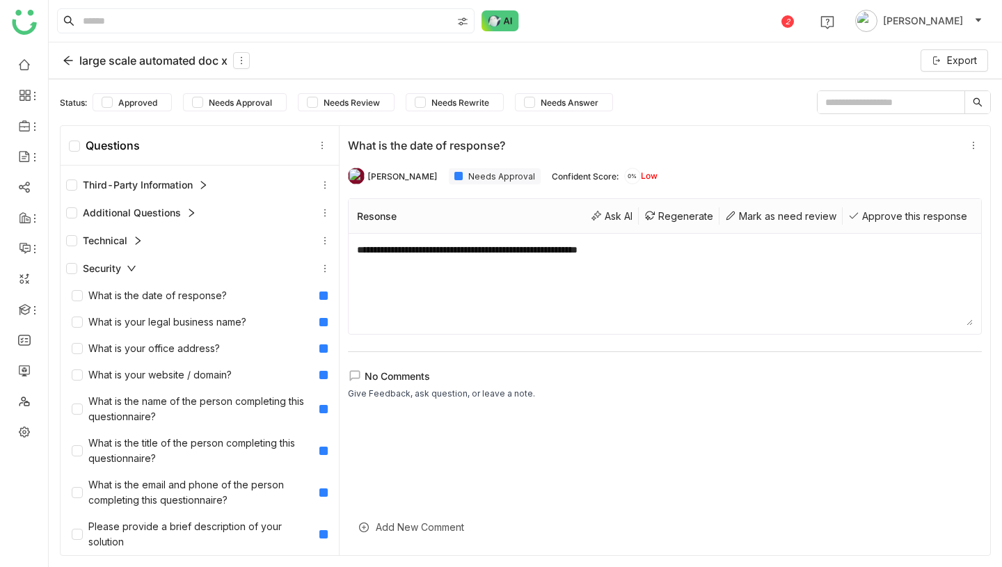
click at [132, 260] on div "Security" at bounding box center [200, 269] width 278 height 28
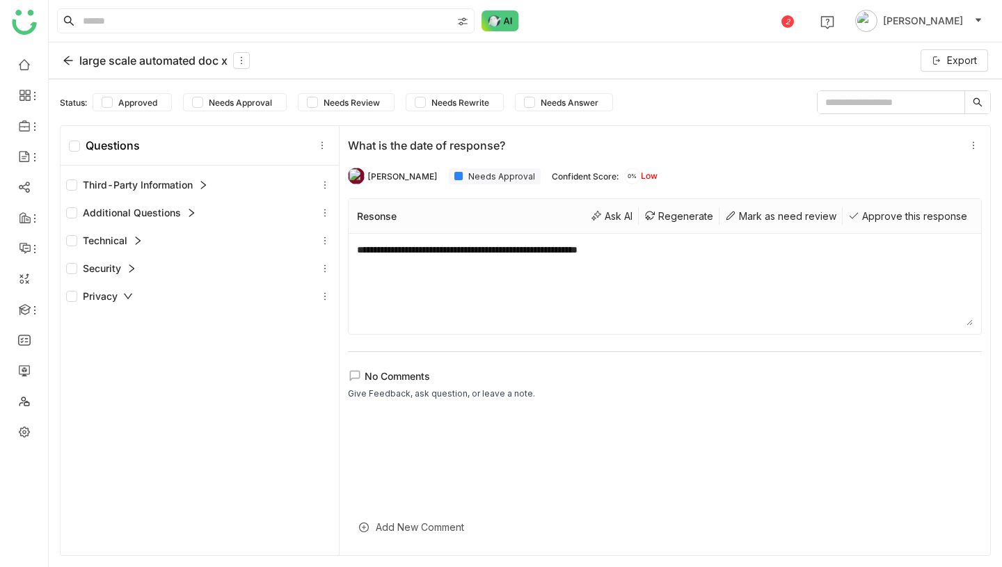
click at [133, 296] on div "Privacy" at bounding box center [199, 296] width 267 height 17
click at [134, 267] on icon at bounding box center [131, 268] width 5 height 8
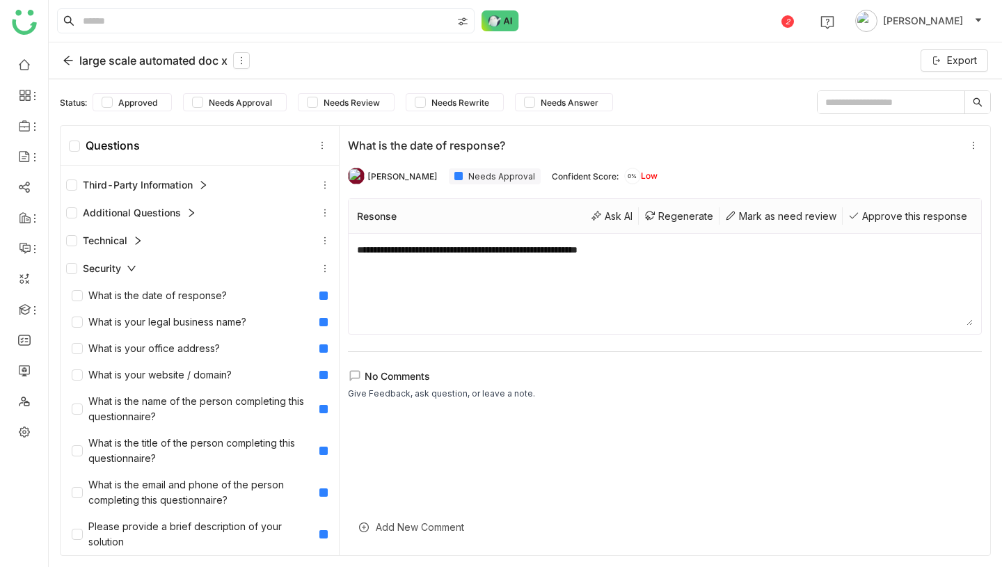
click at [134, 267] on icon at bounding box center [131, 269] width 8 height 6
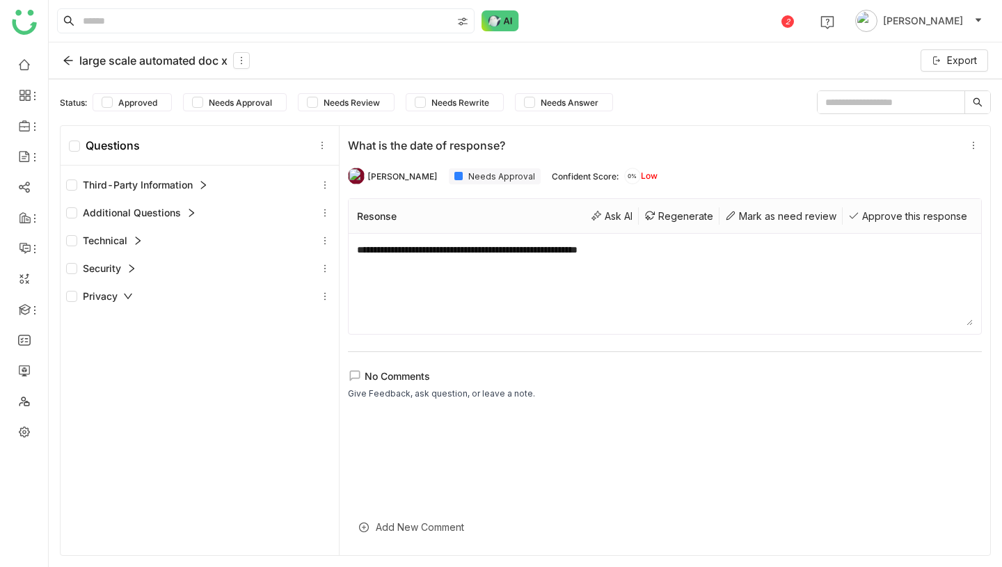
click at [136, 242] on icon at bounding box center [138, 241] width 10 height 10
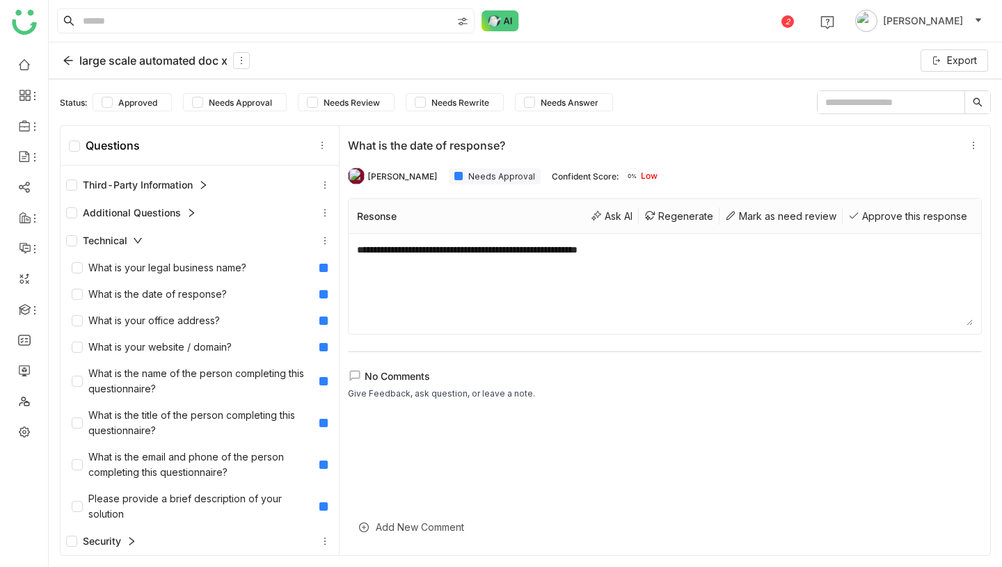
click at [136, 242] on icon at bounding box center [138, 241] width 10 height 10
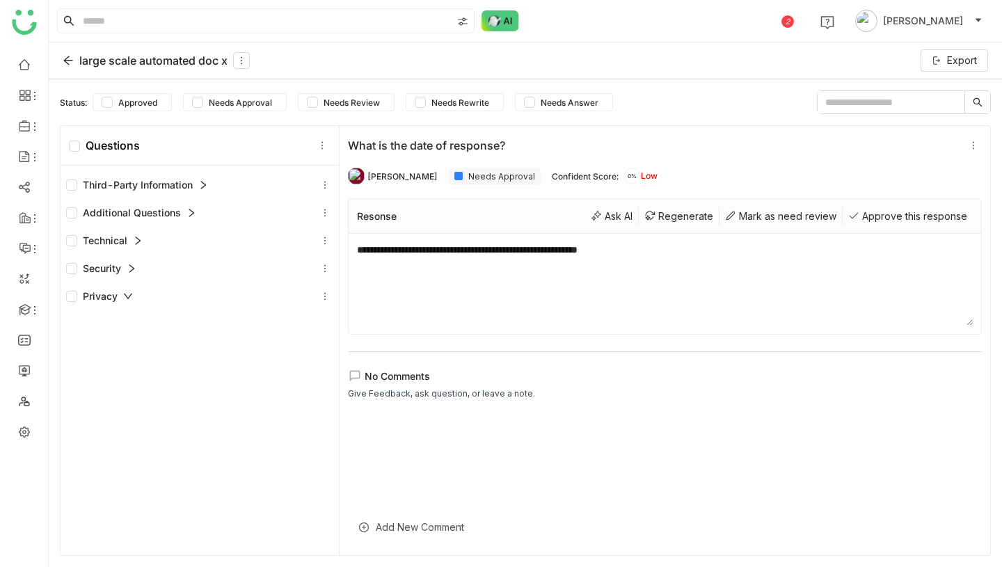
click at [184, 213] on div "Additional Questions" at bounding box center [131, 212] width 130 height 15
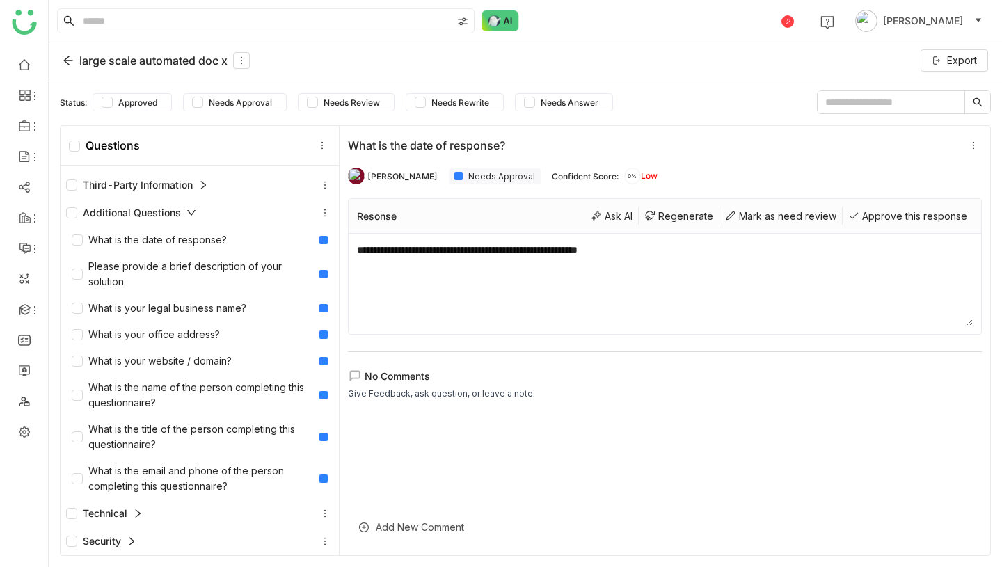
click at [184, 213] on div "Additional Questions" at bounding box center [131, 212] width 130 height 15
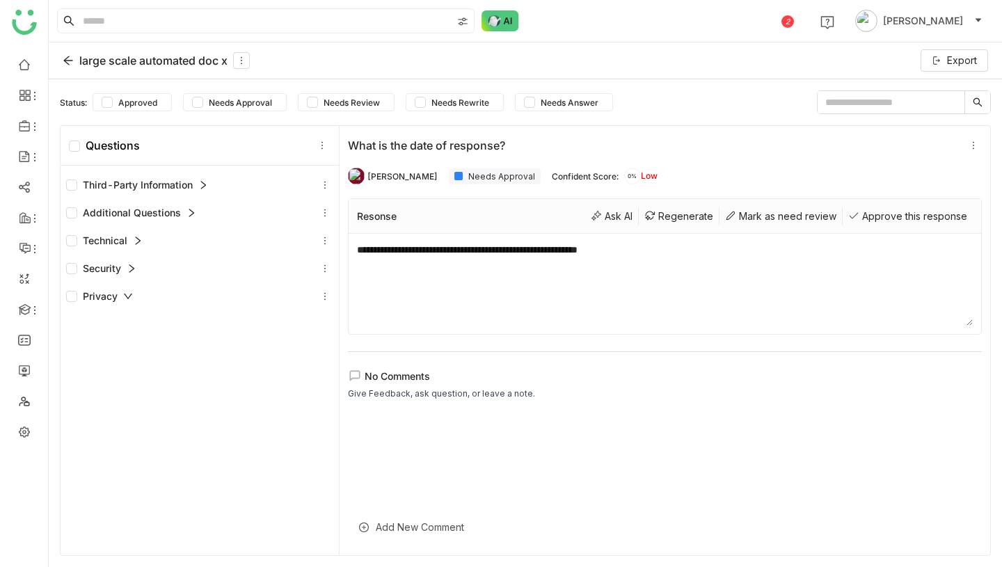
click at [200, 185] on icon at bounding box center [203, 185] width 10 height 10
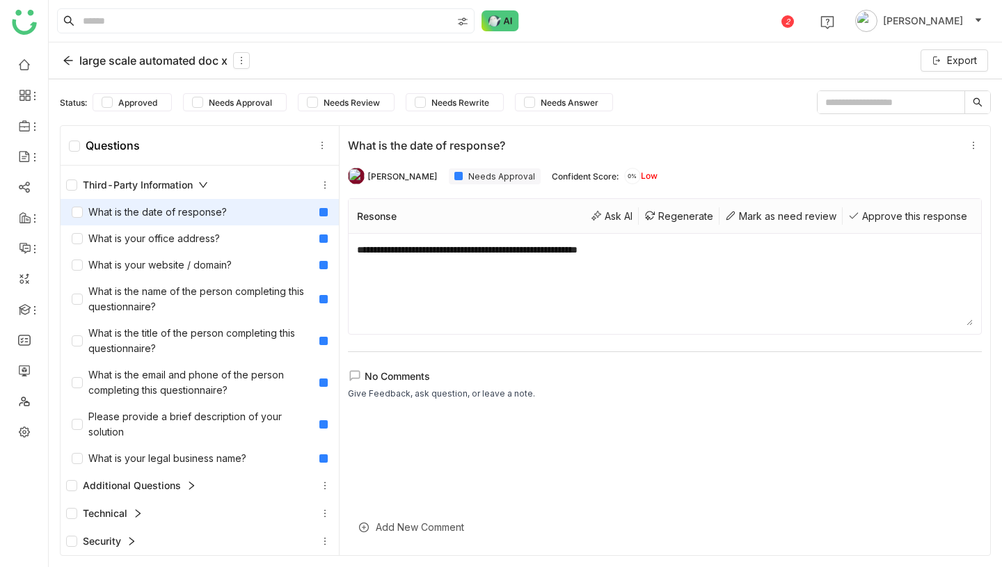
click at [200, 185] on icon at bounding box center [203, 185] width 10 height 10
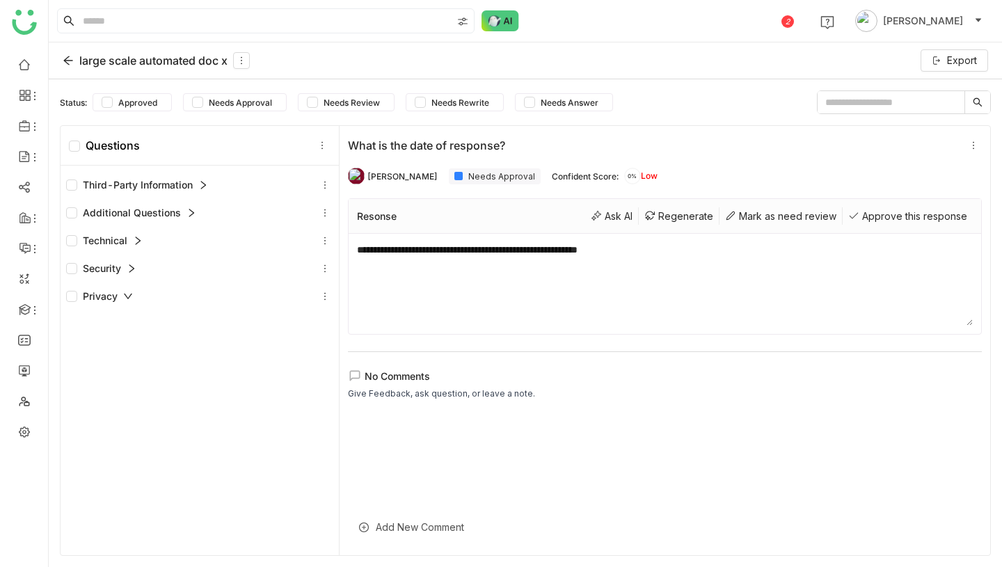
click at [186, 210] on icon at bounding box center [191, 213] width 10 height 10
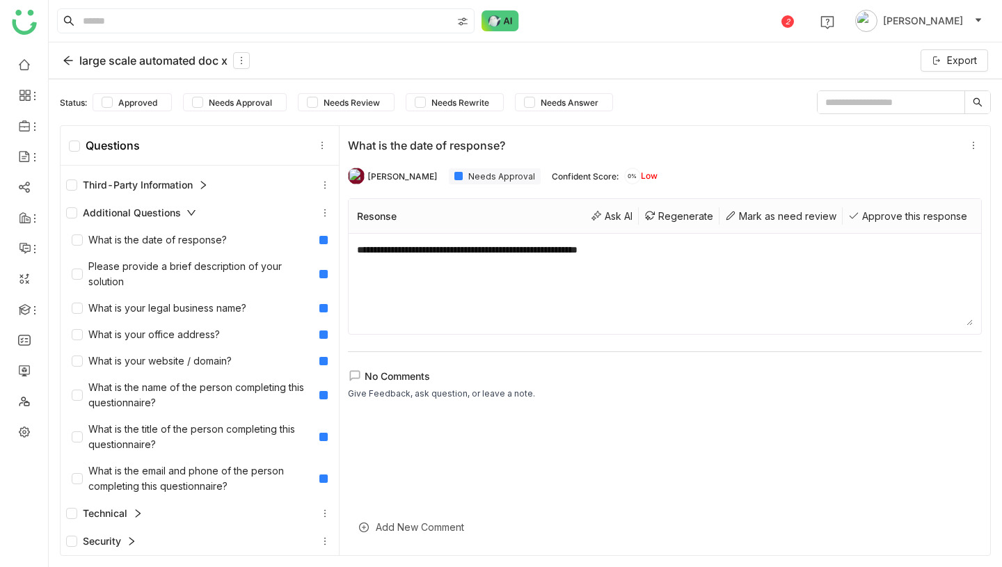
click at [187, 210] on icon at bounding box center [191, 213] width 8 height 6
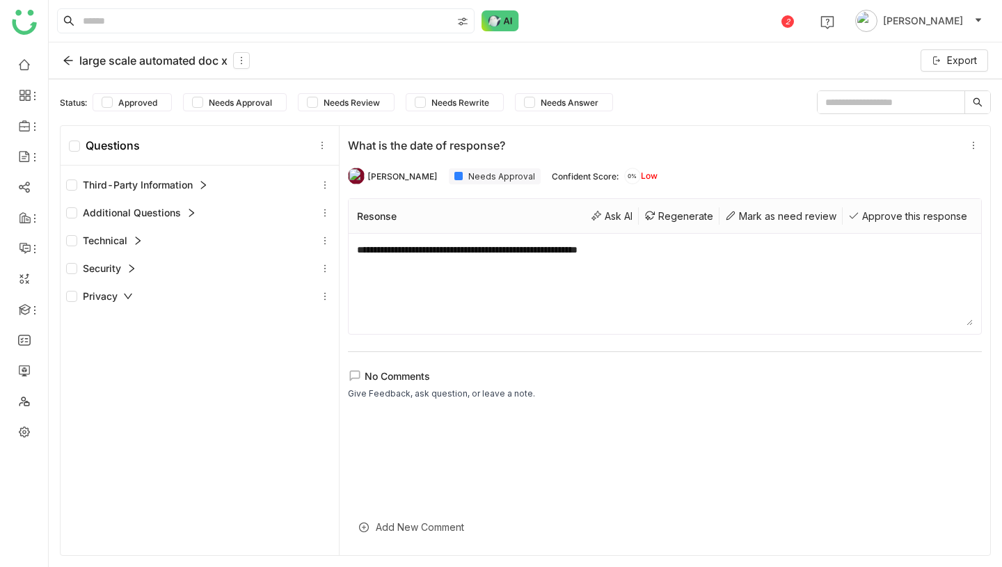
click at [147, 241] on div "Technical" at bounding box center [199, 240] width 267 height 17
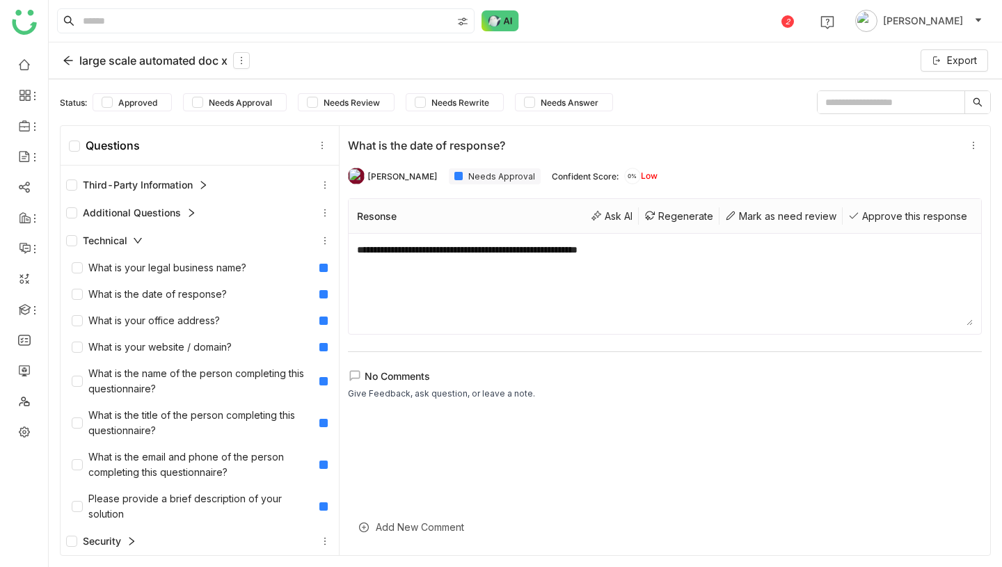
click at [147, 241] on div "Technical" at bounding box center [199, 240] width 267 height 17
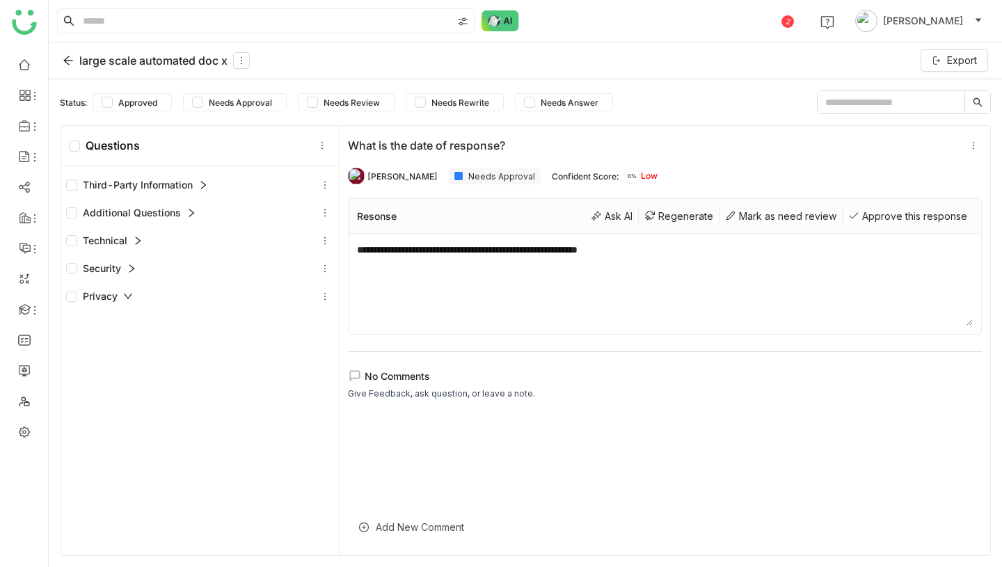
click at [137, 261] on div "Security" at bounding box center [199, 268] width 267 height 17
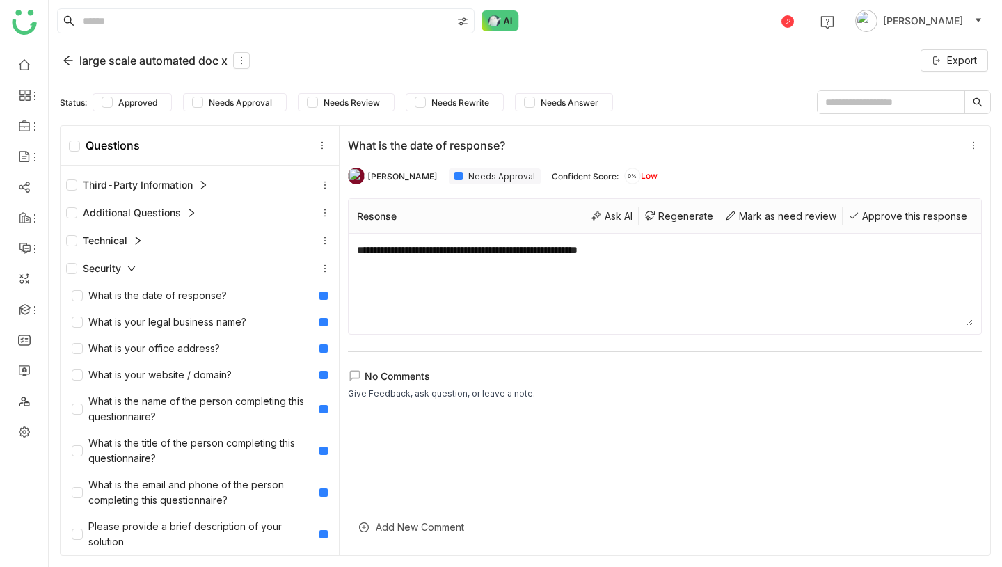
click at [137, 261] on div "Security" at bounding box center [199, 268] width 267 height 17
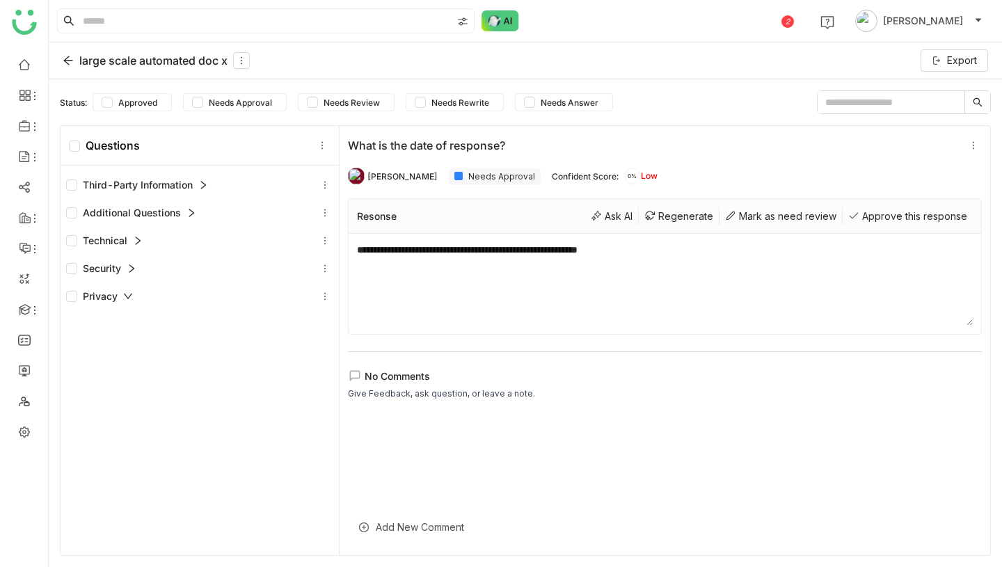
click at [128, 294] on icon at bounding box center [128, 297] width 10 height 10
click at [185, 190] on div "Third-Party Information" at bounding box center [137, 184] width 142 height 15
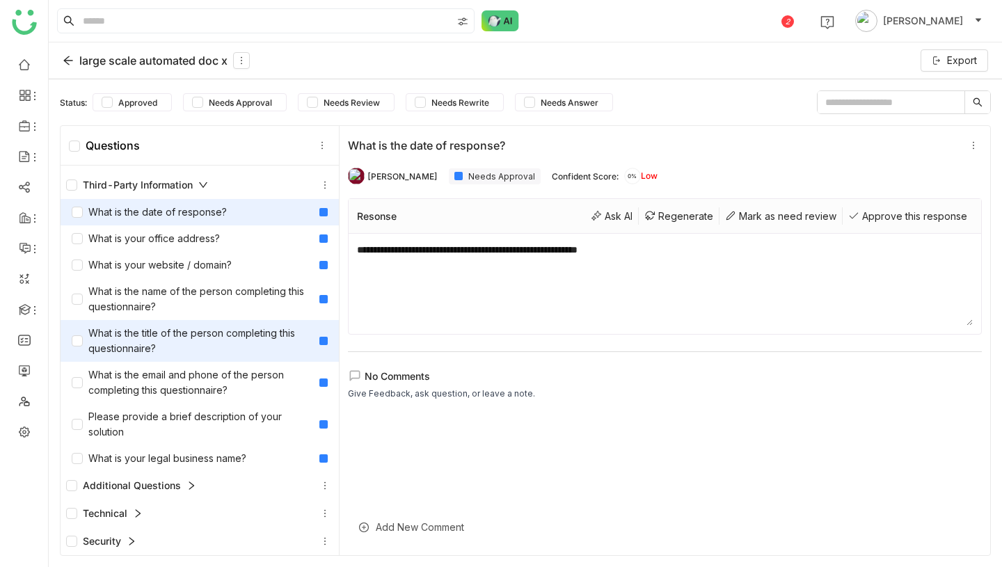
scroll to position [30, 0]
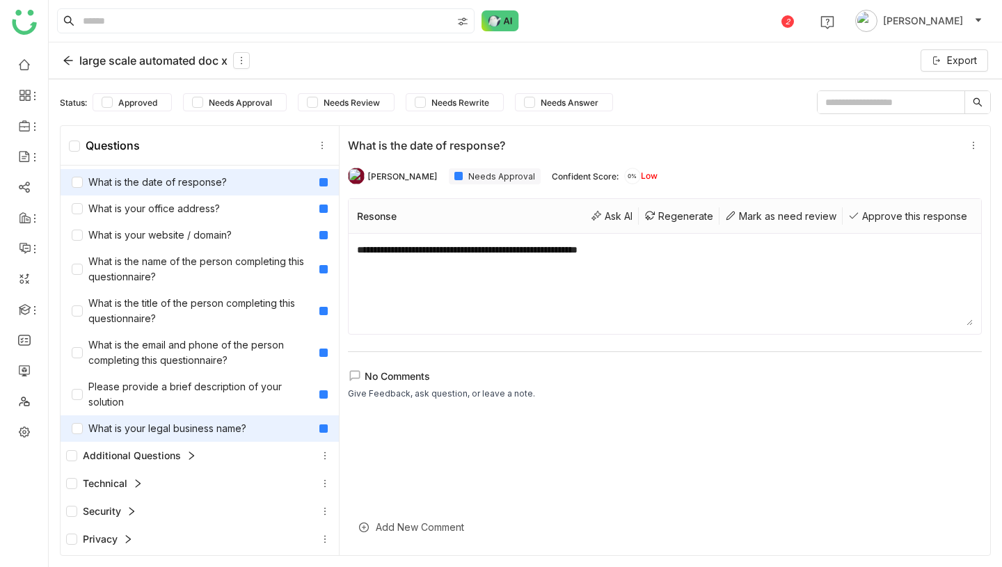
click at [157, 426] on div "What is your legal business name?" at bounding box center [159, 428] width 175 height 15
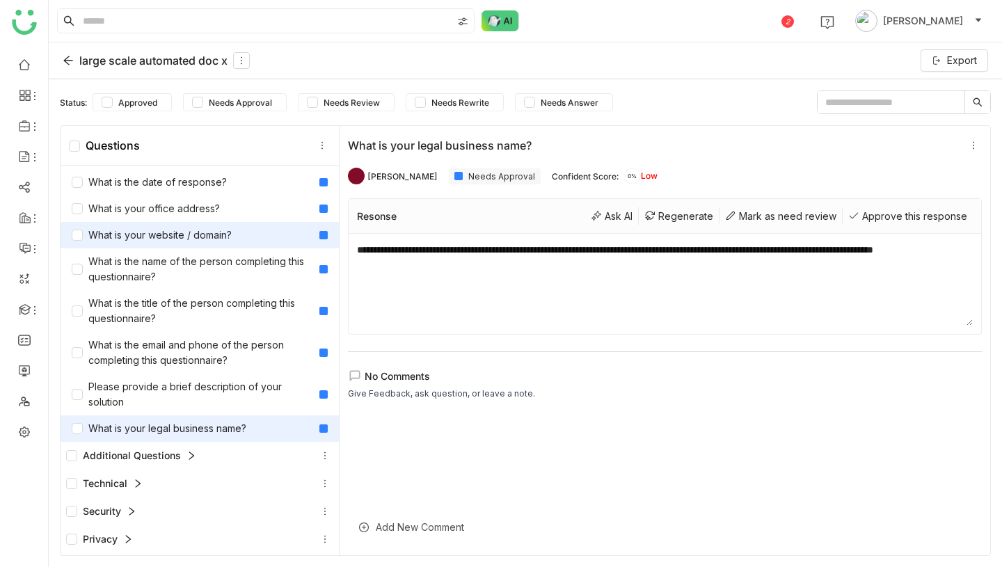
click at [188, 246] on div "What is your website / domain?" at bounding box center [200, 235] width 278 height 26
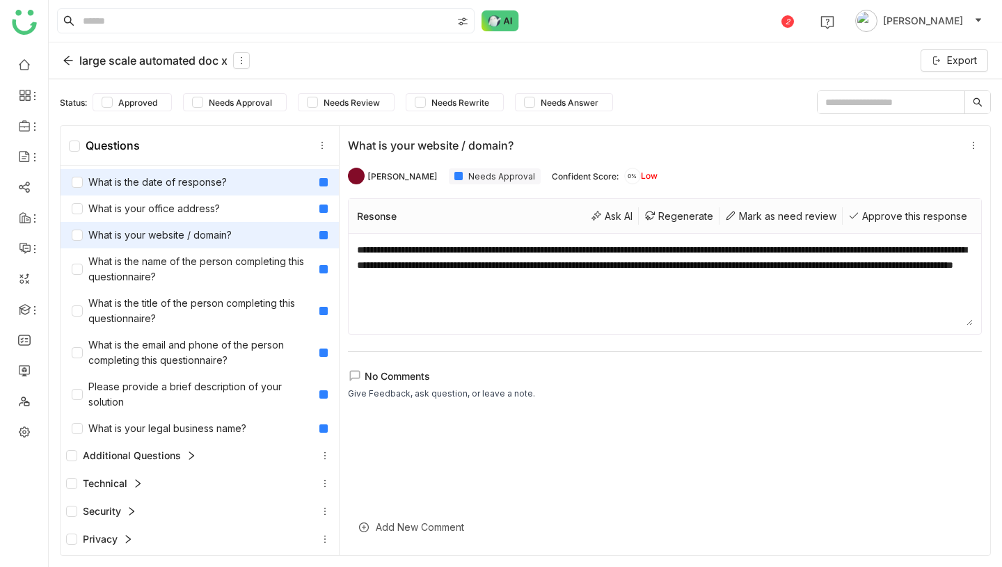
click at [182, 188] on div "What is the date of response?" at bounding box center [149, 182] width 155 height 15
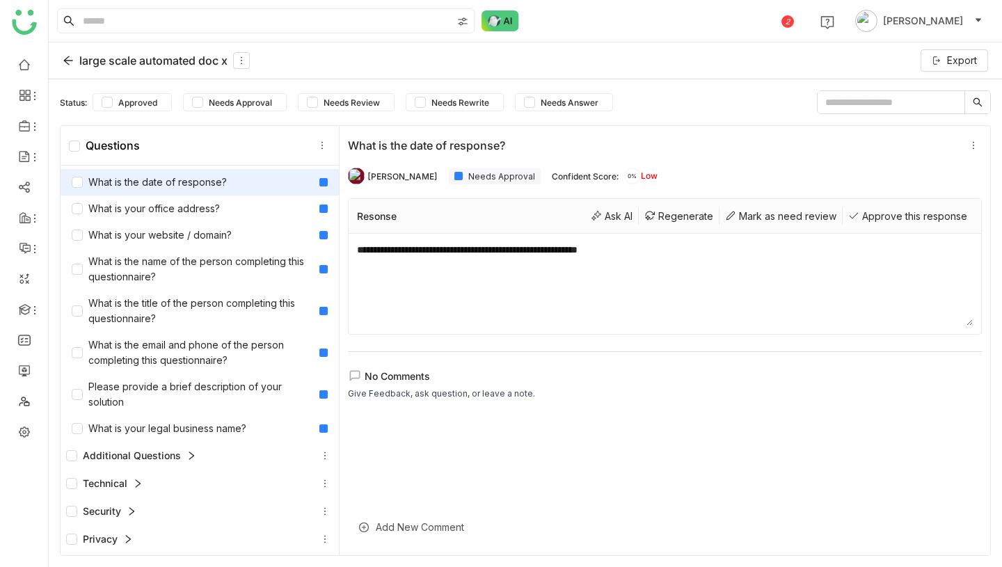
click at [74, 58] on div "large scale automated doc x" at bounding box center [156, 60] width 187 height 17
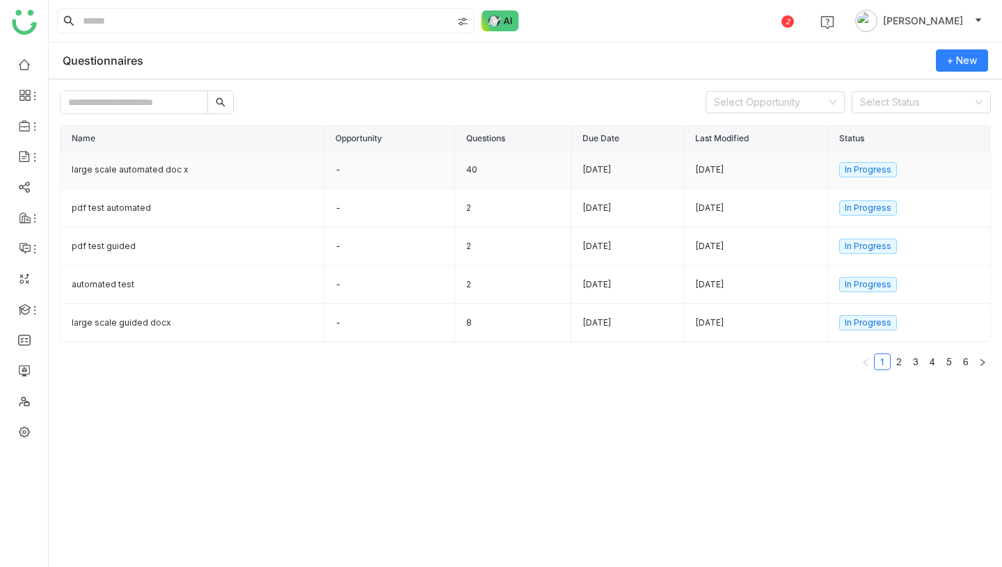
click at [136, 177] on td "large scale automated doc x" at bounding box center [193, 170] width 264 height 38
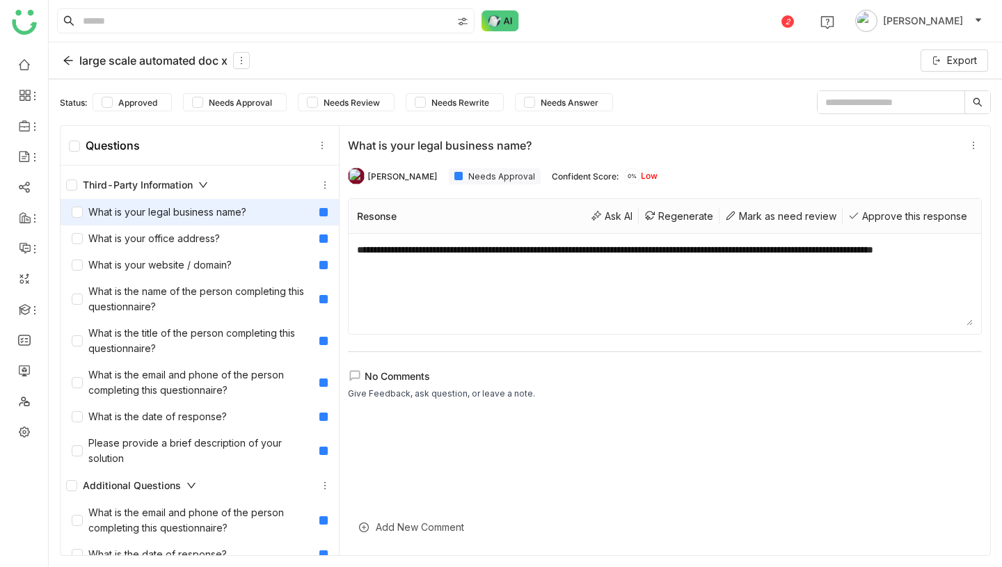
click at [135, 183] on div "Third-Party Information" at bounding box center [137, 184] width 142 height 15
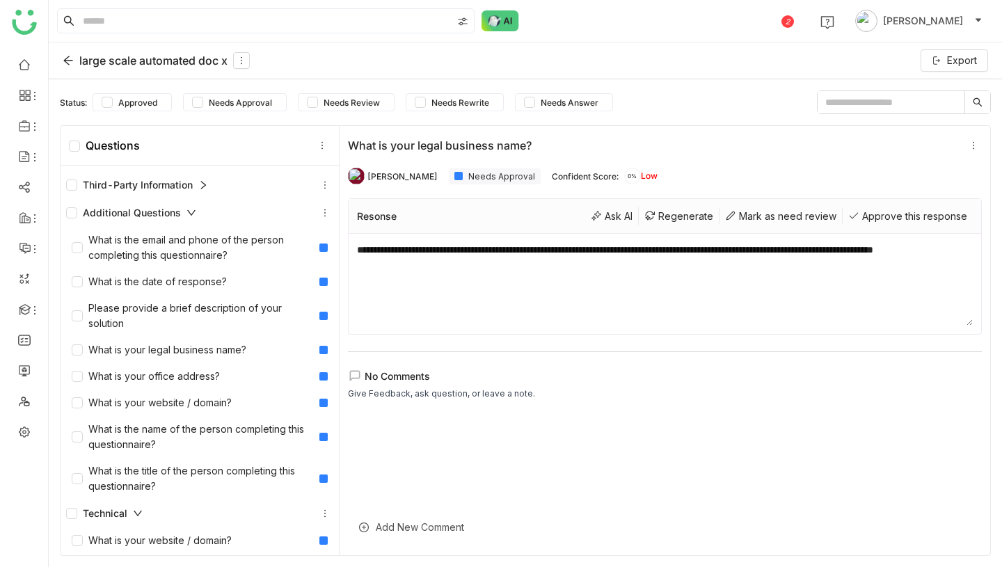
click at [157, 216] on div "Additional Questions" at bounding box center [131, 212] width 130 height 15
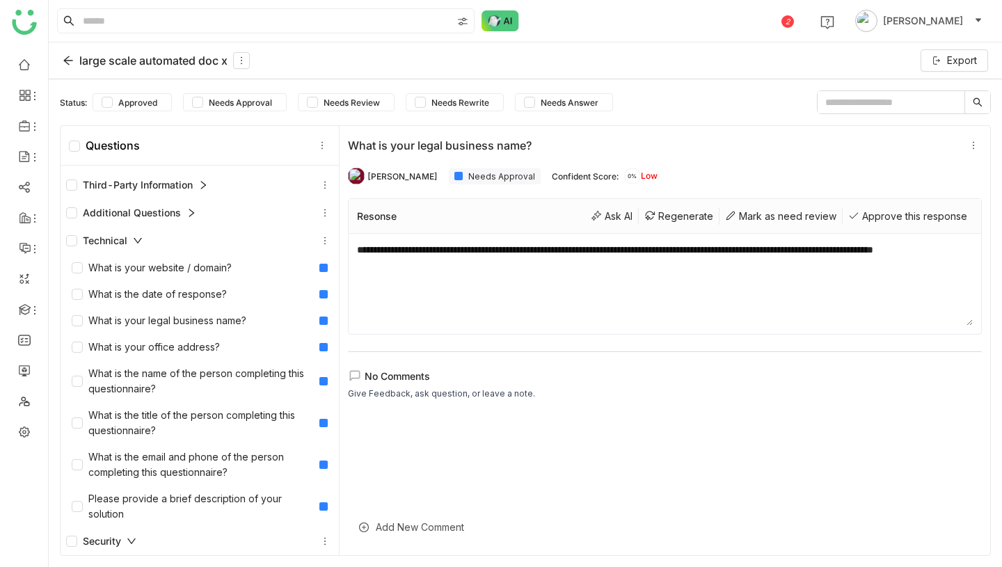
click at [143, 237] on div "Technical" at bounding box center [199, 240] width 267 height 17
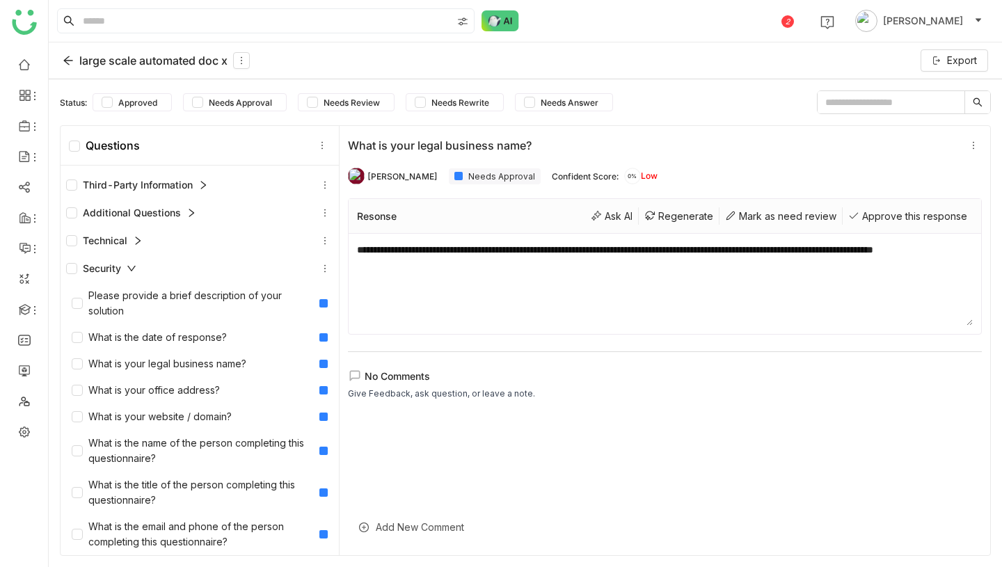
click at [130, 265] on icon at bounding box center [132, 269] width 10 height 10
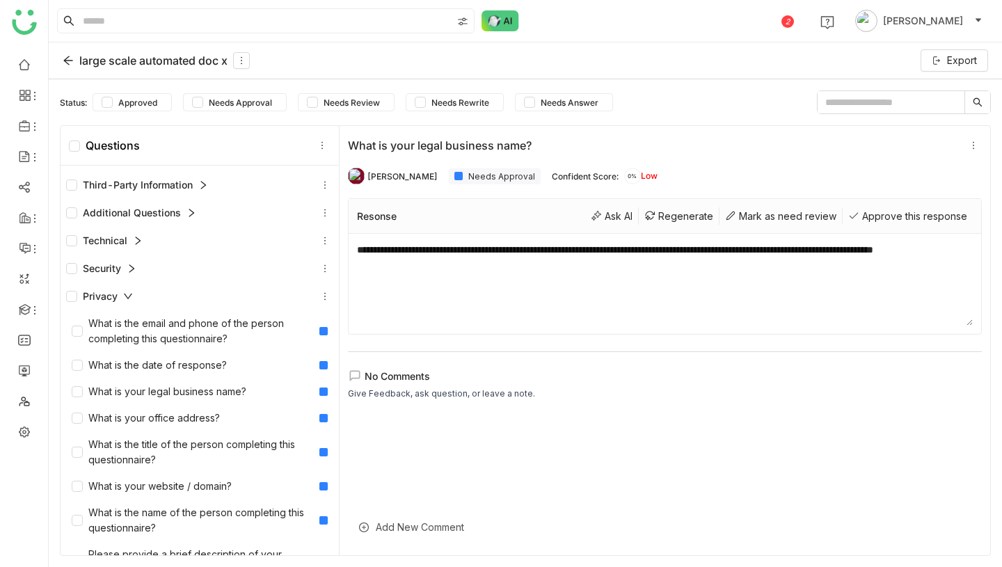
click at [122, 291] on div "Privacy" at bounding box center [99, 296] width 67 height 15
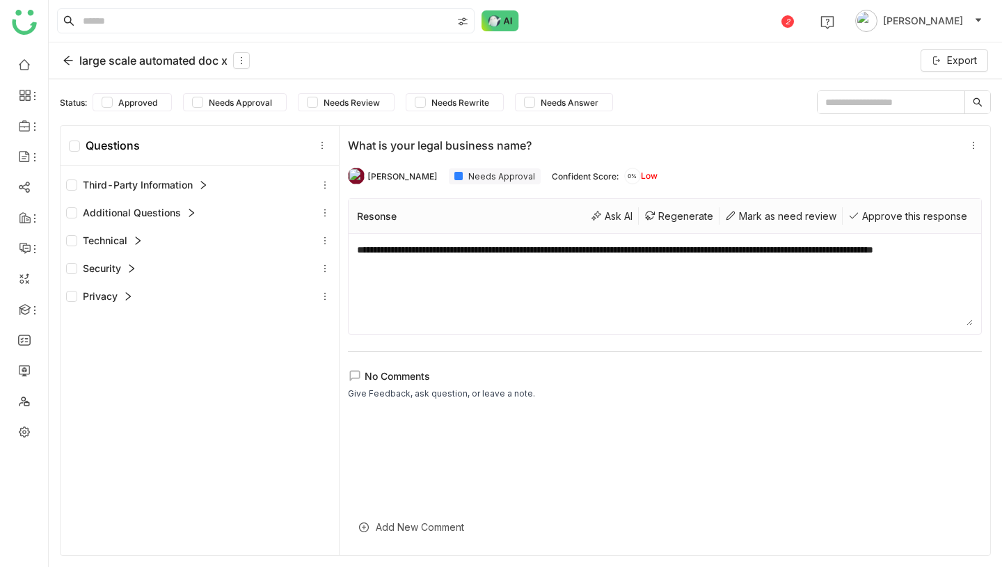
click at [126, 298] on icon at bounding box center [128, 297] width 10 height 10
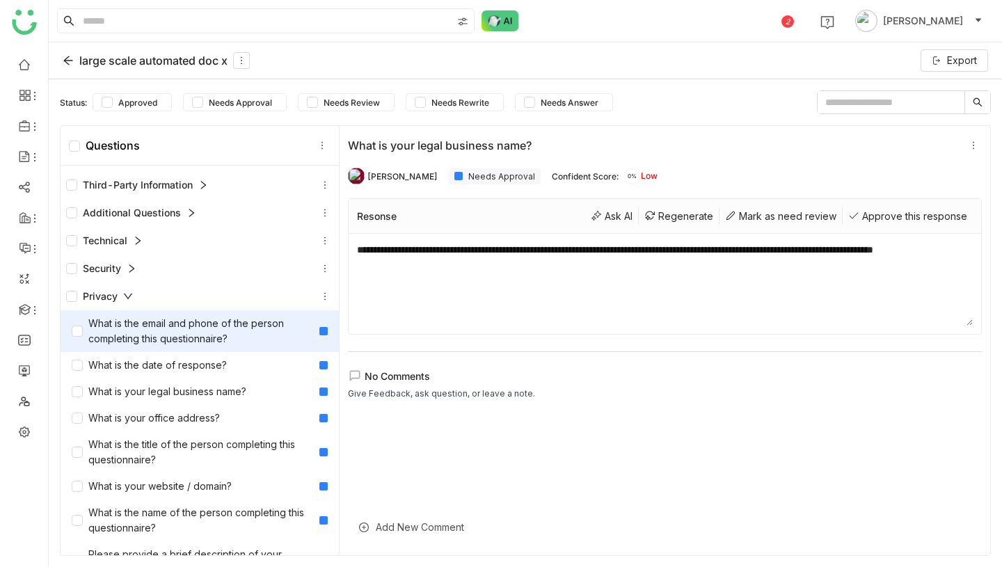
scroll to position [30, 0]
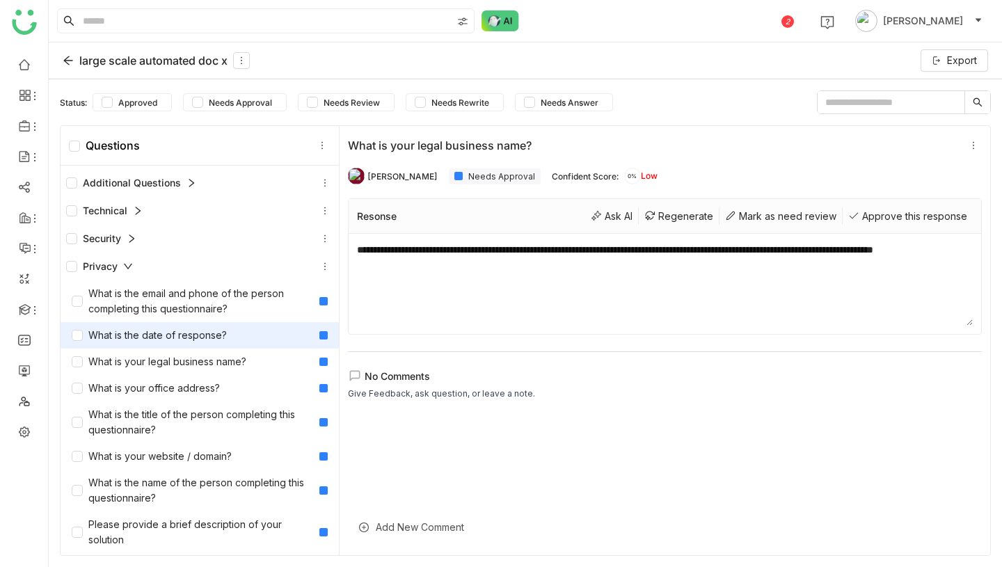
click at [150, 346] on div "What is the date of response?" at bounding box center [200, 335] width 278 height 26
click at [81, 54] on div "large scale automated doc x" at bounding box center [156, 60] width 187 height 17
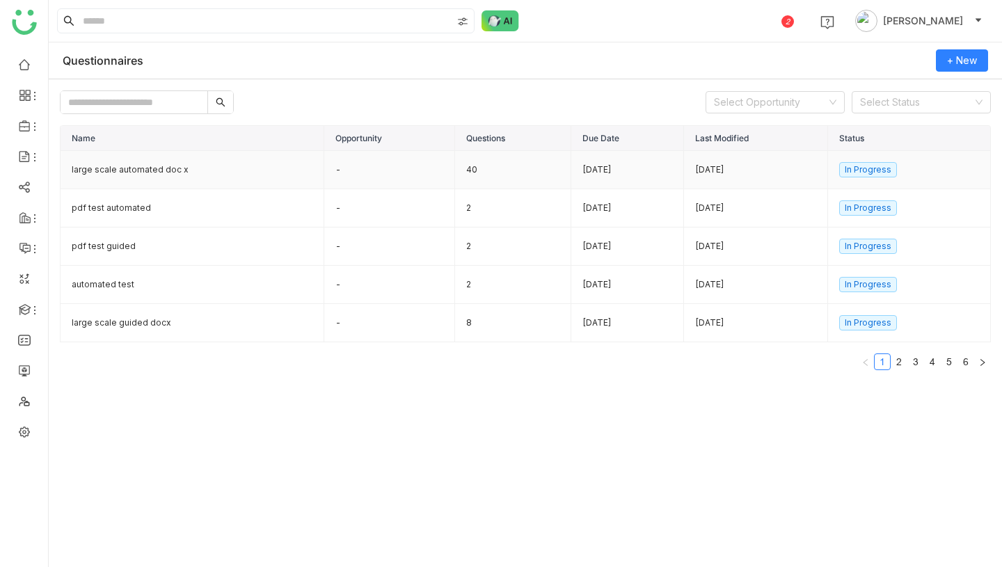
click at [234, 166] on td "large scale automated doc x" at bounding box center [193, 170] width 264 height 38
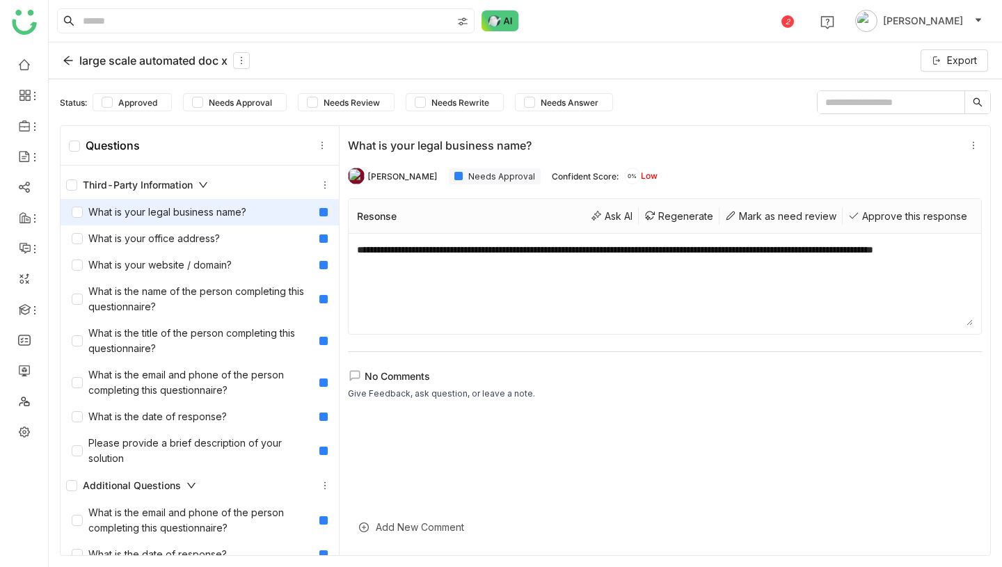
click at [93, 65] on div "large scale automated doc x" at bounding box center [156, 60] width 187 height 17
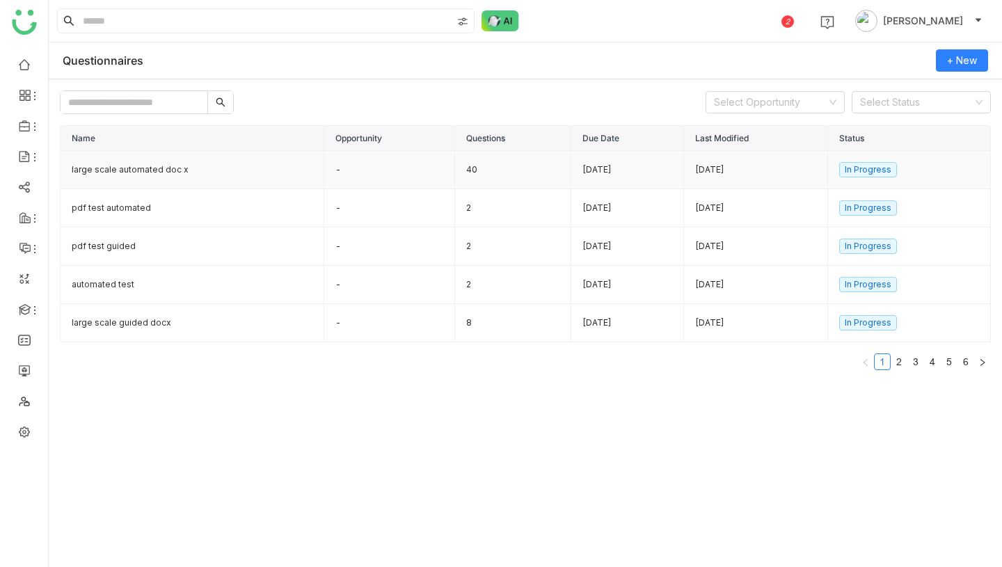
click at [455, 167] on td "40" at bounding box center [513, 170] width 117 height 38
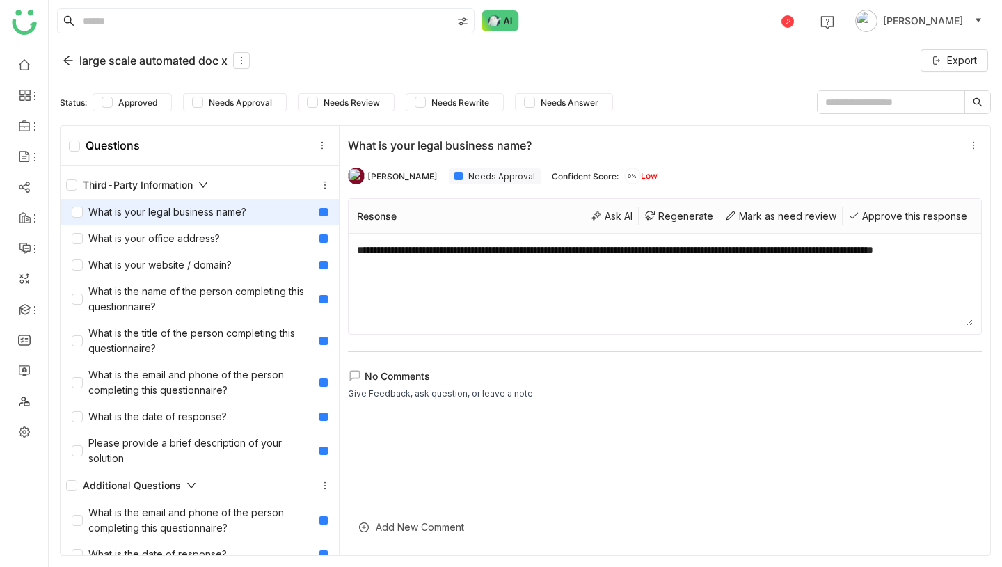
click at [120, 181] on div "Third-Party Information" at bounding box center [137, 184] width 142 height 15
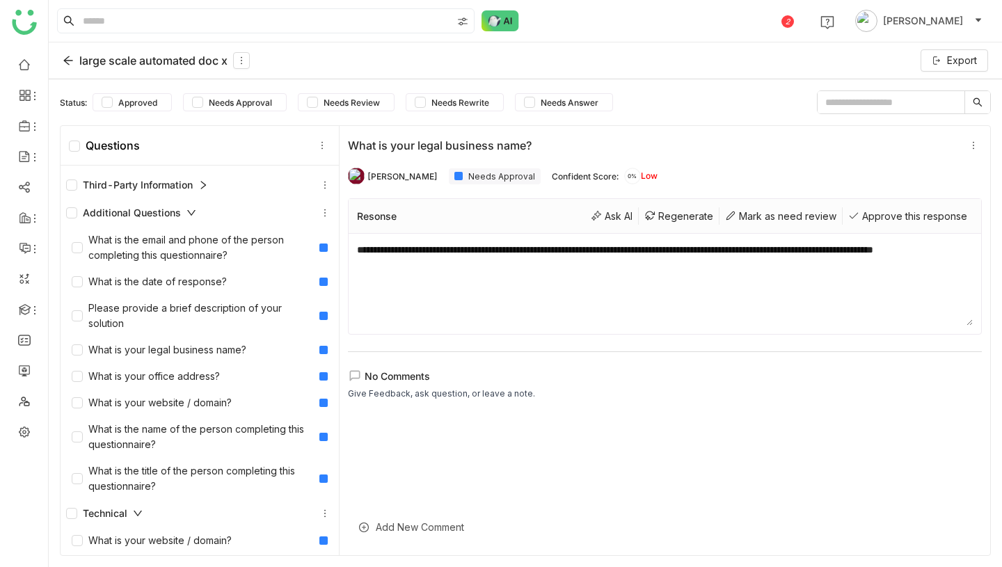
click at [130, 209] on div "Additional Questions" at bounding box center [131, 212] width 130 height 15
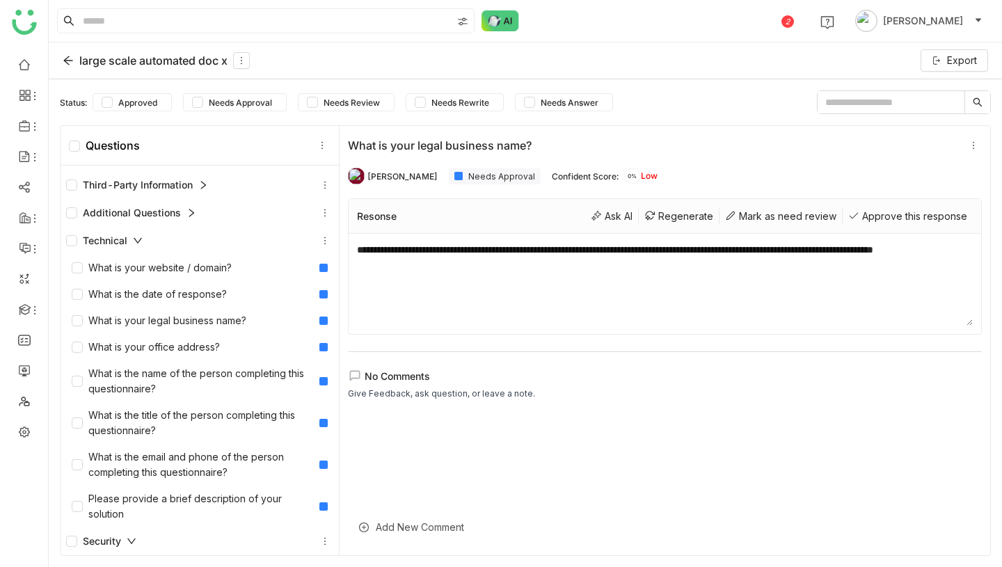
click at [130, 233] on div "Technical" at bounding box center [104, 240] width 77 height 15
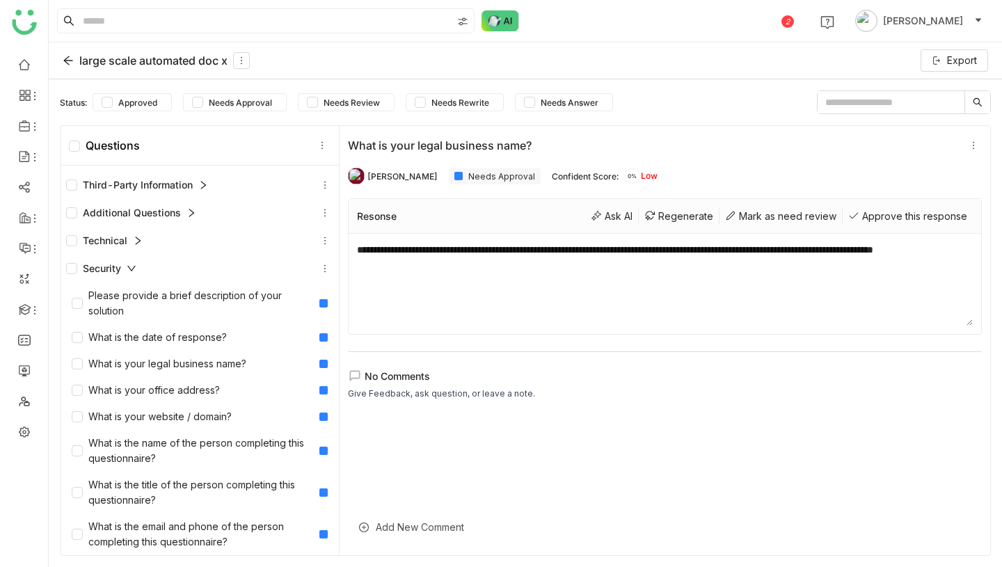
click at [129, 259] on div "Security" at bounding box center [200, 269] width 278 height 28
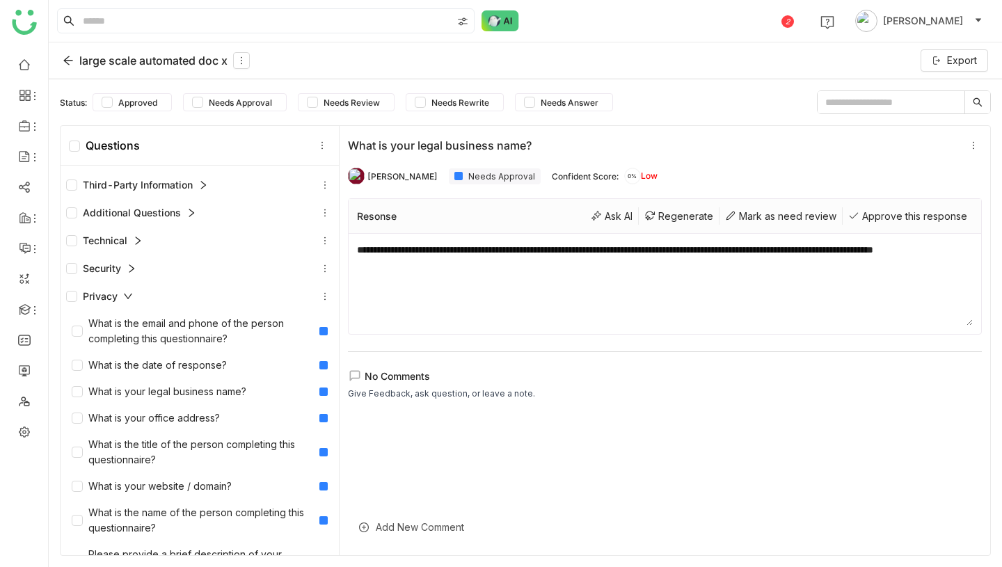
click at [123, 288] on div "Privacy" at bounding box center [199, 296] width 267 height 17
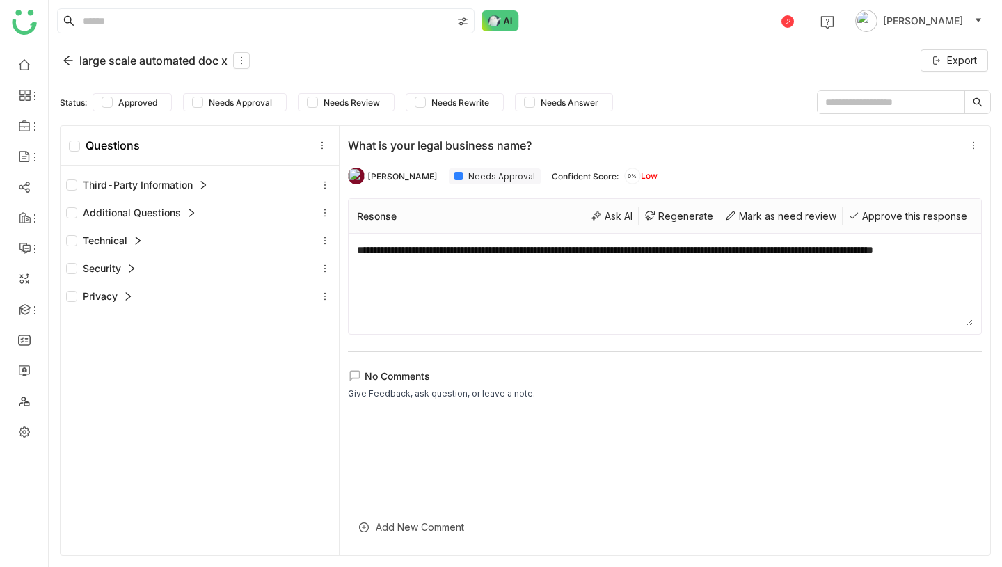
click at [125, 299] on icon at bounding box center [128, 297] width 10 height 10
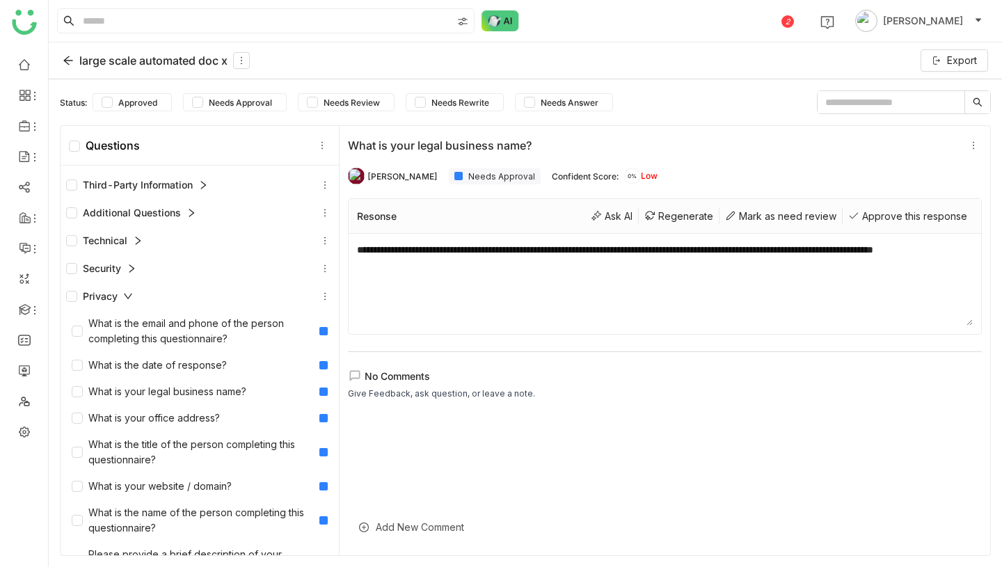
click at [128, 272] on icon at bounding box center [132, 269] width 10 height 10
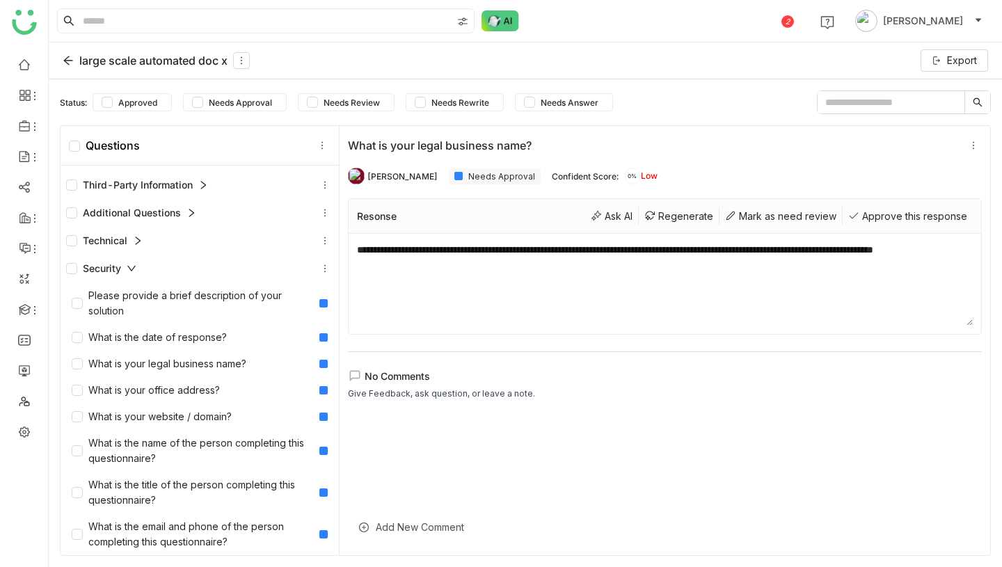
click at [129, 242] on div "Technical" at bounding box center [104, 240] width 77 height 15
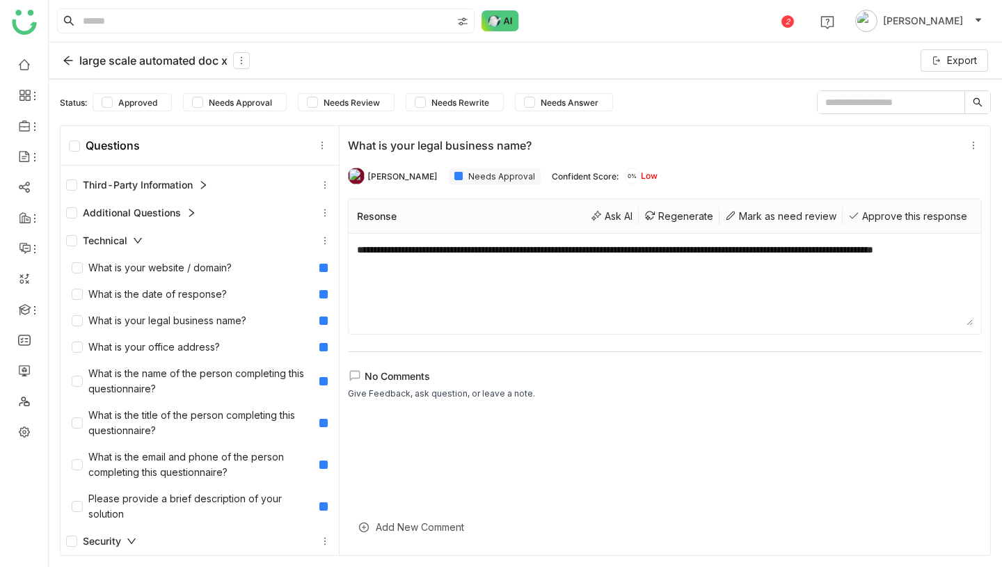
click at [153, 218] on div "Additional Questions" at bounding box center [131, 212] width 130 height 15
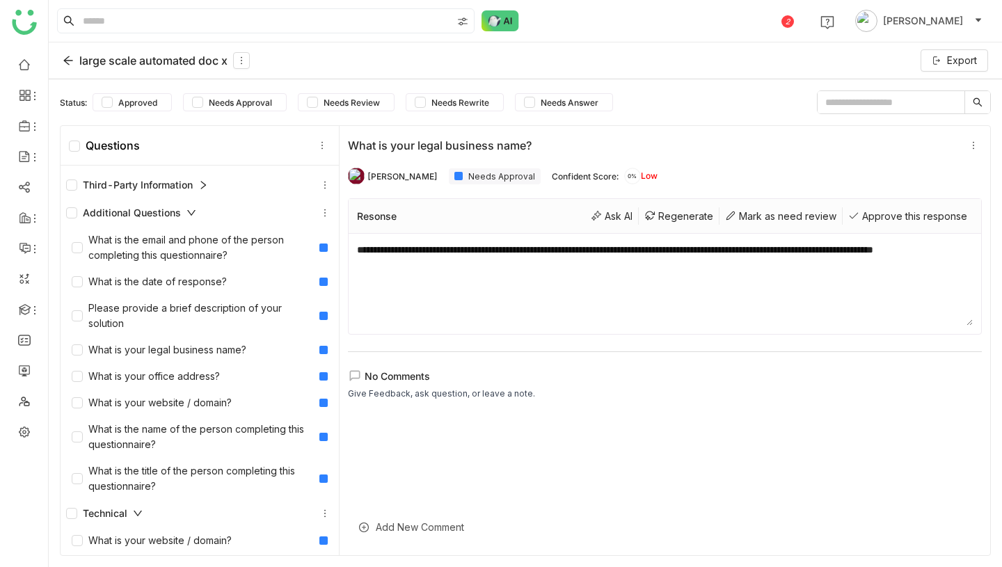
click at [168, 182] on div "Third-Party Information" at bounding box center [137, 184] width 142 height 15
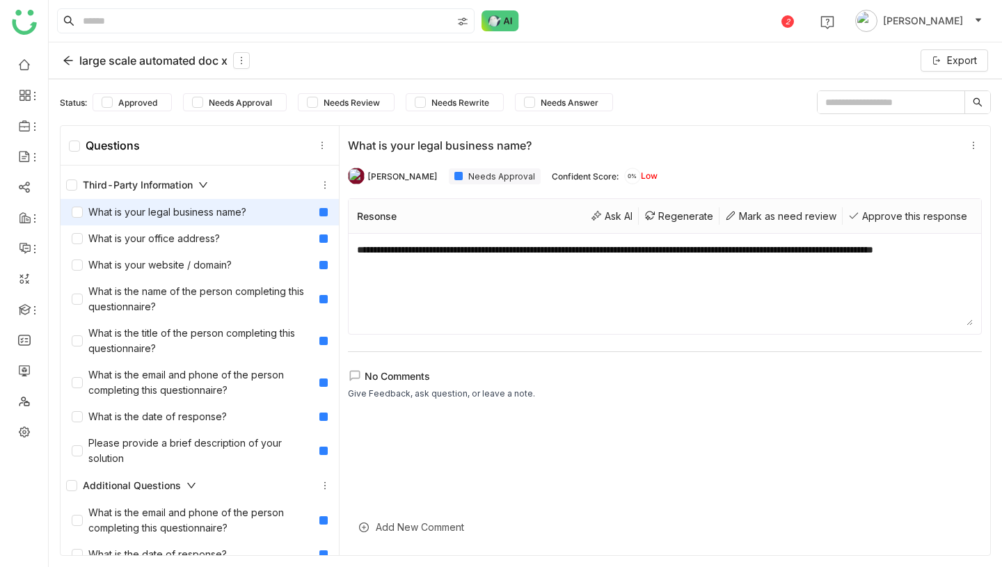
click at [168, 182] on div "Third-Party Information" at bounding box center [137, 184] width 142 height 15
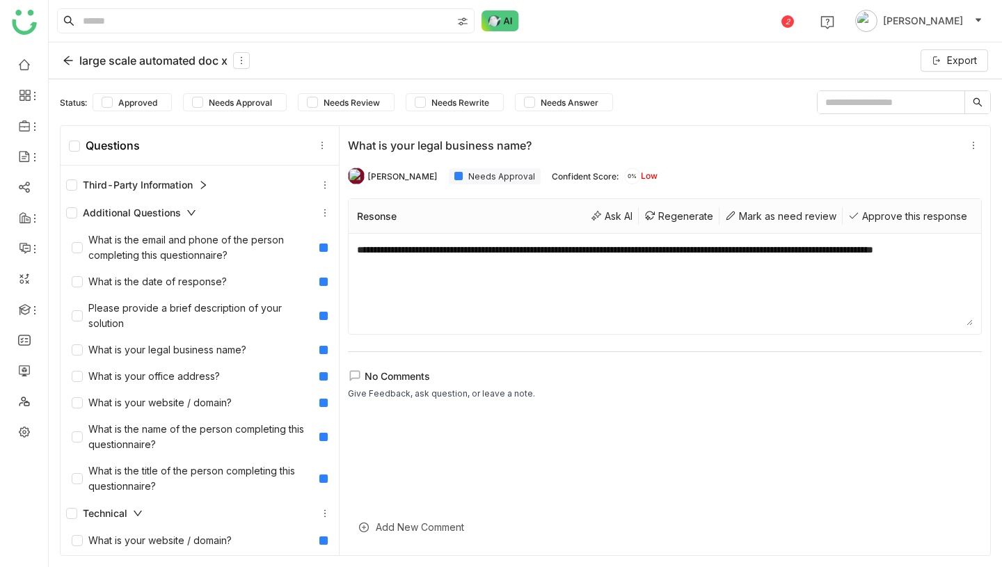
click at [146, 215] on div "Additional Questions" at bounding box center [131, 212] width 130 height 15
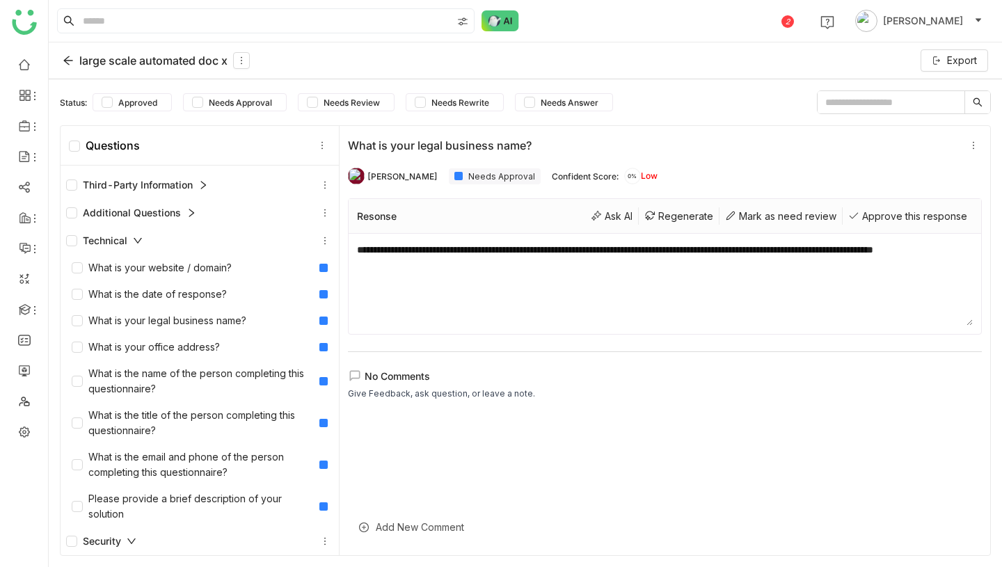
click at [129, 243] on div "Technical" at bounding box center [104, 240] width 77 height 15
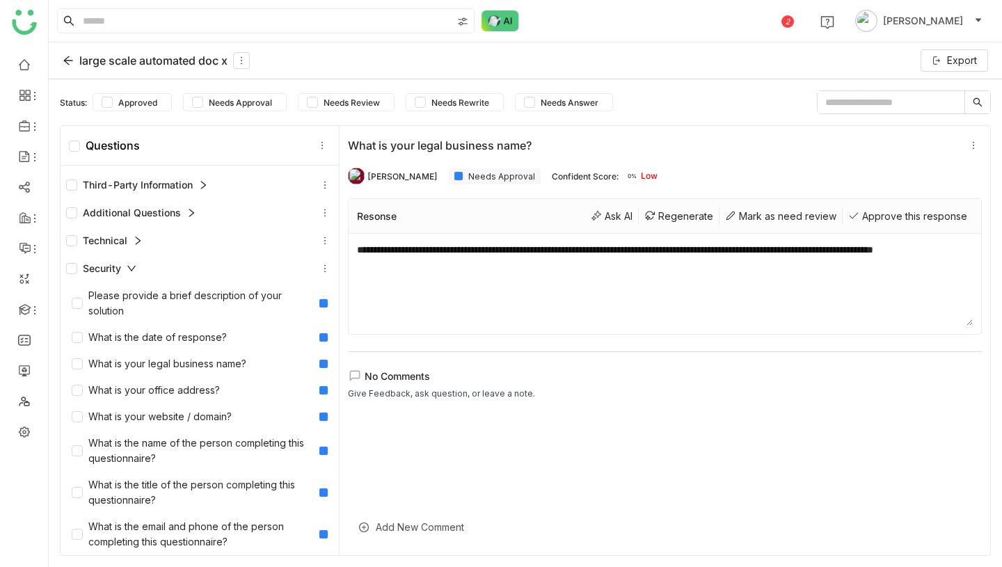
click at [125, 269] on div "Security" at bounding box center [101, 268] width 70 height 15
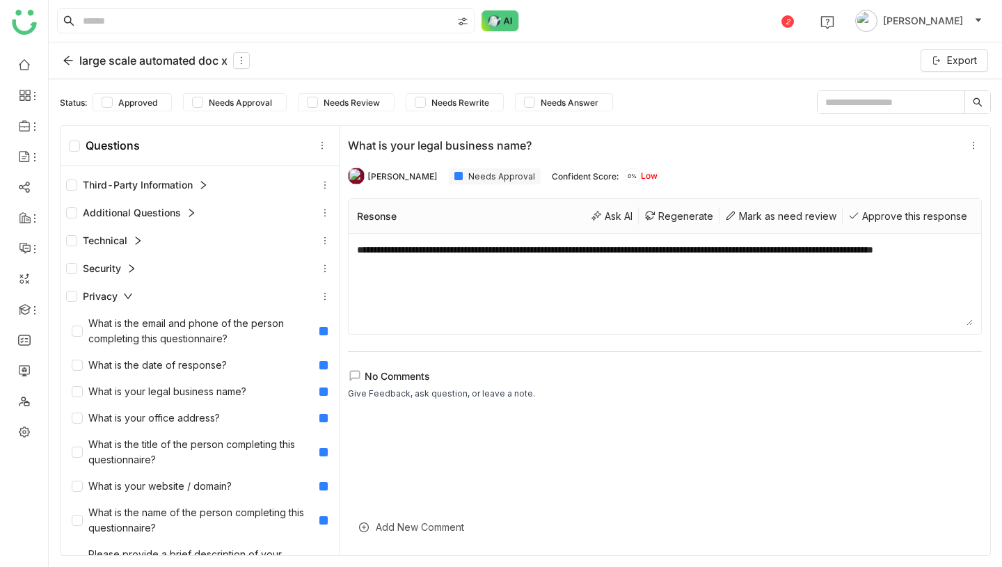
click at [122, 296] on div "Privacy" at bounding box center [99, 296] width 67 height 15
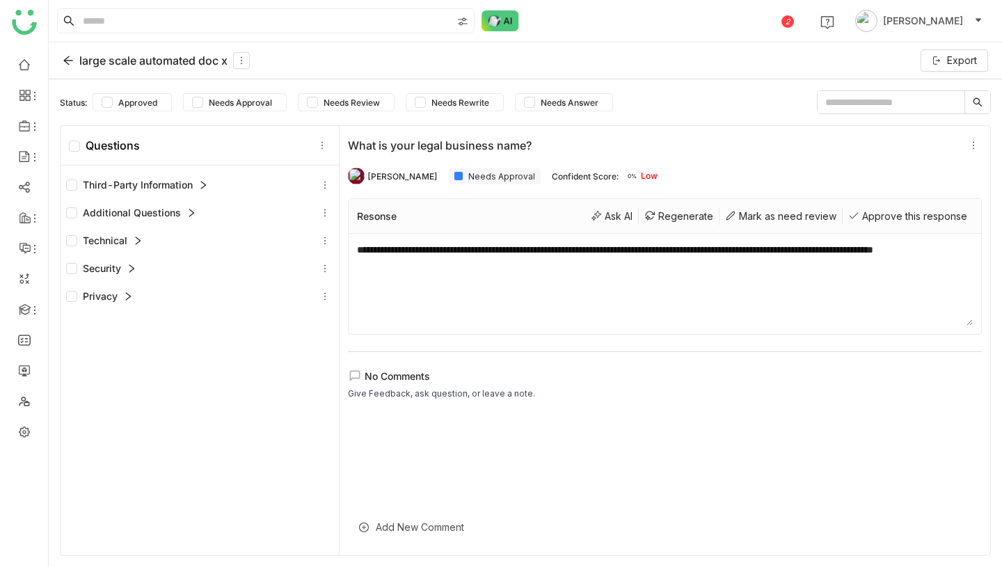
click at [77, 64] on div "large scale automated doc x" at bounding box center [156, 60] width 187 height 17
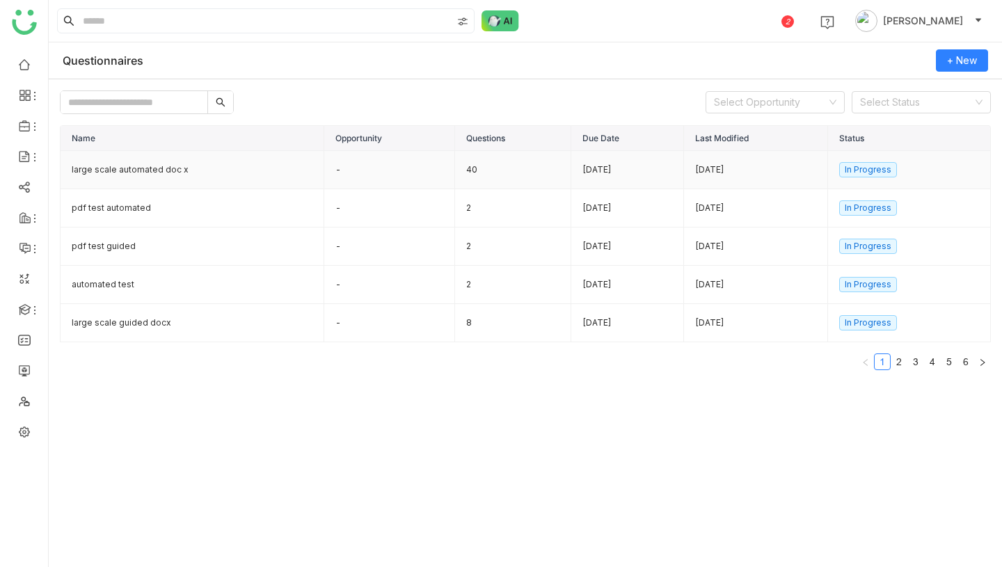
click at [455, 170] on td "40" at bounding box center [513, 170] width 117 height 38
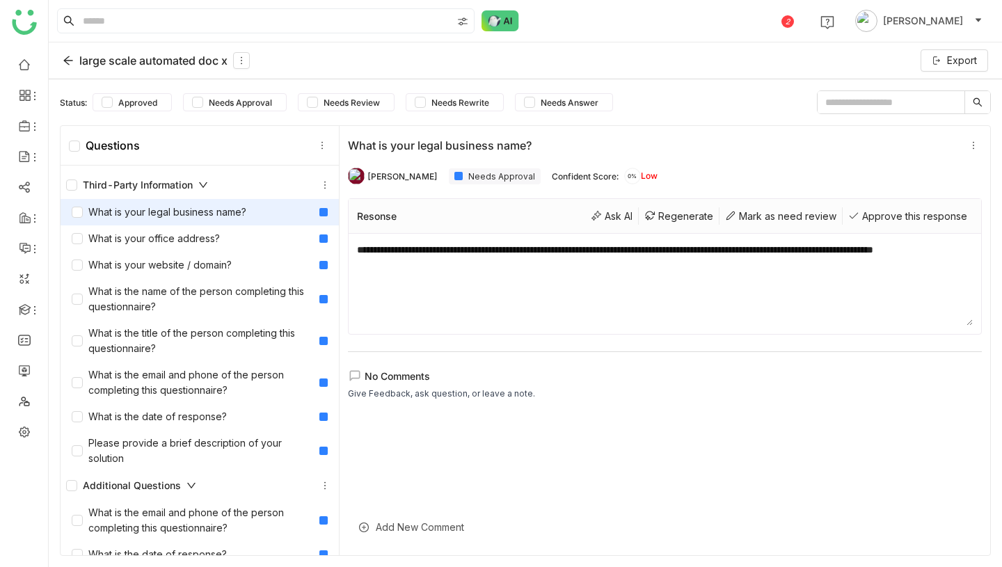
click at [205, 185] on icon at bounding box center [203, 185] width 10 height 10
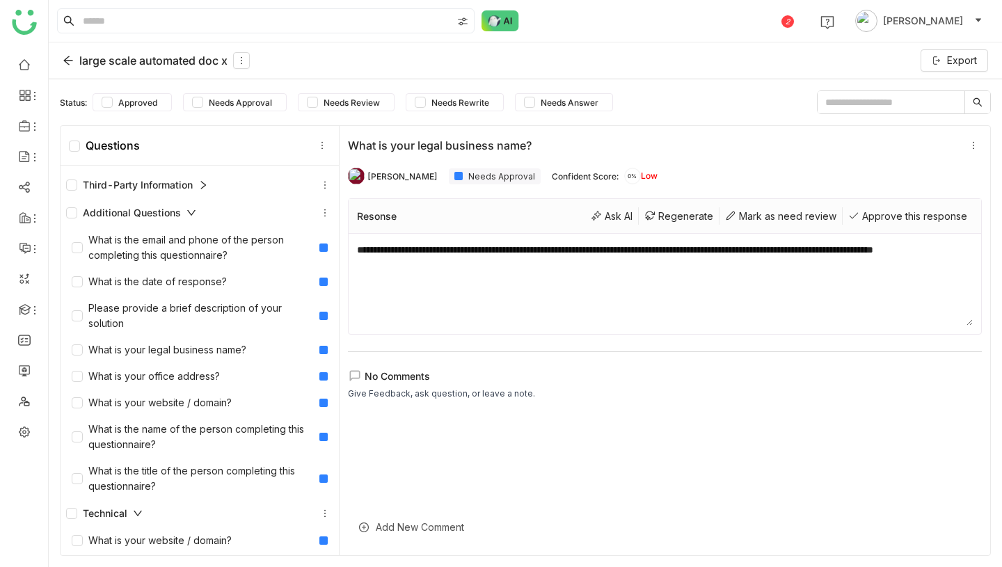
click at [197, 220] on div "Additional Questions" at bounding box center [199, 213] width 267 height 17
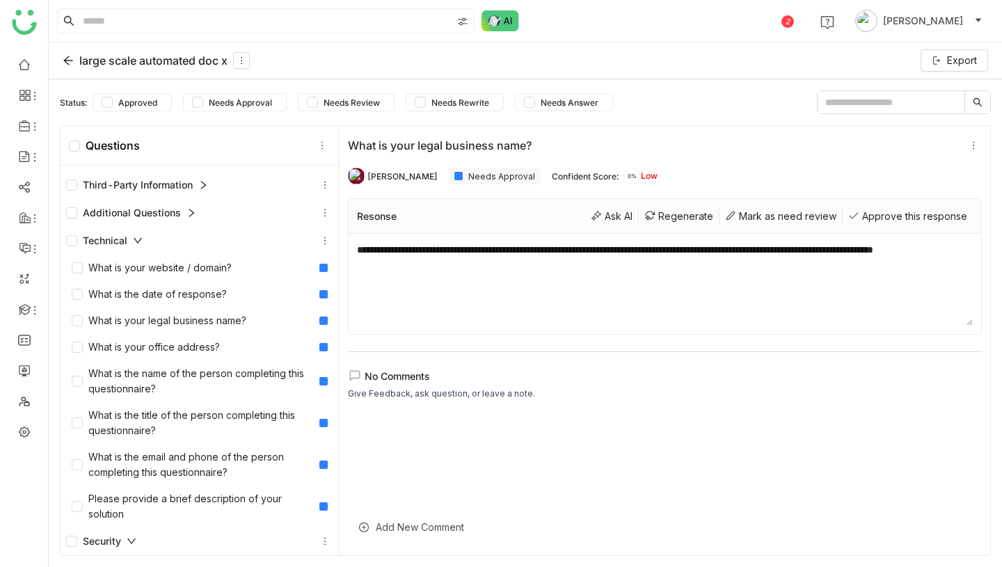
click at [163, 241] on div "Technical" at bounding box center [199, 240] width 267 height 17
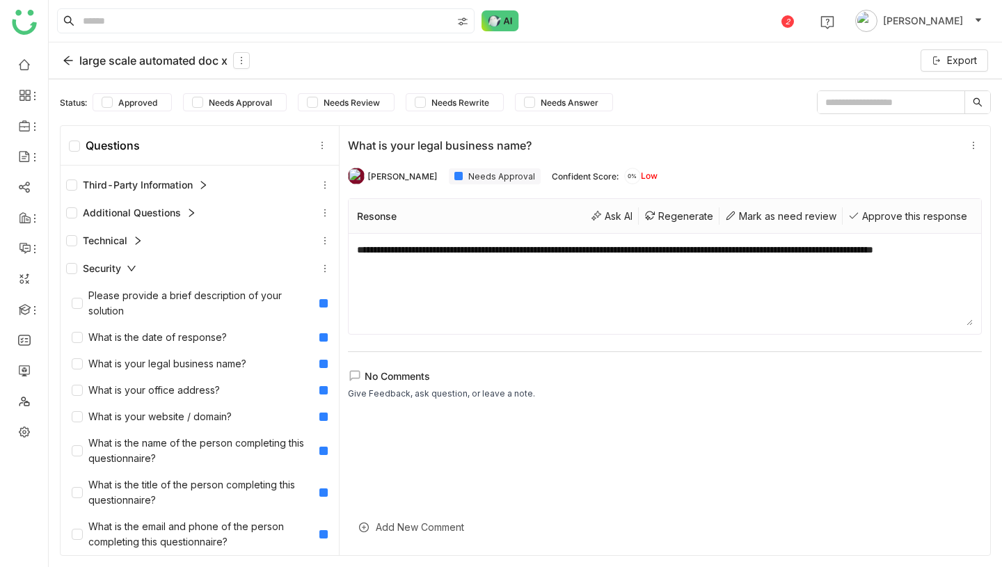
click at [153, 269] on div "Security" at bounding box center [199, 268] width 267 height 17
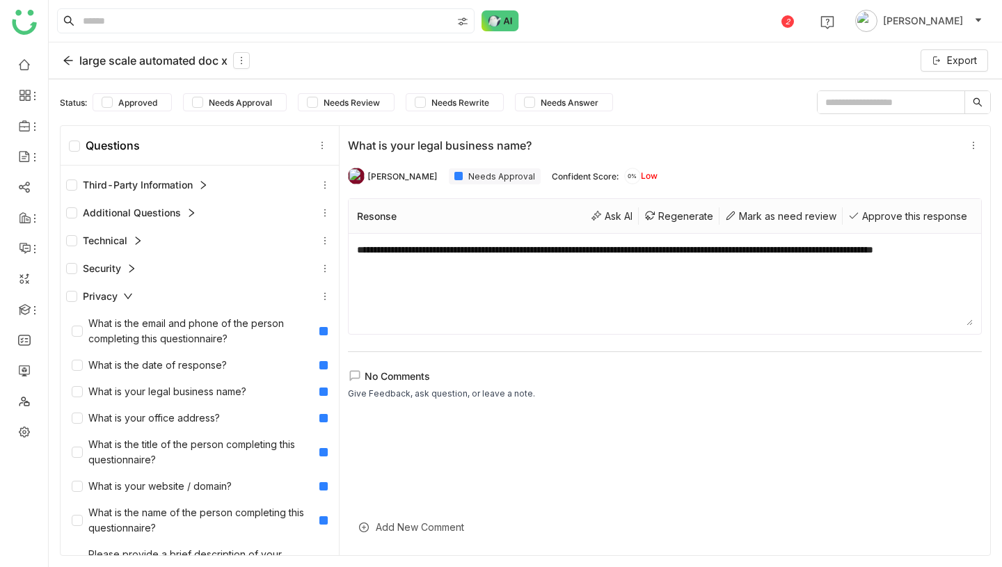
click at [148, 300] on div "Privacy" at bounding box center [199, 296] width 267 height 17
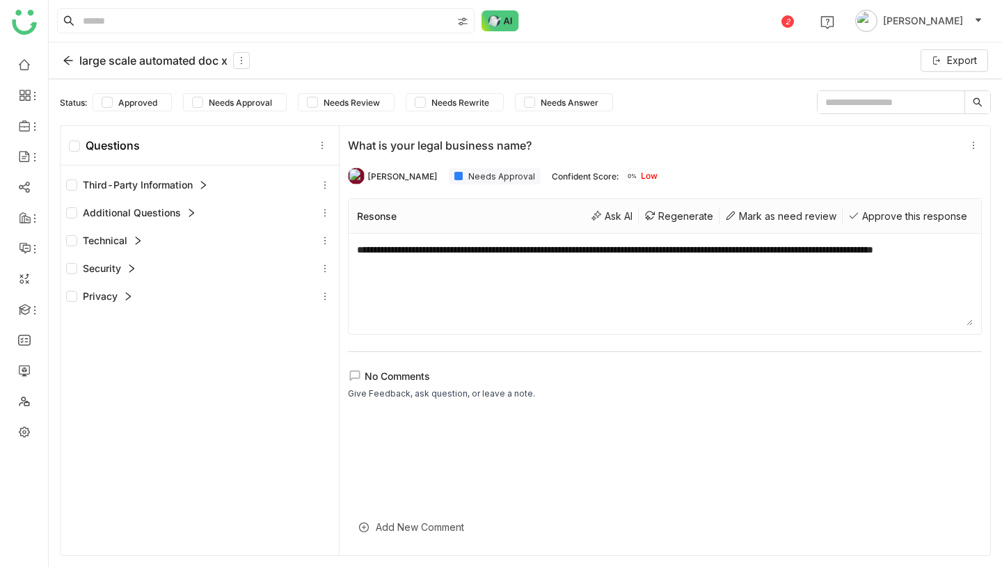
click at [148, 301] on div "Privacy" at bounding box center [199, 296] width 267 height 17
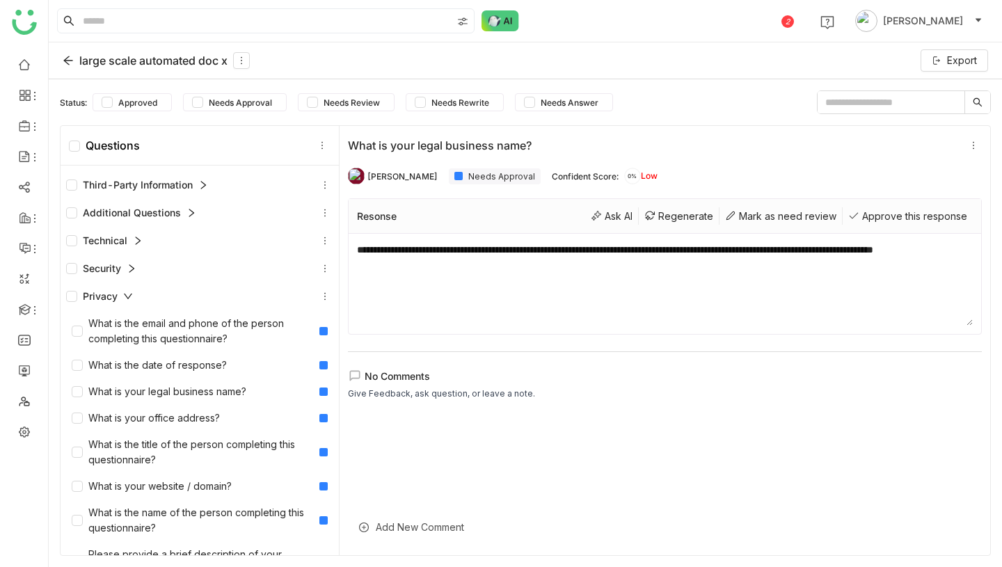
click at [148, 301] on div "Privacy" at bounding box center [199, 296] width 267 height 17
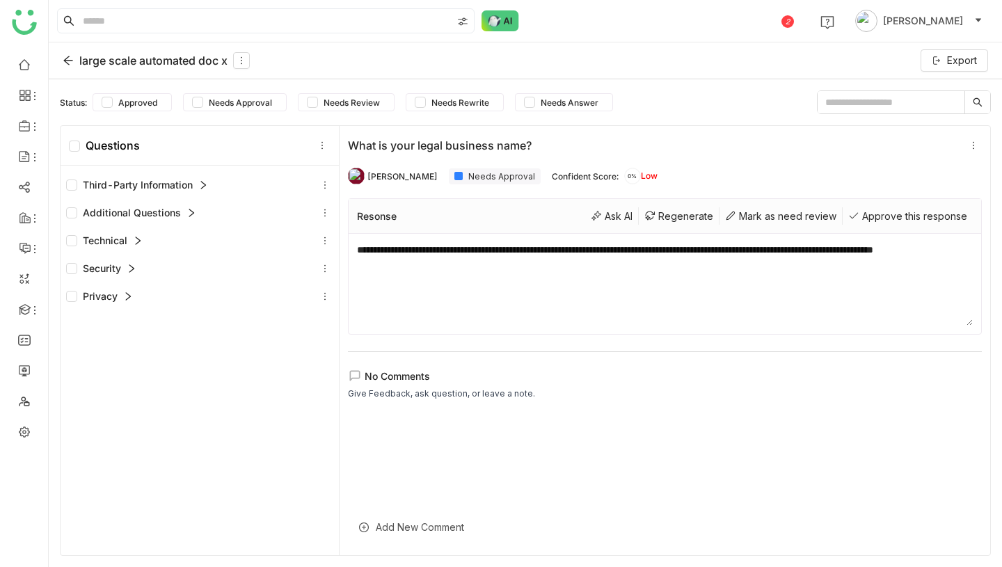
click at [76, 59] on div "large scale automated doc x" at bounding box center [156, 60] width 187 height 17
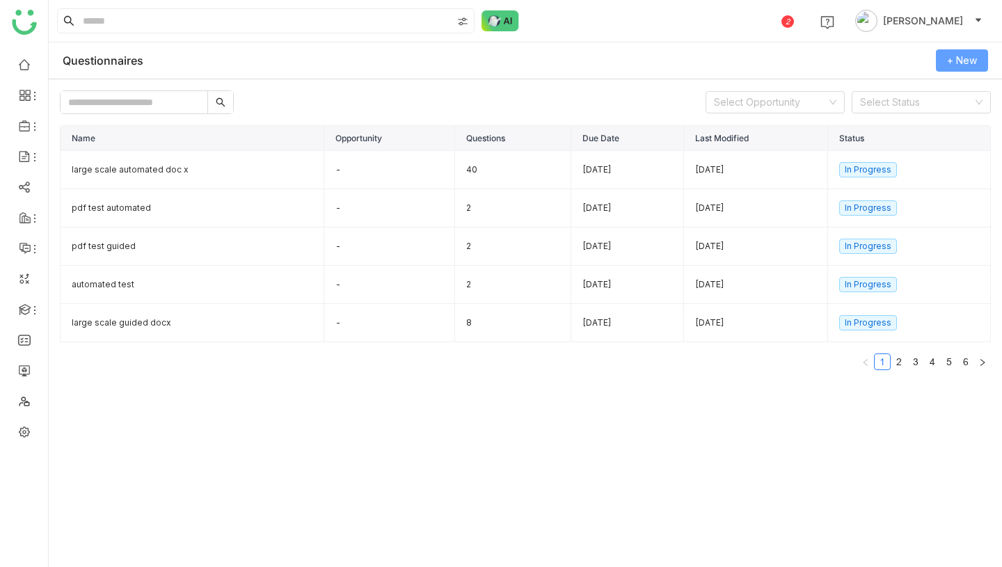
click at [958, 65] on span "+ New" at bounding box center [962, 60] width 30 height 15
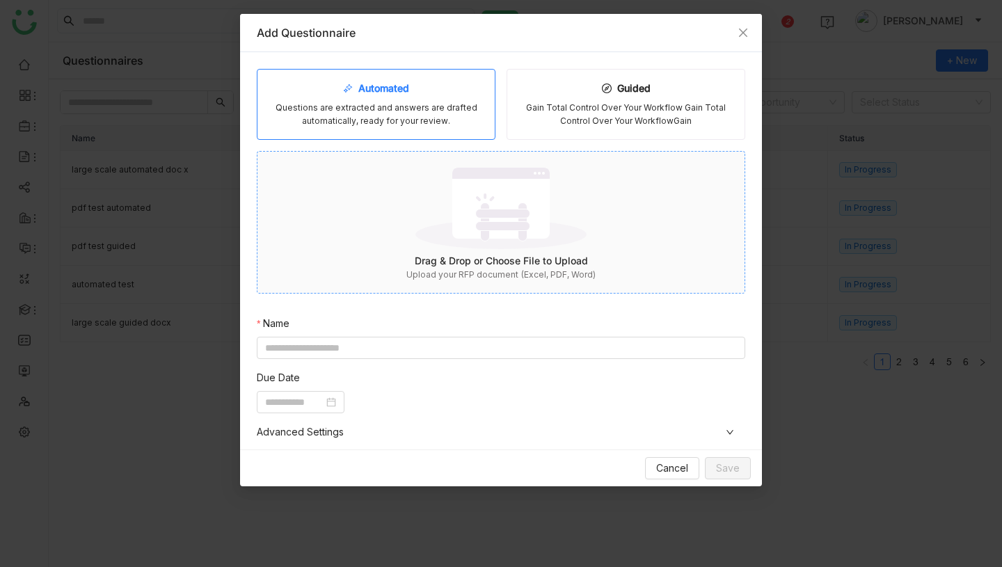
click at [487, 219] on img at bounding box center [500, 208] width 171 height 90
click at [463, 346] on input at bounding box center [501, 348] width 488 height 22
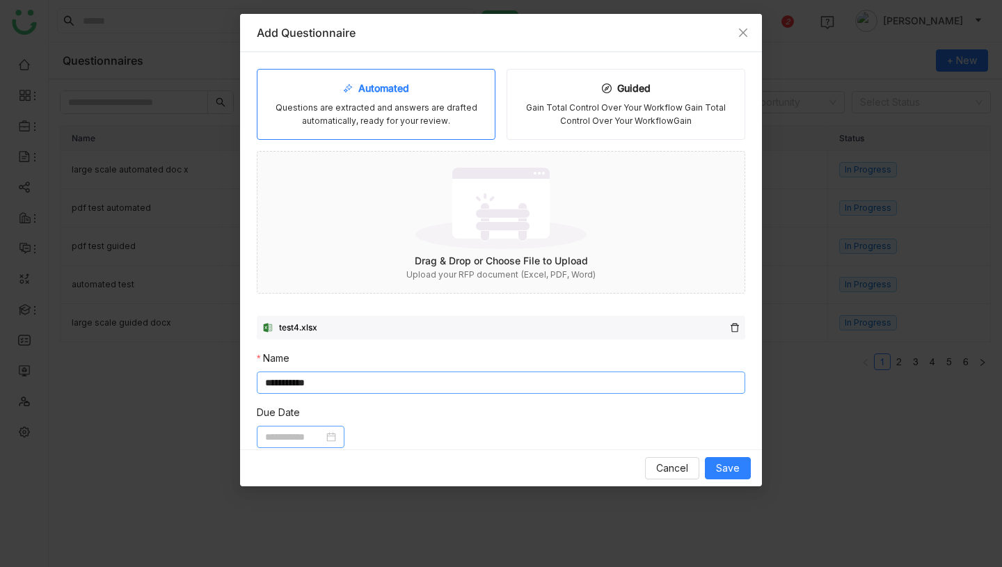
type input "**********"
click at [306, 435] on input at bounding box center [294, 436] width 58 height 15
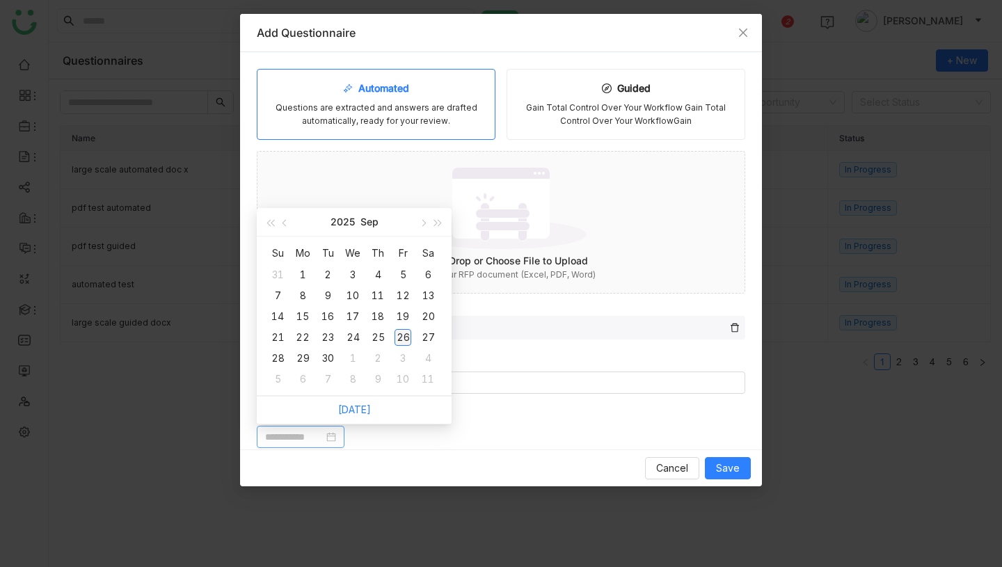
click at [401, 336] on div "26" at bounding box center [403, 337] width 17 height 17
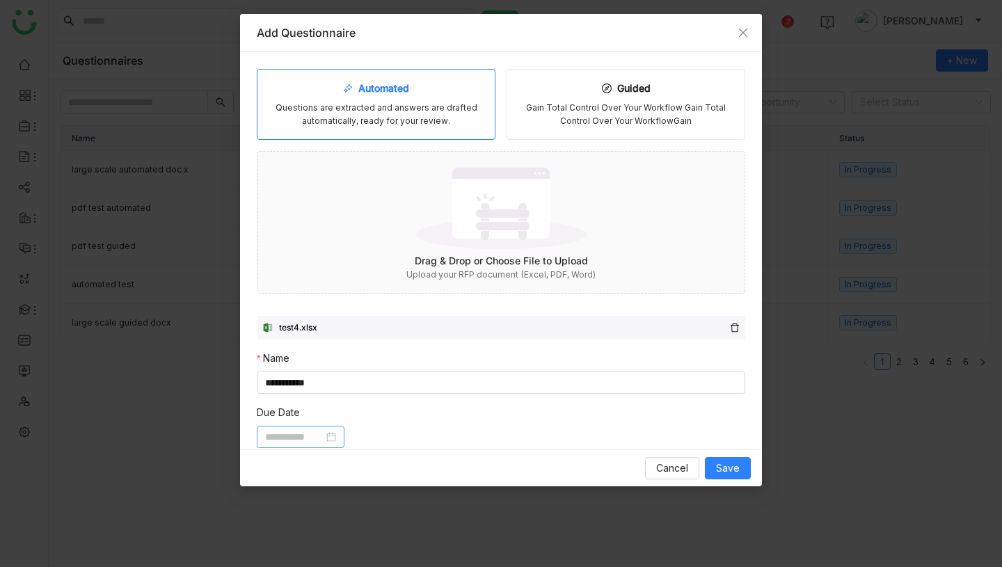
type input "**********"
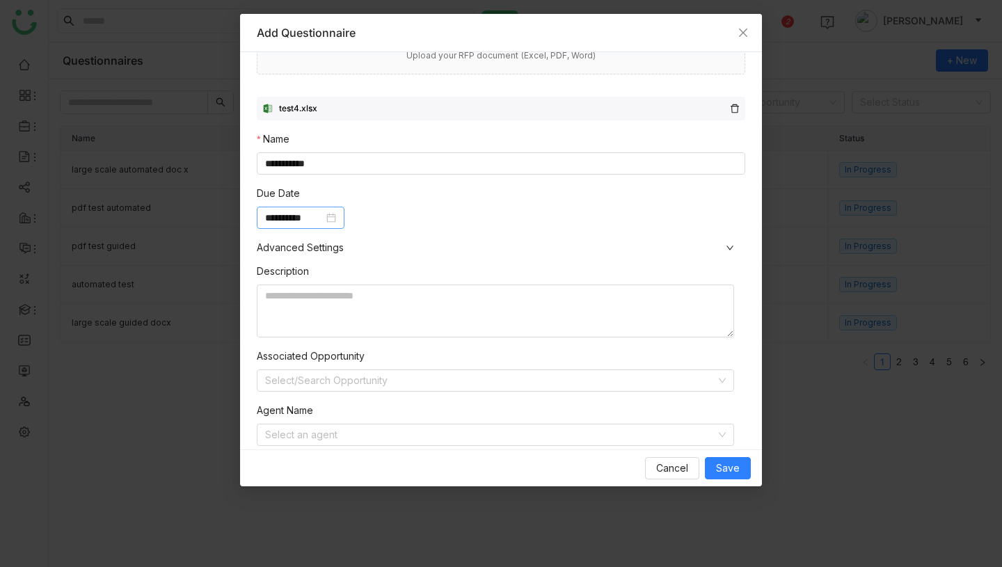
scroll to position [253, 0]
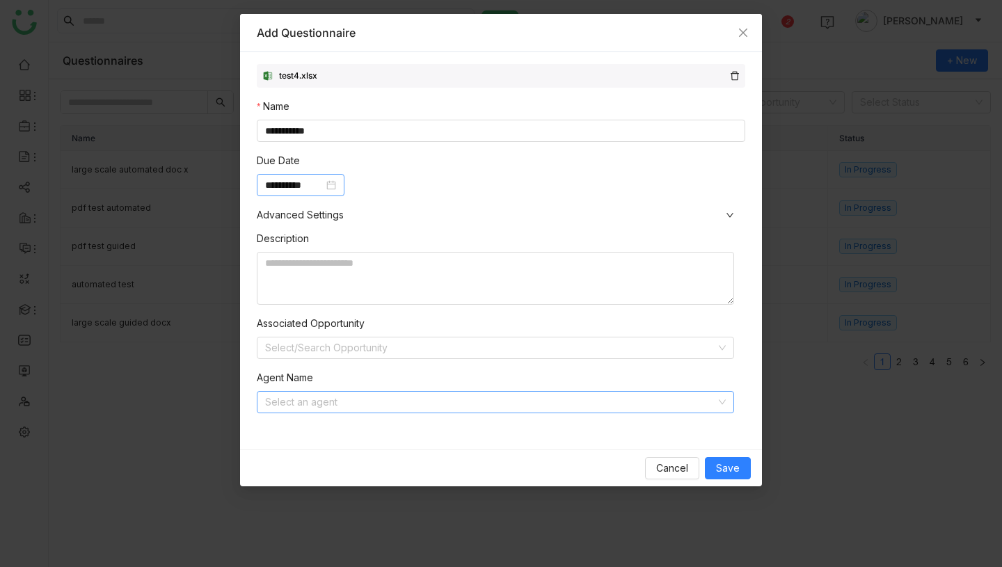
click at [362, 401] on input at bounding box center [490, 402] width 451 height 21
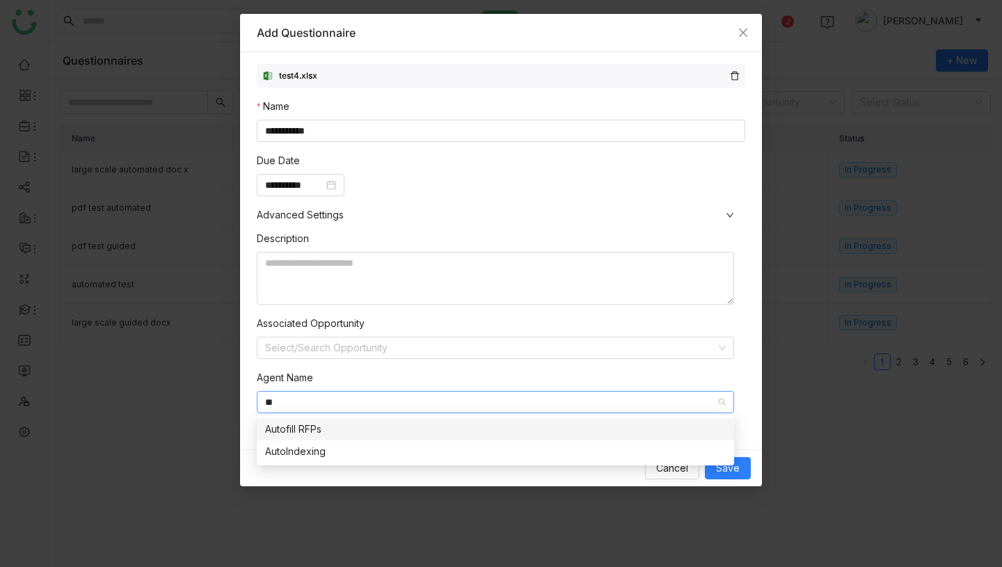
type input "**"
click at [317, 431] on div "Autofill RFPs" at bounding box center [495, 429] width 461 height 15
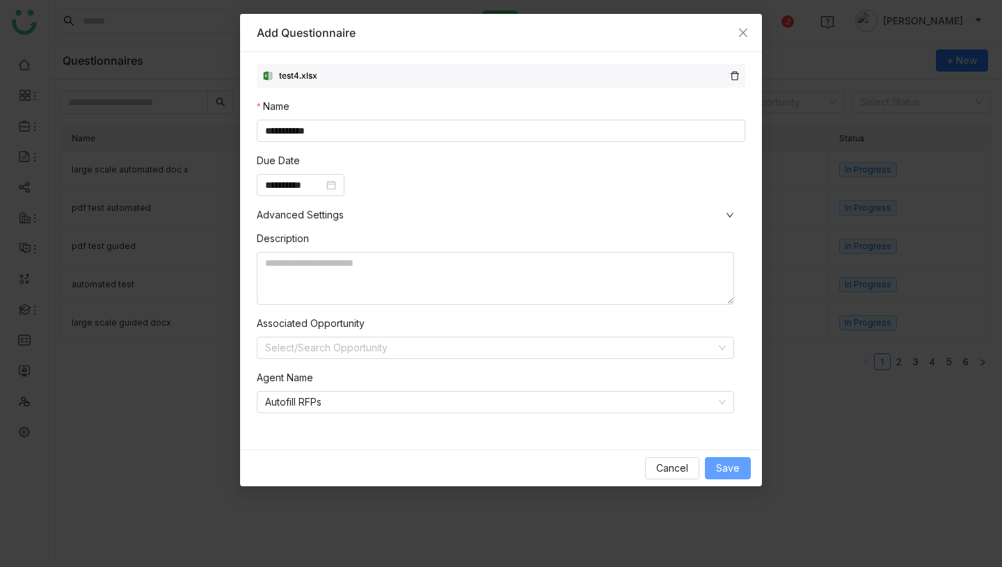
click at [735, 463] on span "Save" at bounding box center [728, 468] width 24 height 15
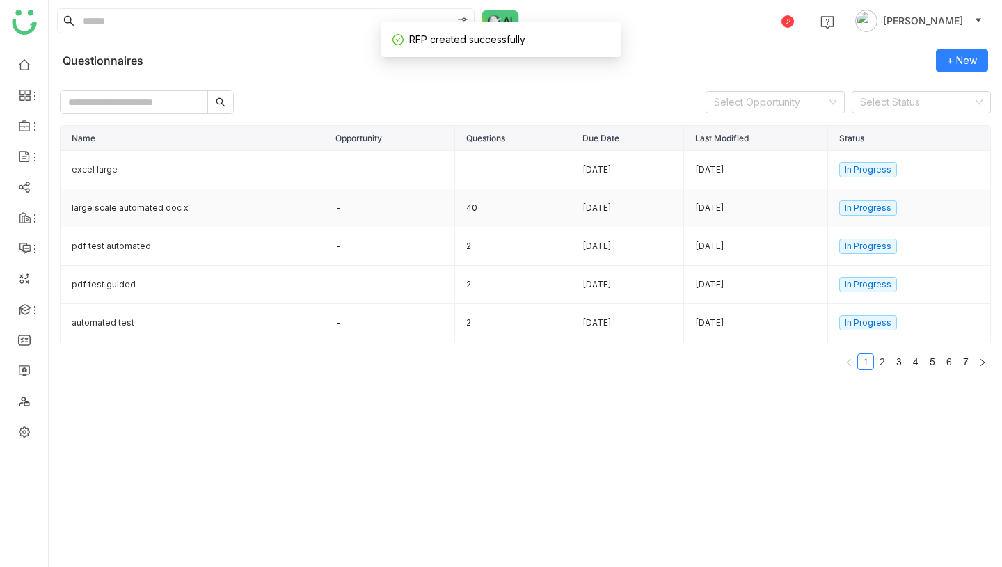
click at [455, 212] on td "40" at bounding box center [513, 208] width 117 height 38
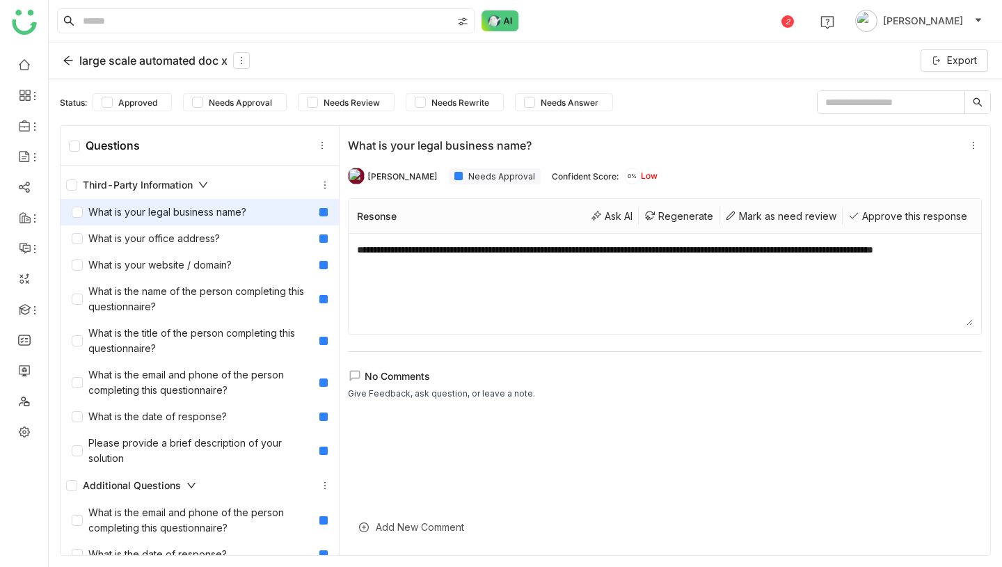
click at [130, 63] on div "large scale automated doc x" at bounding box center [156, 60] width 187 height 17
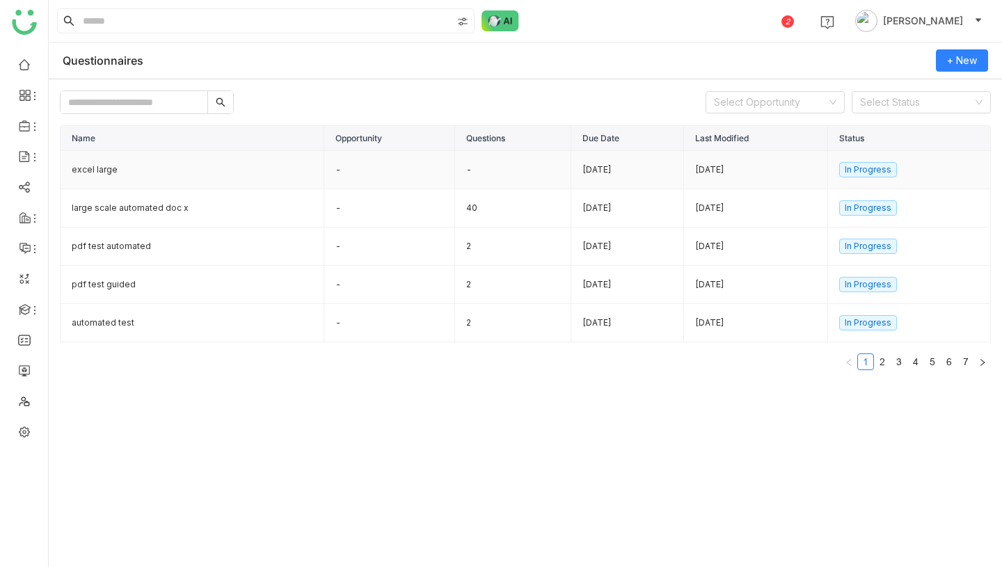
click at [328, 176] on td "-" at bounding box center [389, 170] width 131 height 38
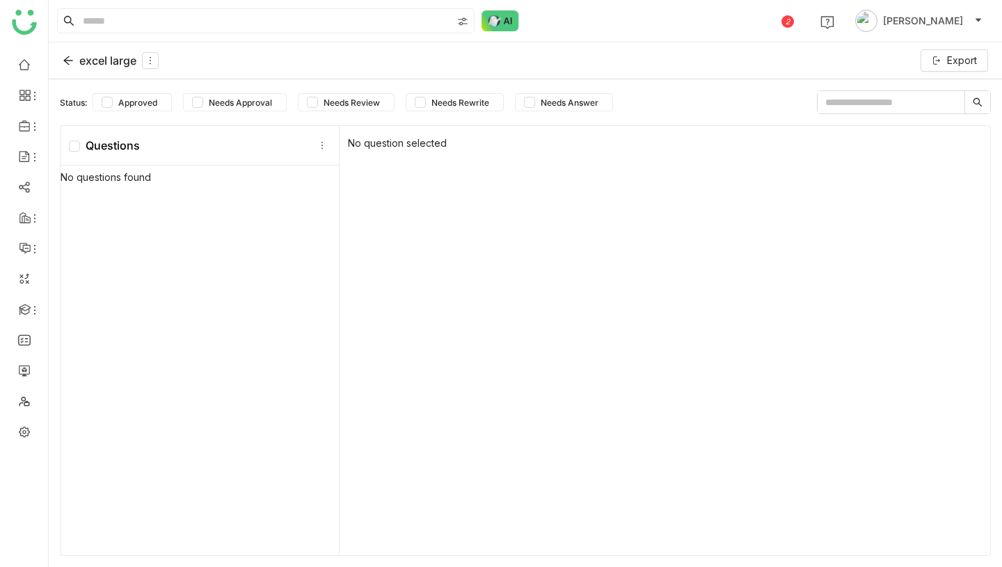
click at [101, 62] on div "excel large" at bounding box center [111, 60] width 96 height 17
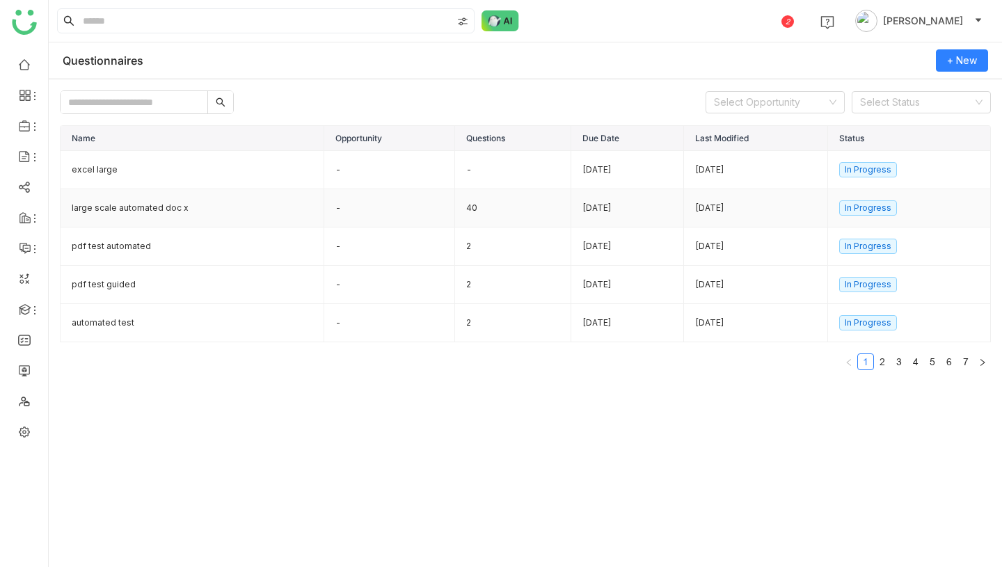
click at [455, 215] on td "40" at bounding box center [513, 208] width 117 height 38
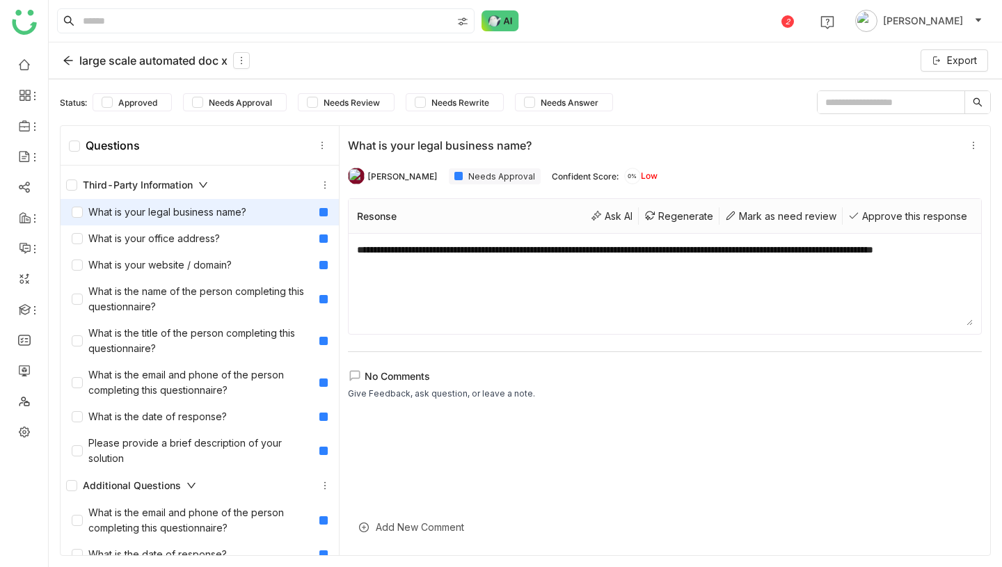
click at [143, 186] on div "Third-Party Information" at bounding box center [137, 184] width 142 height 15
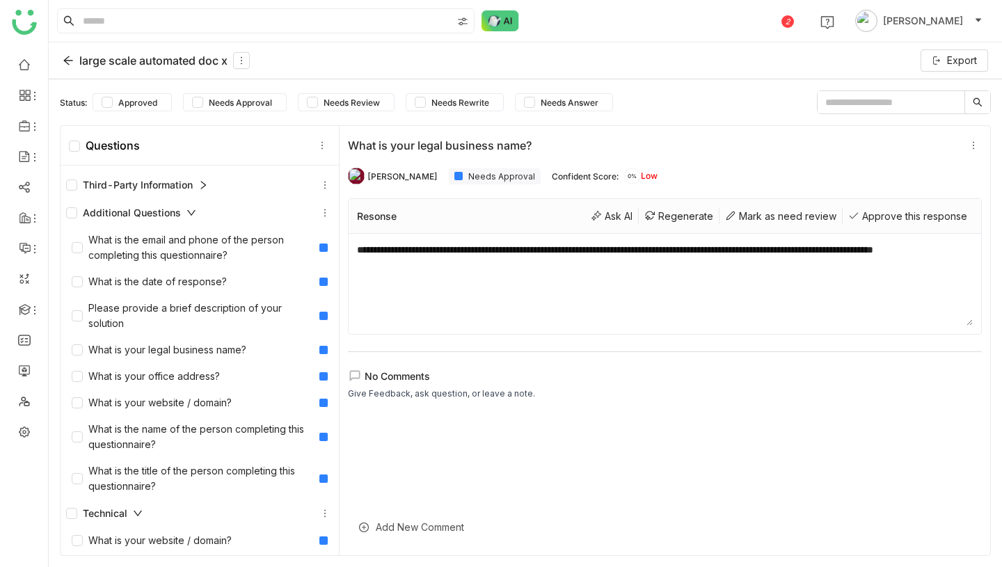
click at [146, 207] on div "Additional Questions" at bounding box center [131, 212] width 130 height 15
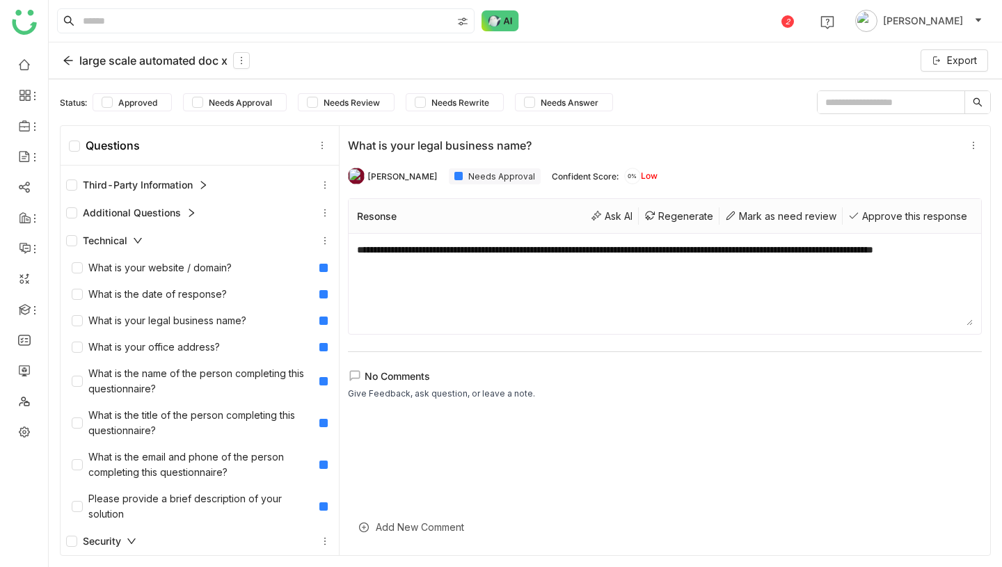
click at [150, 238] on div "Technical" at bounding box center [199, 240] width 267 height 17
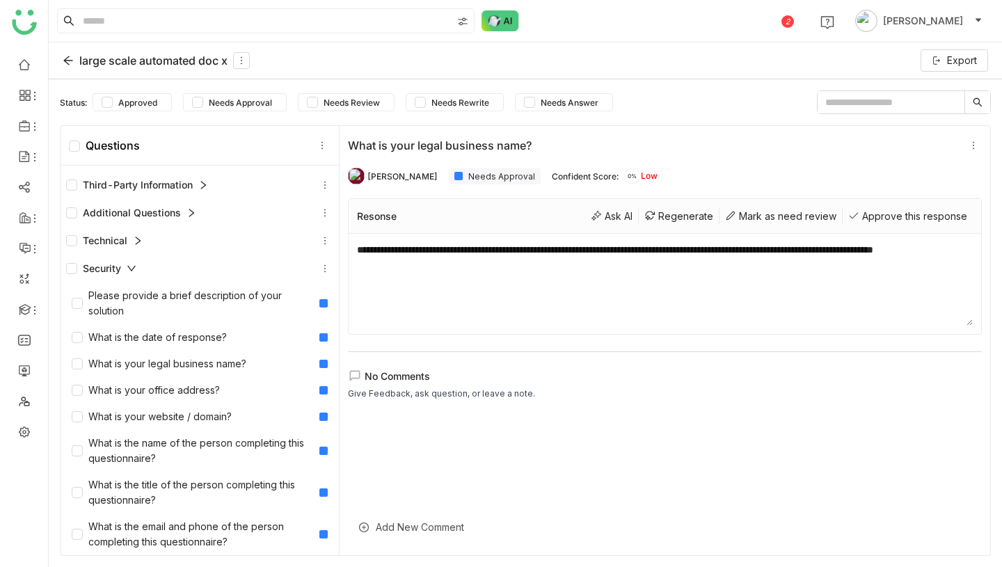
click at [142, 271] on div "Security" at bounding box center [199, 268] width 267 height 17
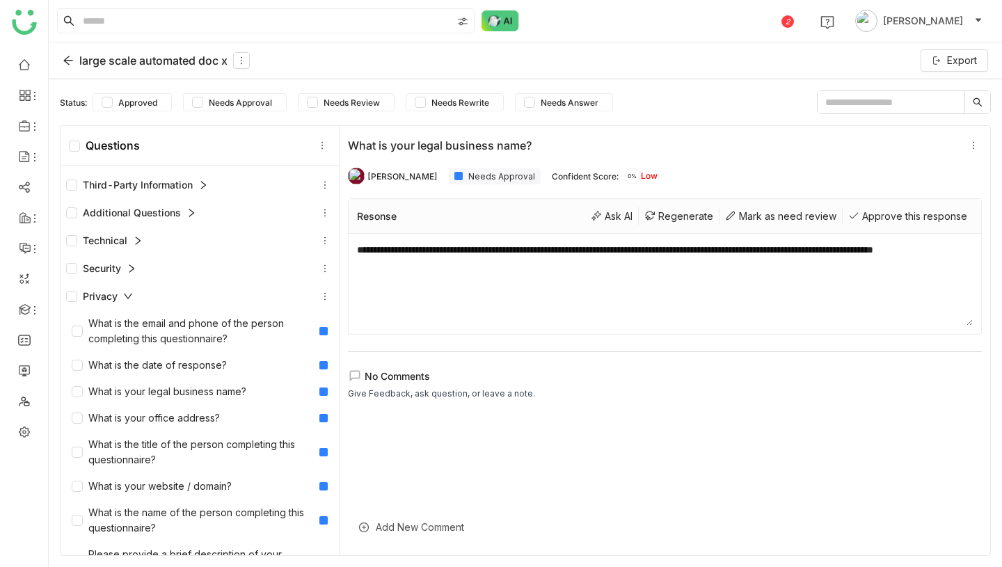
click at [132, 292] on icon at bounding box center [128, 297] width 10 height 10
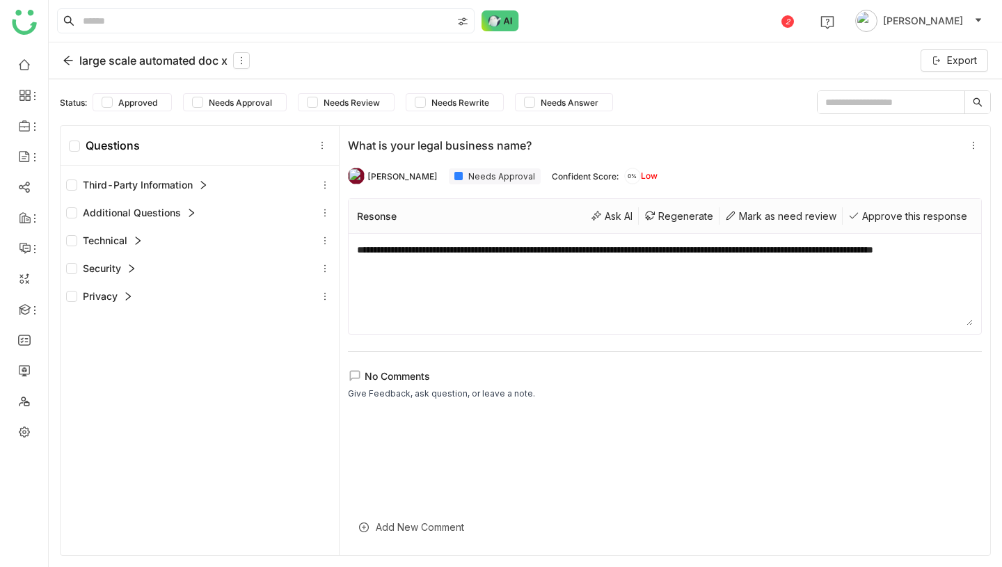
click at [133, 299] on div "Privacy" at bounding box center [199, 296] width 267 height 17
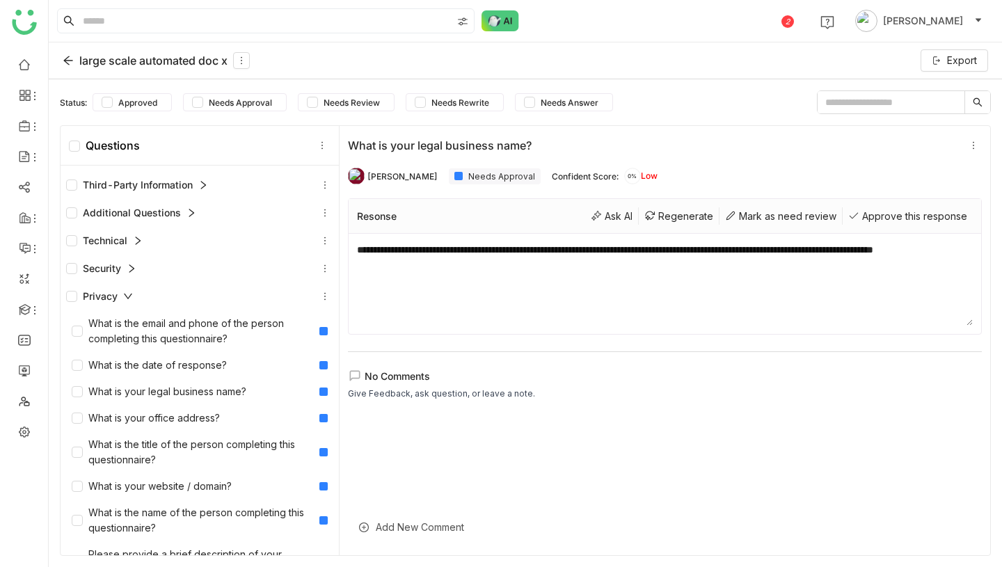
click at [133, 299] on div "Privacy" at bounding box center [199, 296] width 267 height 17
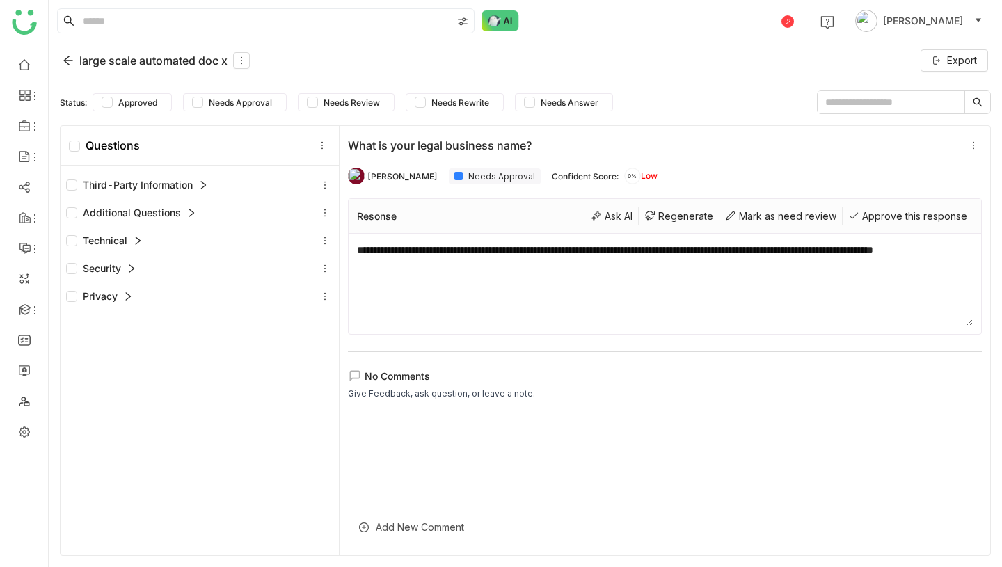
click at [112, 61] on div "large scale automated doc x" at bounding box center [156, 60] width 187 height 17
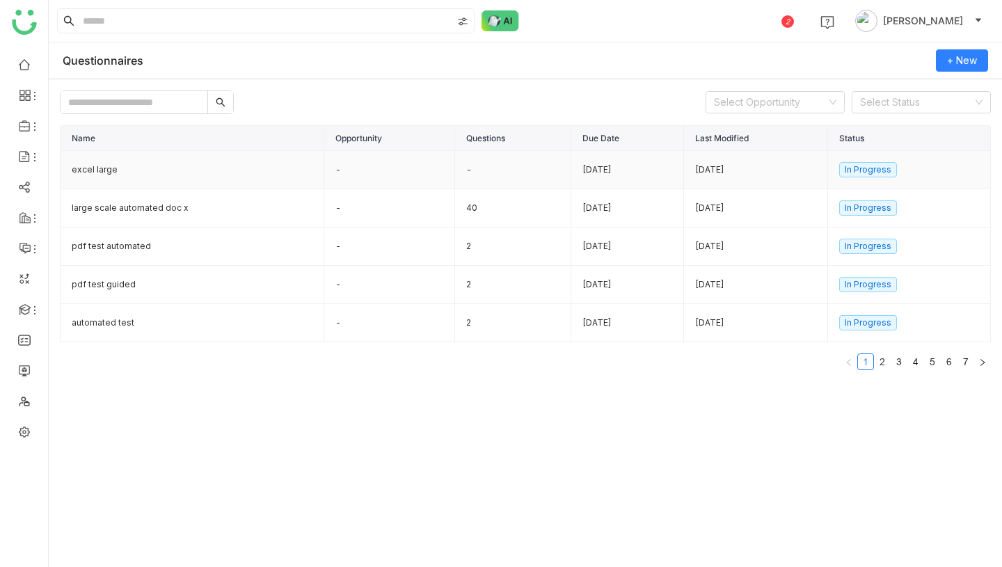
click at [324, 175] on td "-" at bounding box center [389, 170] width 131 height 38
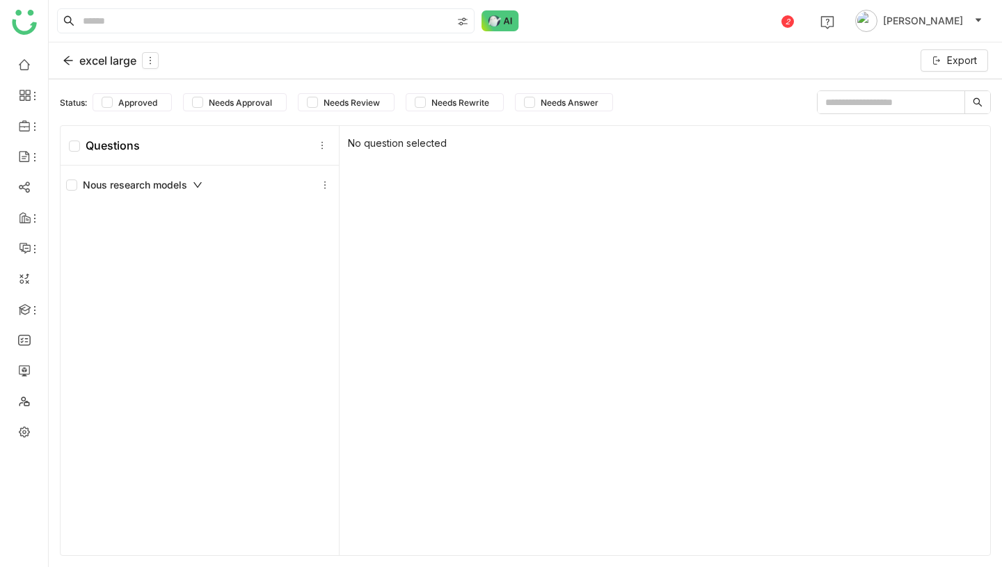
click at [132, 182] on div "Nous research models" at bounding box center [134, 184] width 136 height 15
click at [118, 59] on div "excel large" at bounding box center [111, 60] width 96 height 17
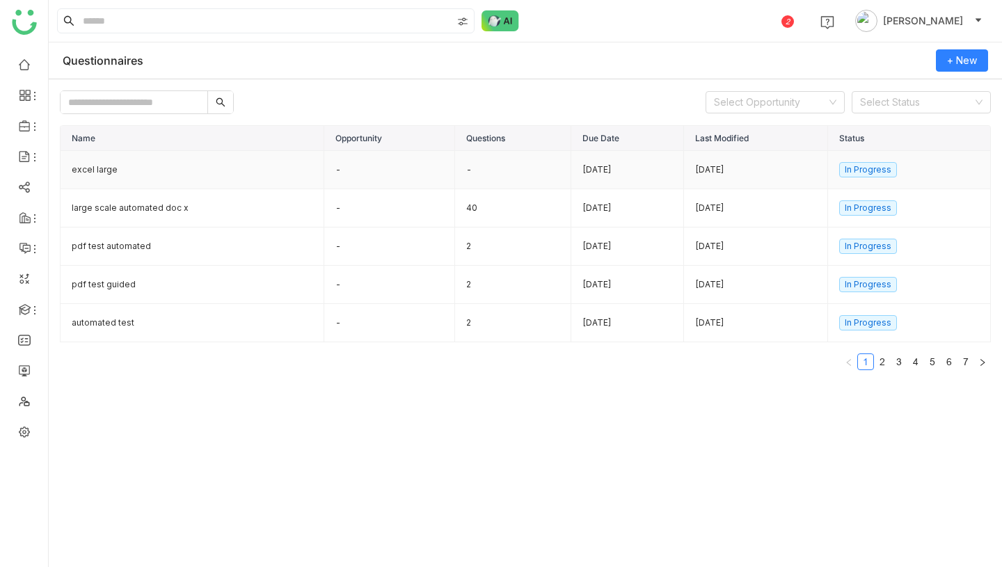
click at [154, 172] on td "excel large" at bounding box center [193, 170] width 264 height 38
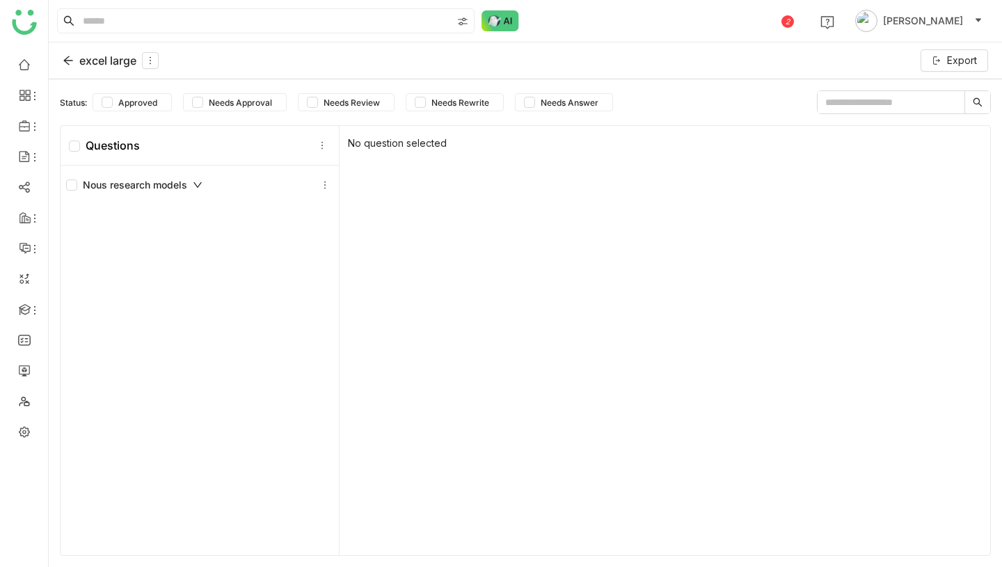
click at [114, 59] on div "excel large" at bounding box center [111, 60] width 96 height 17
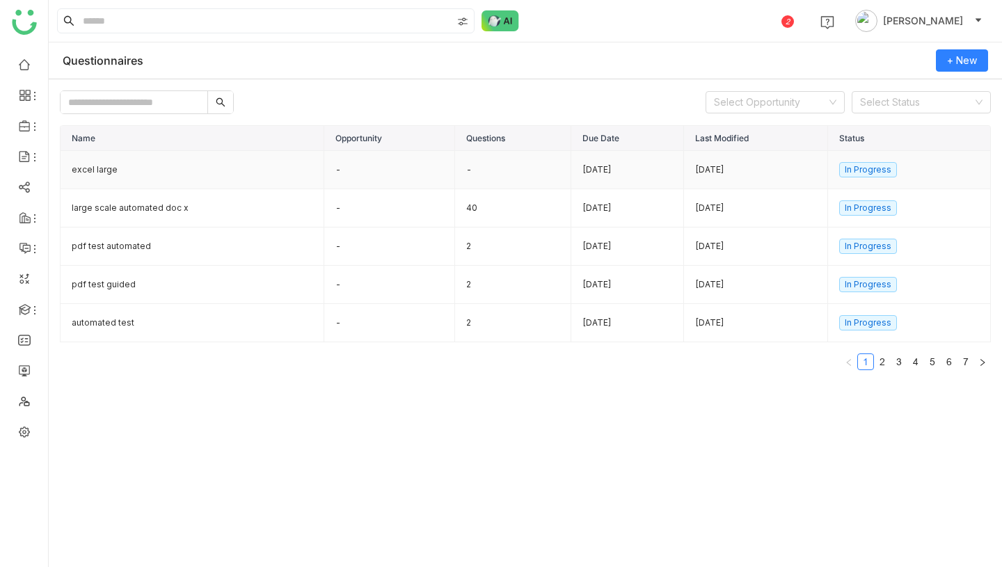
click at [411, 170] on td "-" at bounding box center [389, 170] width 131 height 38
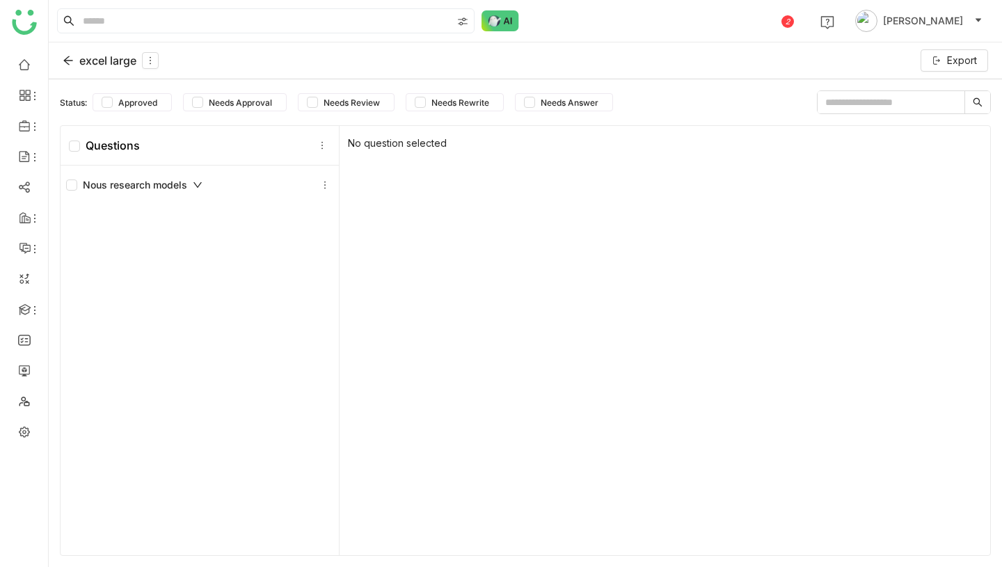
click at [120, 67] on div "excel large" at bounding box center [111, 60] width 96 height 17
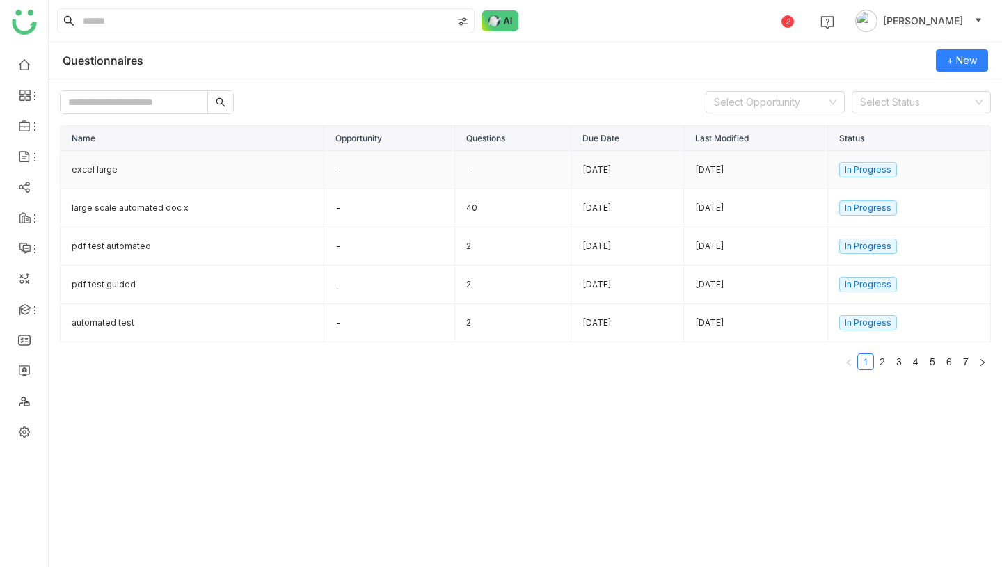
click at [161, 168] on td "excel large" at bounding box center [193, 170] width 264 height 38
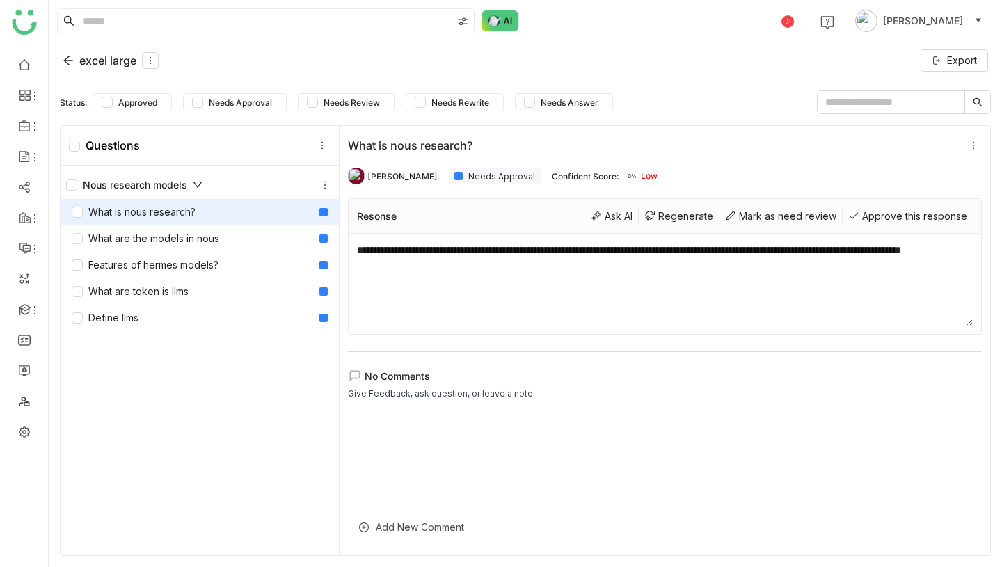
click at [170, 208] on div "What is nous research?" at bounding box center [134, 212] width 124 height 15
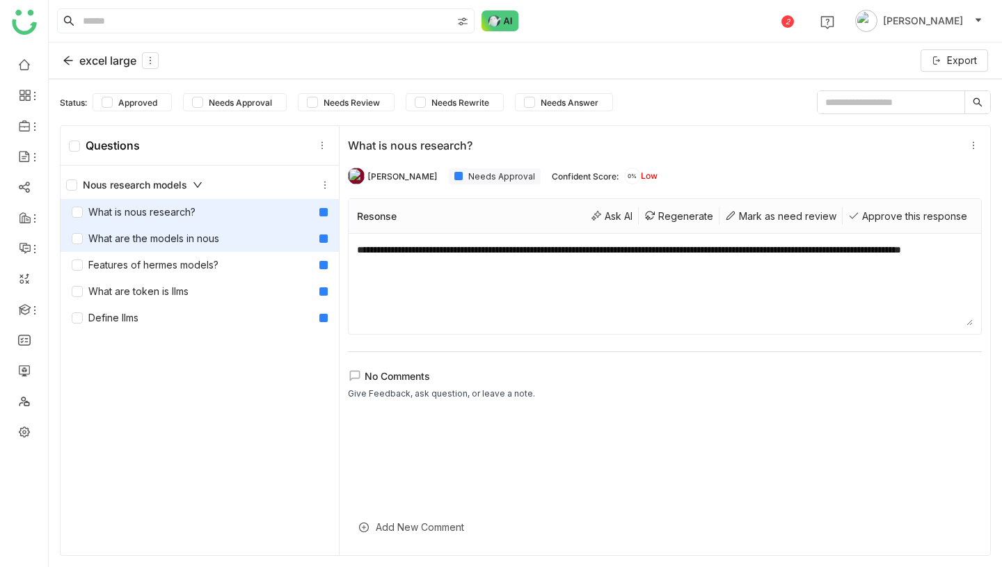
click at [170, 246] on div "What are the models in nous" at bounding box center [146, 238] width 148 height 15
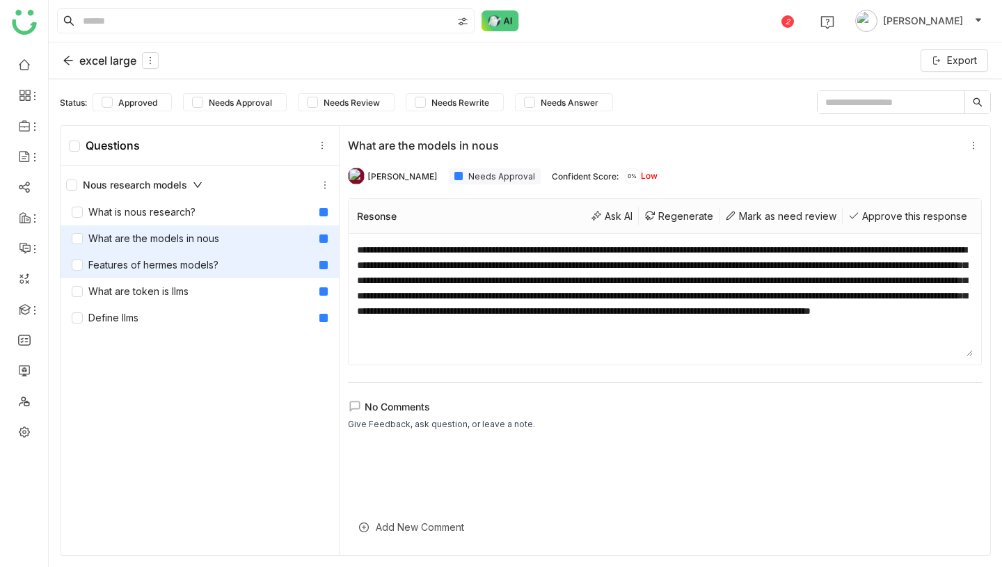
click at [170, 268] on div "Features of hermes models?" at bounding box center [145, 264] width 147 height 15
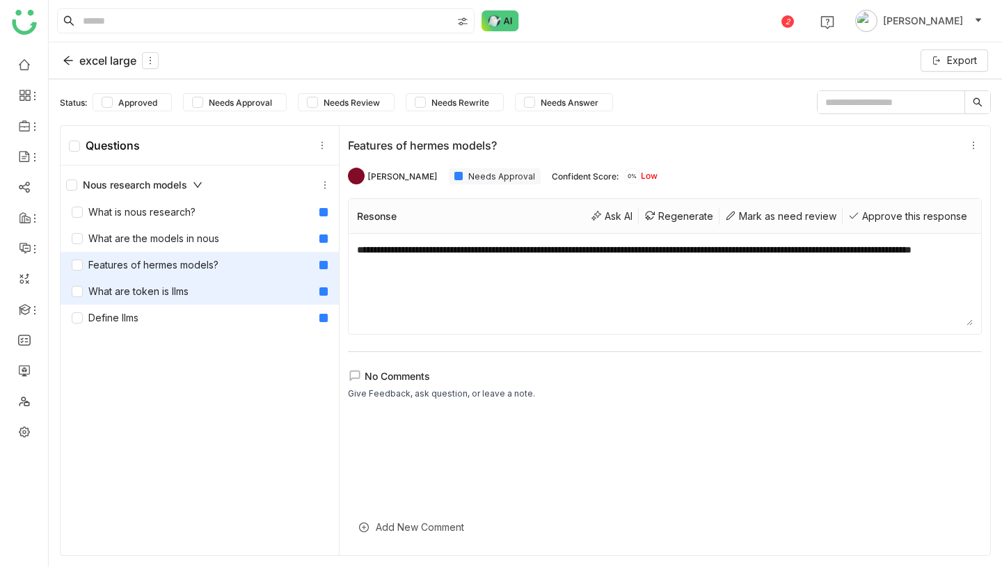
click at [165, 294] on div "What are token is llms" at bounding box center [130, 291] width 117 height 15
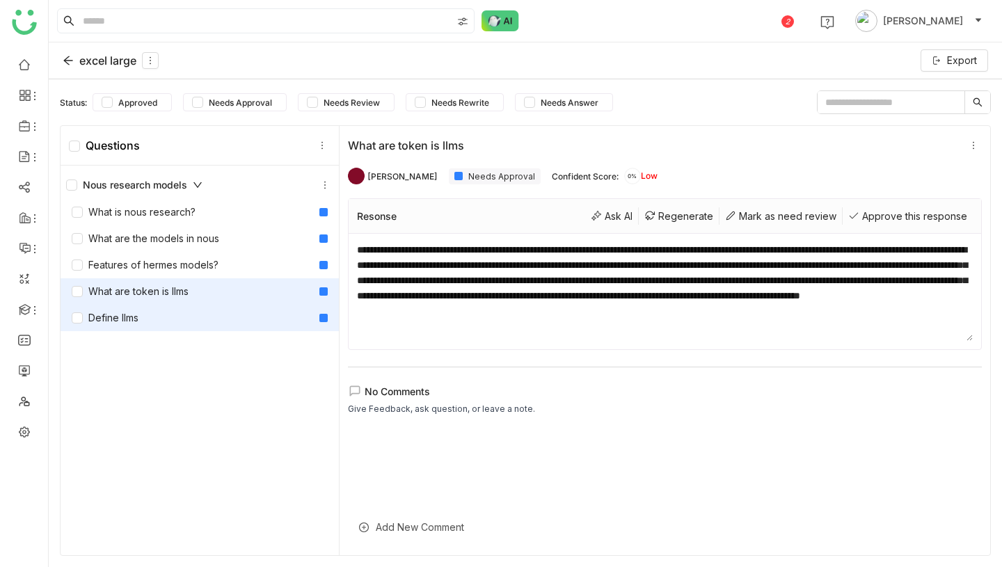
click at [153, 315] on div "Define llms" at bounding box center [200, 318] width 278 height 26
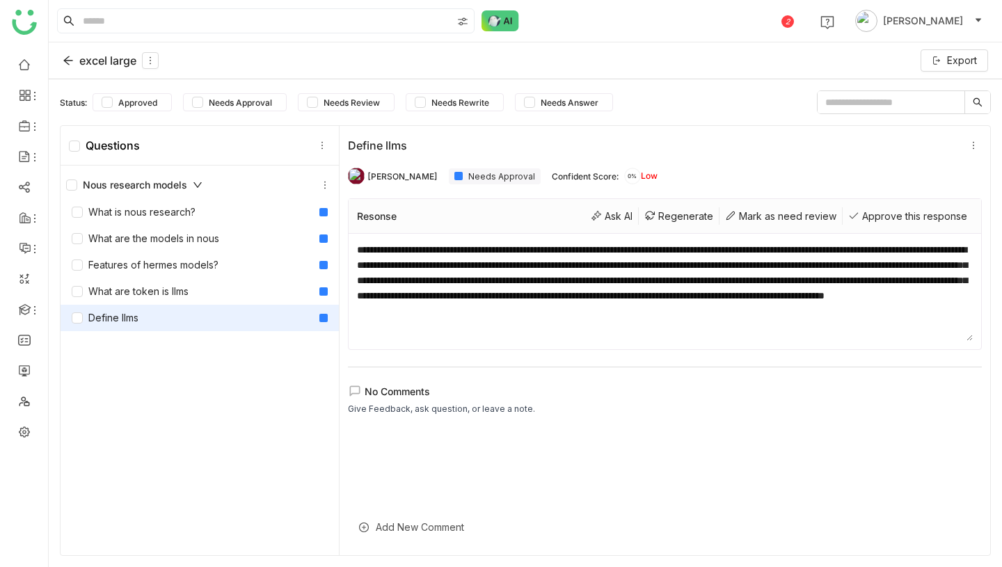
click at [151, 186] on div "Nous research models" at bounding box center [134, 184] width 136 height 15
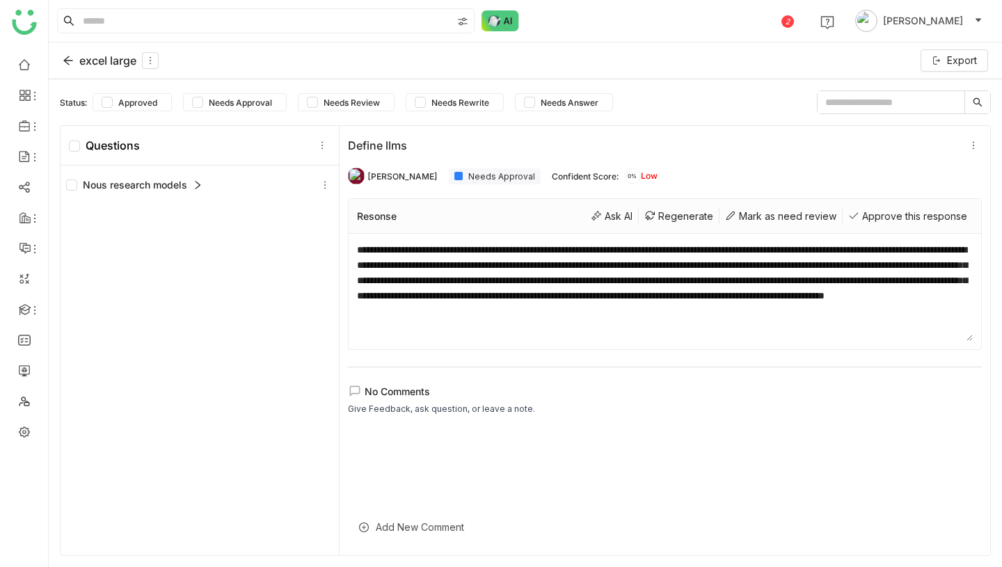
click at [151, 186] on div "Nous research models" at bounding box center [134, 184] width 136 height 15
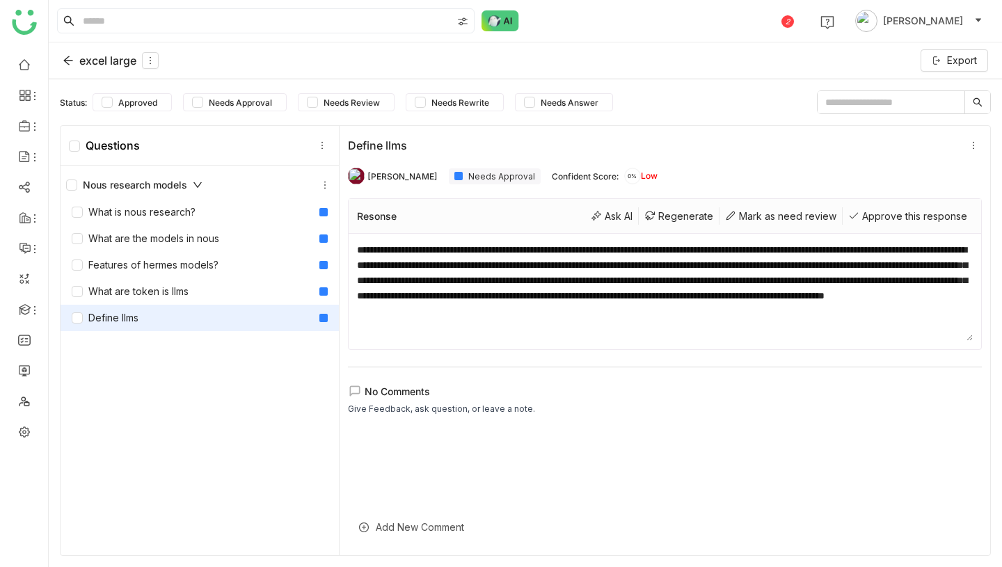
click at [151, 186] on div "Nous research models" at bounding box center [134, 184] width 136 height 15
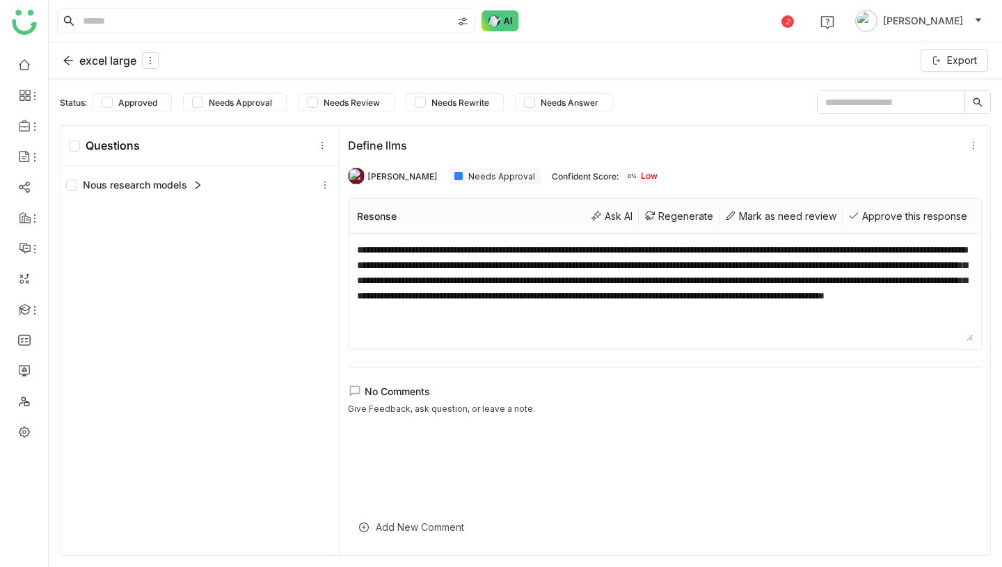
click at [151, 186] on div "Nous research models" at bounding box center [134, 184] width 136 height 15
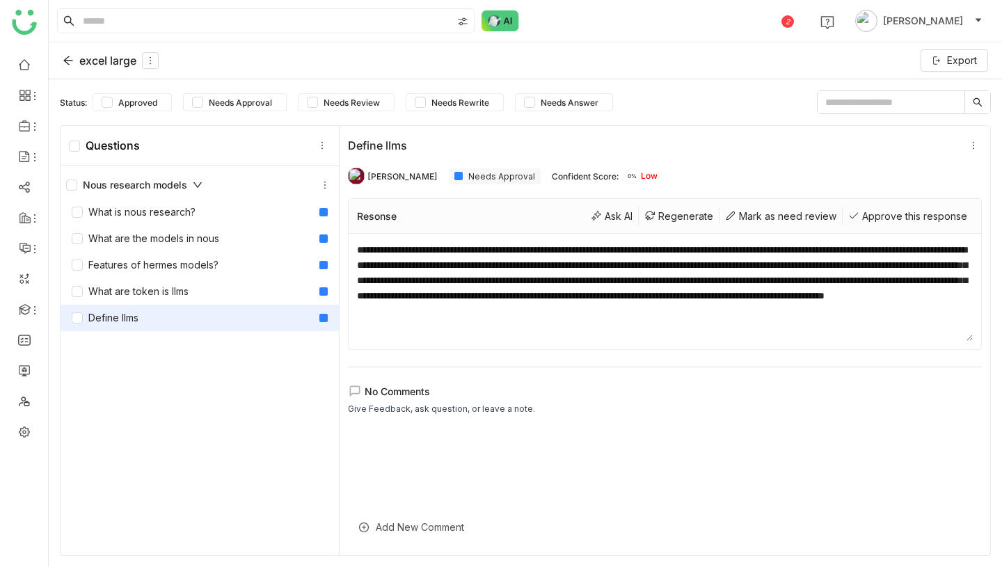
click at [151, 186] on div "Nous research models" at bounding box center [134, 184] width 136 height 15
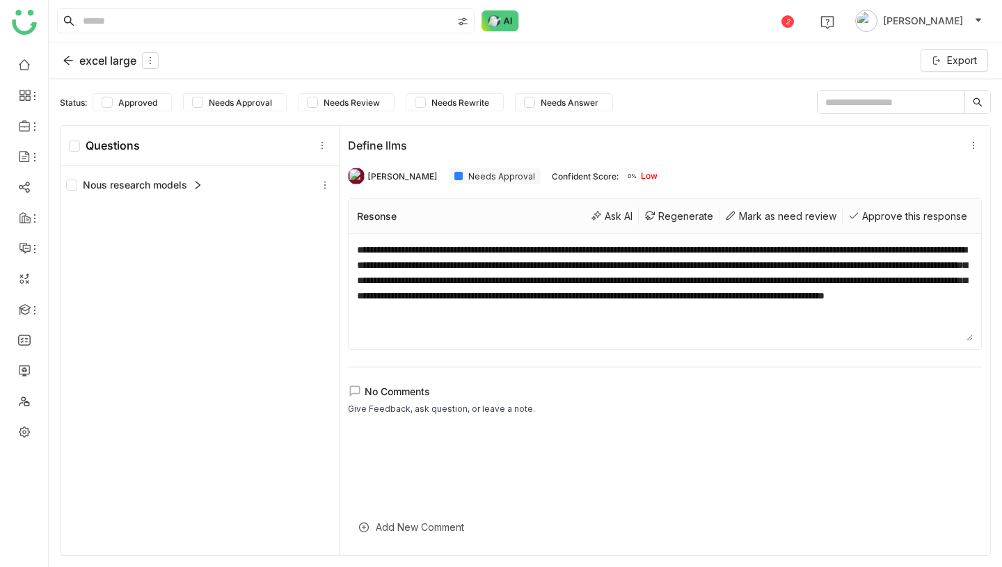
click at [81, 56] on div "excel large" at bounding box center [111, 60] width 96 height 17
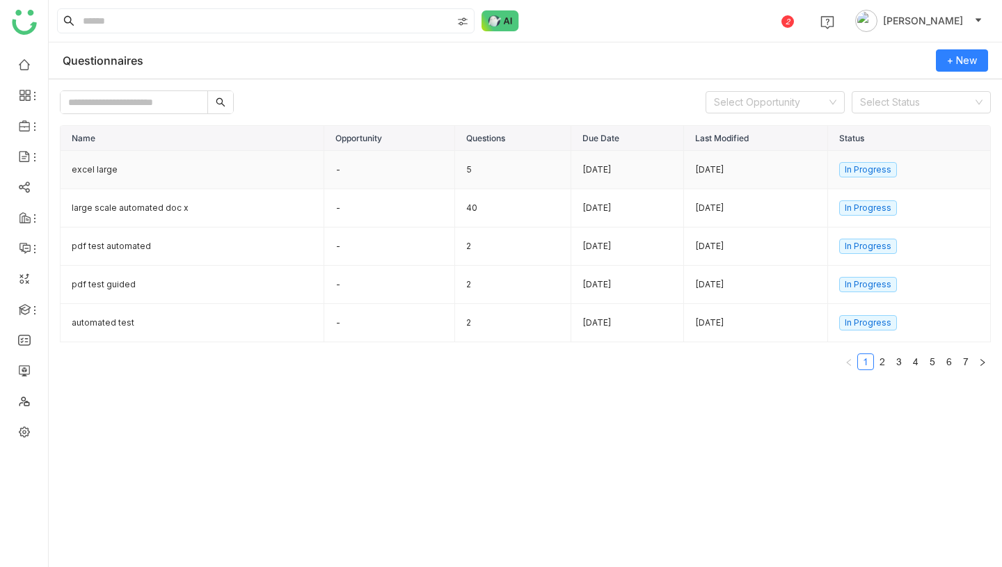
click at [127, 173] on td "excel large" at bounding box center [193, 170] width 264 height 38
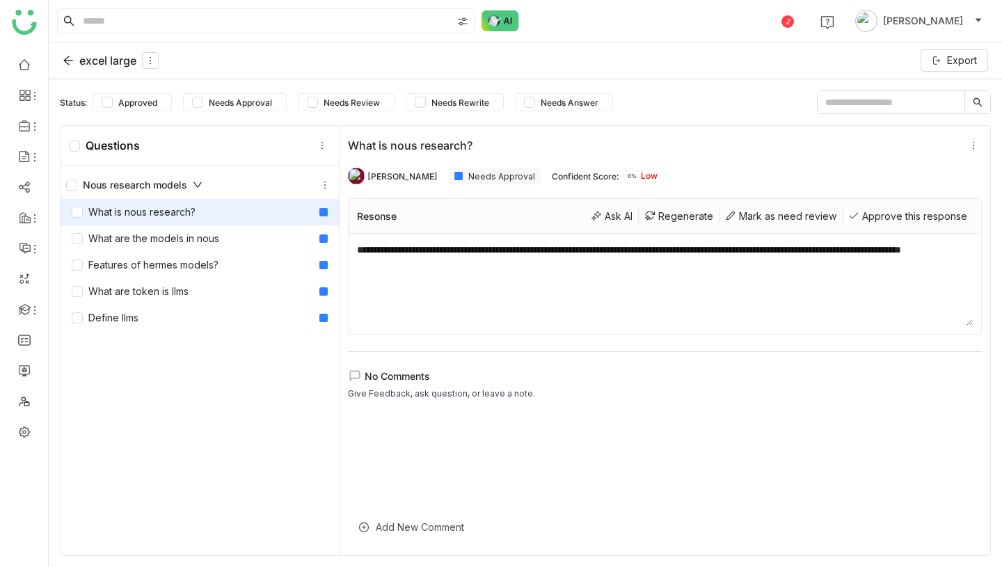
click at [95, 62] on div "excel large" at bounding box center [111, 60] width 96 height 17
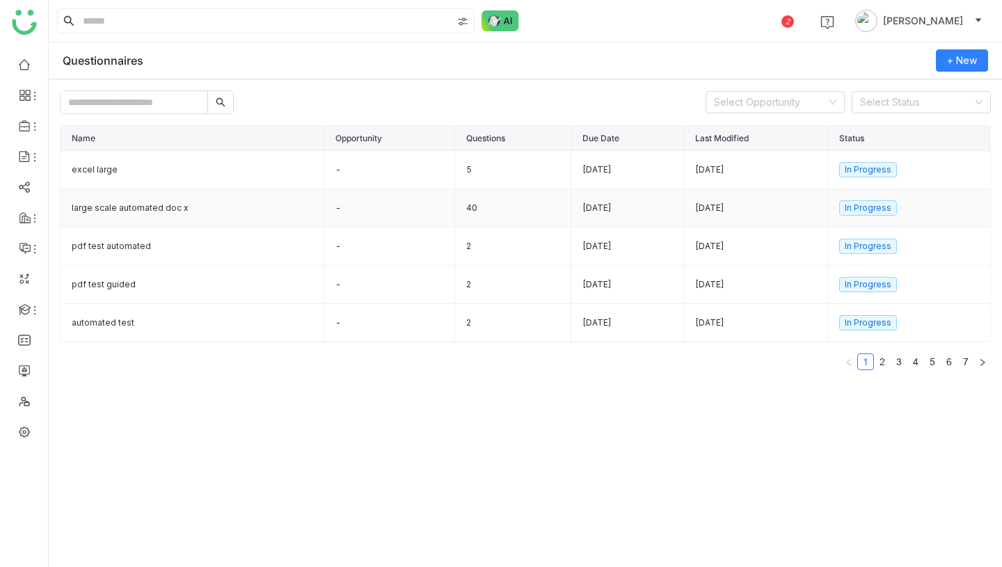
click at [253, 207] on td "large scale automated doc x" at bounding box center [193, 208] width 264 height 38
